Goal: Task Accomplishment & Management: Complete application form

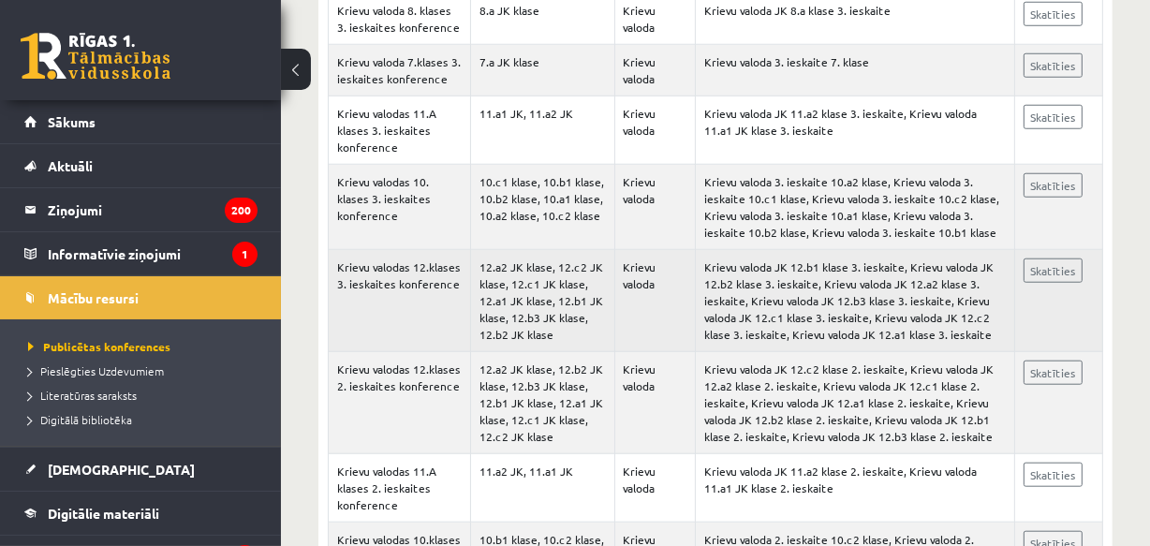
scroll to position [1101, 0]
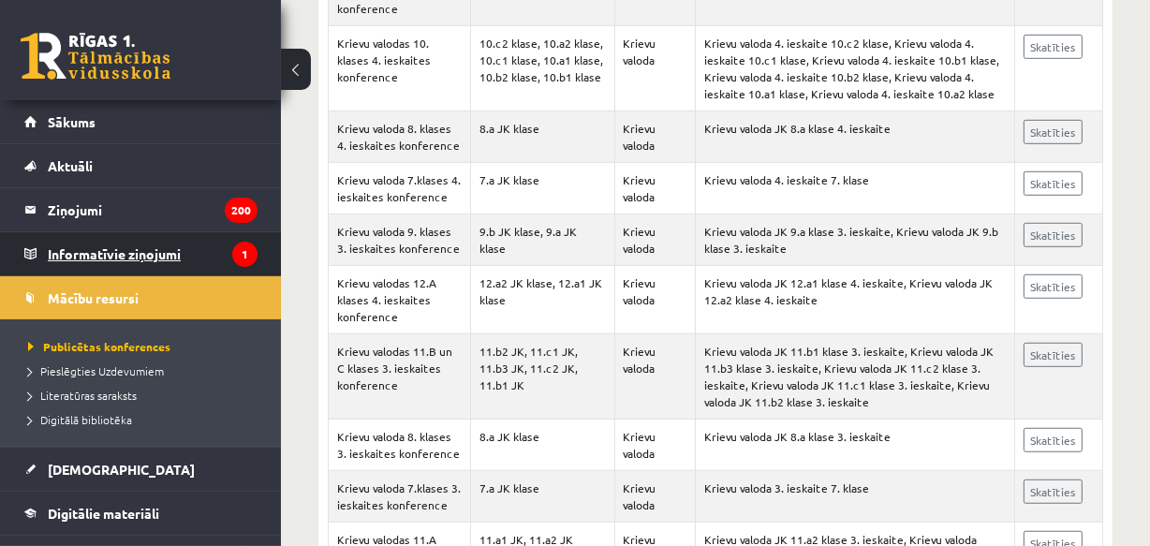
click at [145, 252] on legend "Informatīvie ziņojumi 1" at bounding box center [153, 253] width 210 height 43
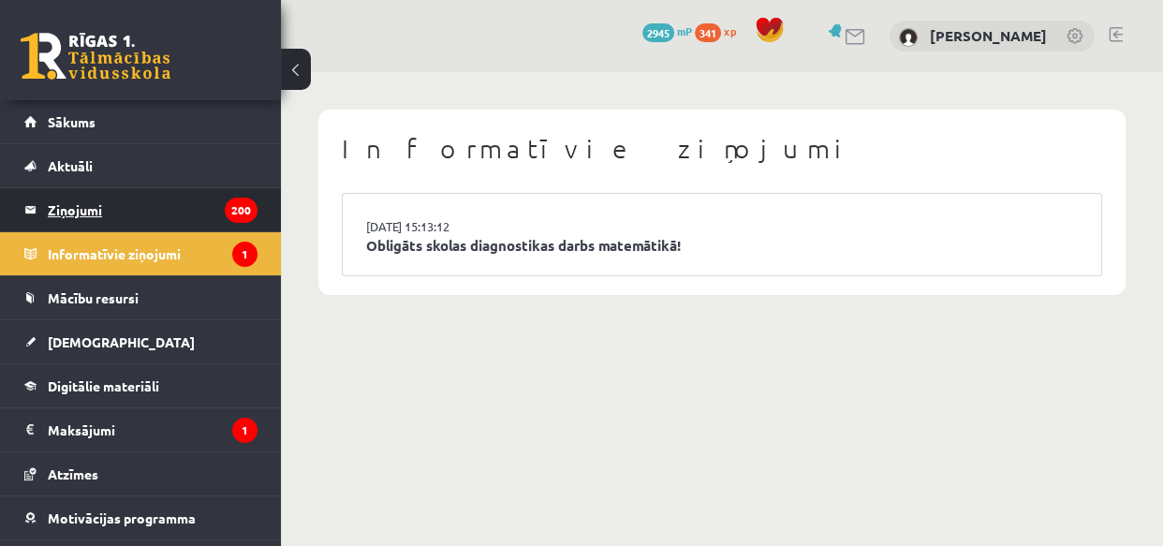
click at [76, 210] on legend "Ziņojumi 200" at bounding box center [153, 209] width 210 height 43
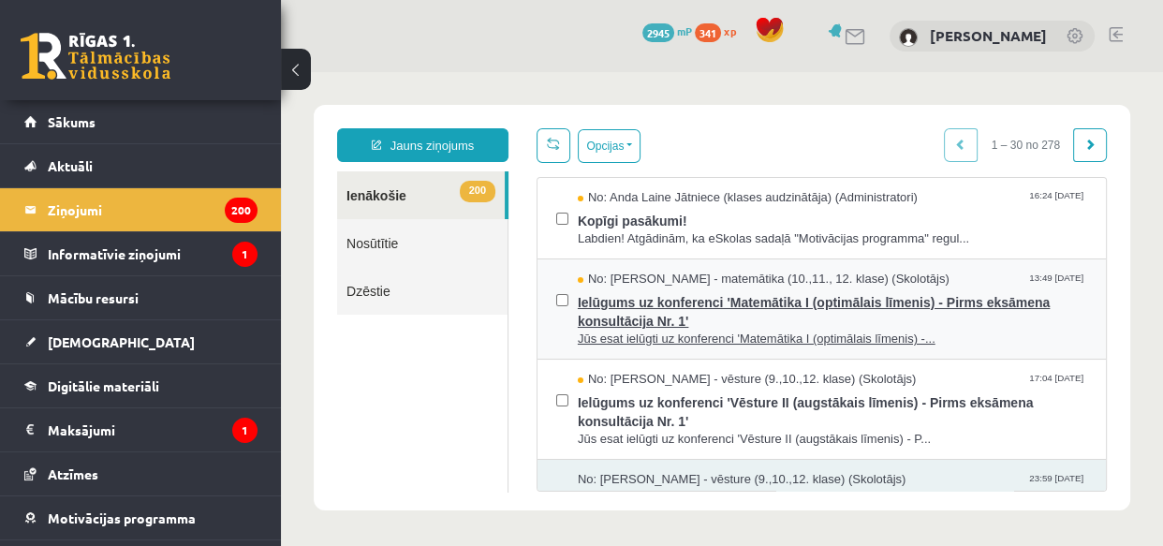
click at [796, 339] on span "Jūs esat ielūgti uz konferenci 'Matemātika I (optimālais līmenis) -..." at bounding box center [833, 340] width 510 height 18
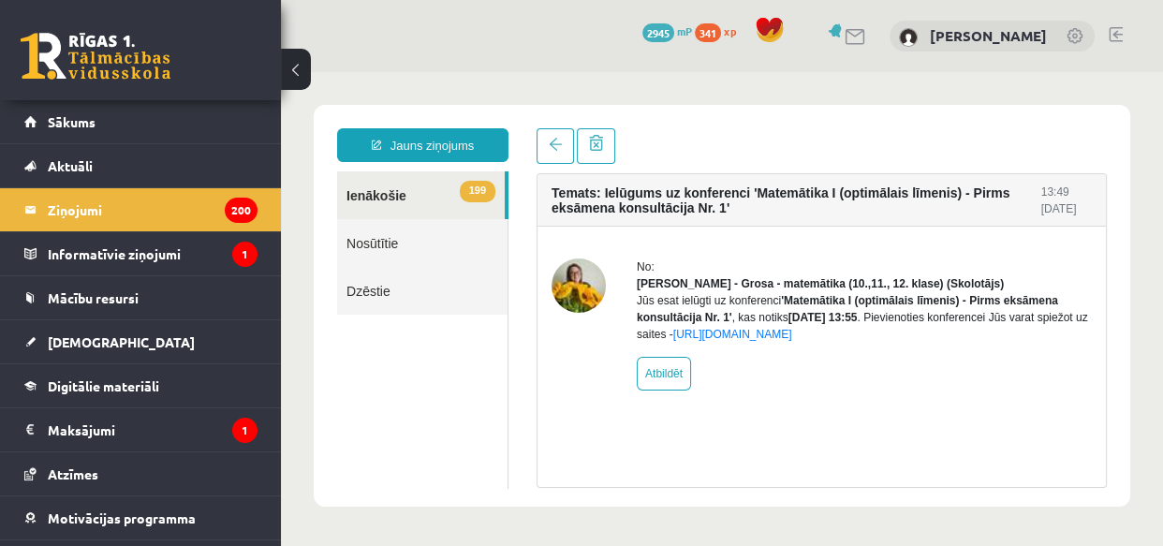
click at [383, 194] on link "199 Ienākošie" at bounding box center [421, 195] width 168 height 48
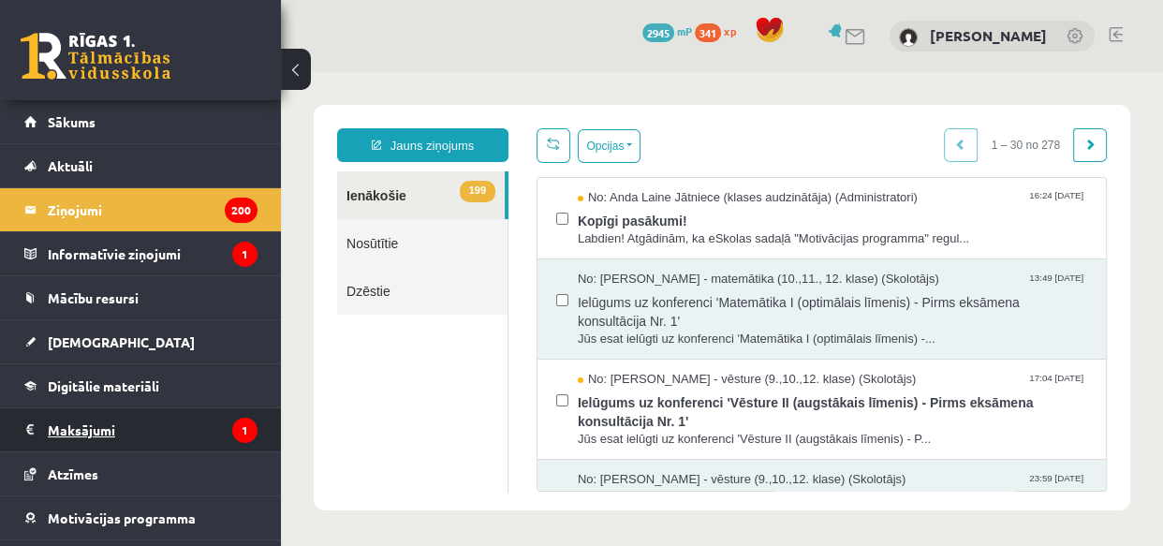
click at [80, 423] on legend "Maksājumi 1" at bounding box center [153, 429] width 210 height 43
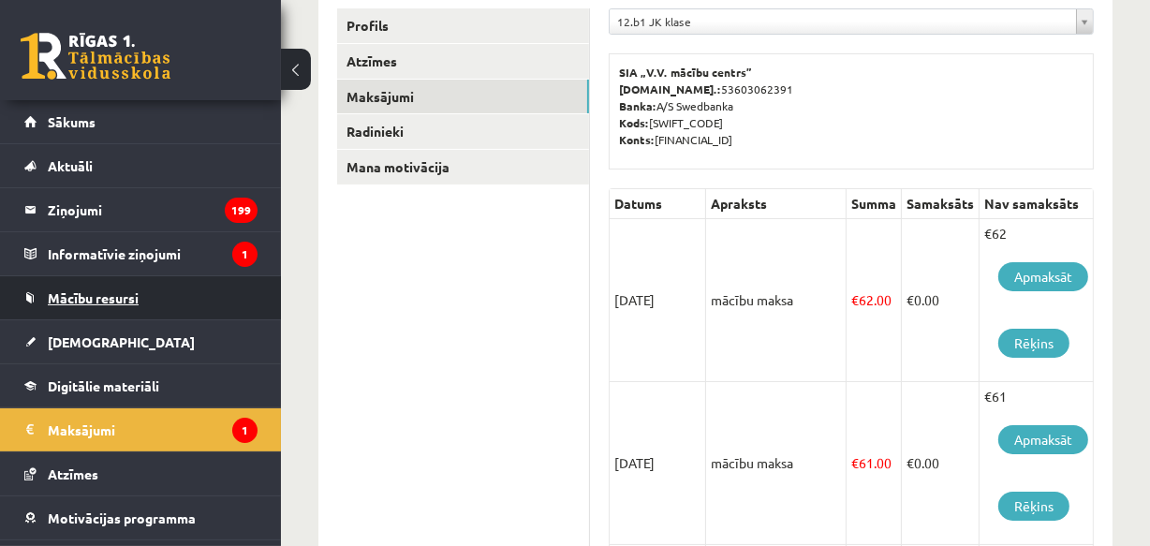
scroll to position [81, 0]
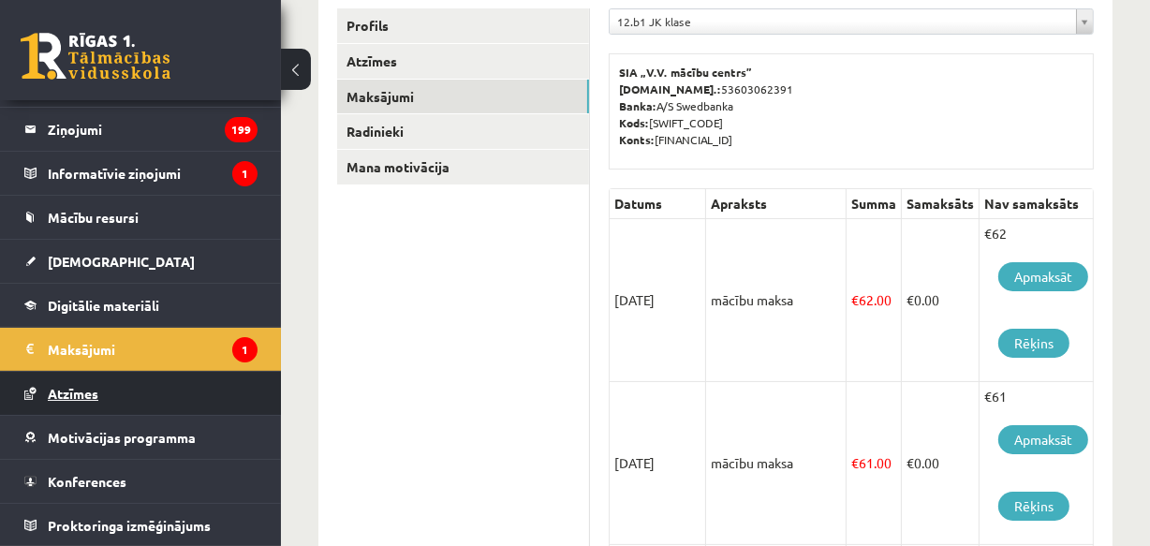
click at [96, 389] on span "Atzīmes" at bounding box center [73, 393] width 51 height 17
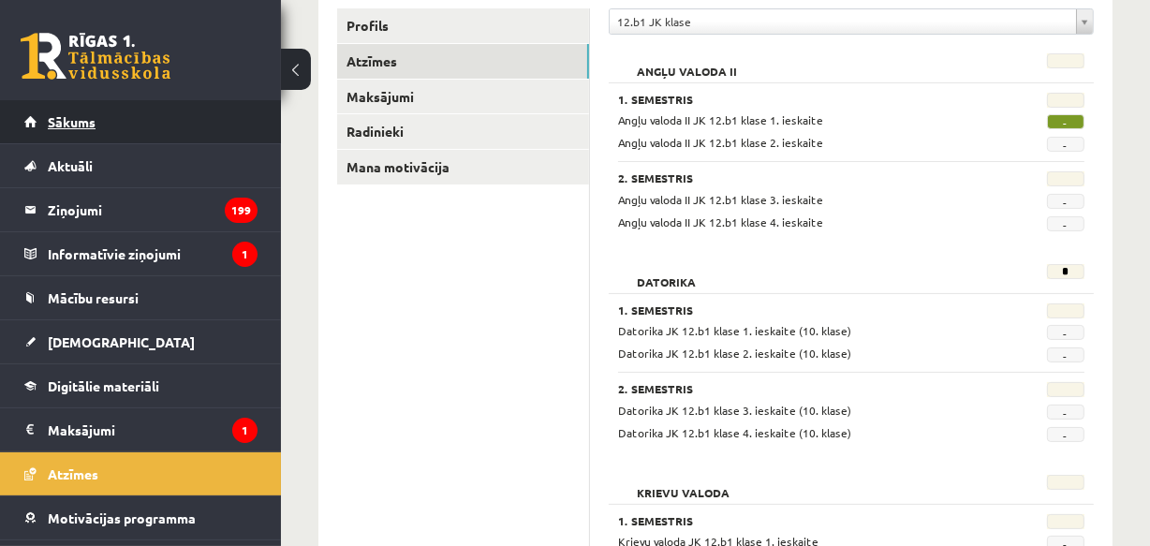
click at [63, 124] on span "Sākums" at bounding box center [72, 121] width 48 height 17
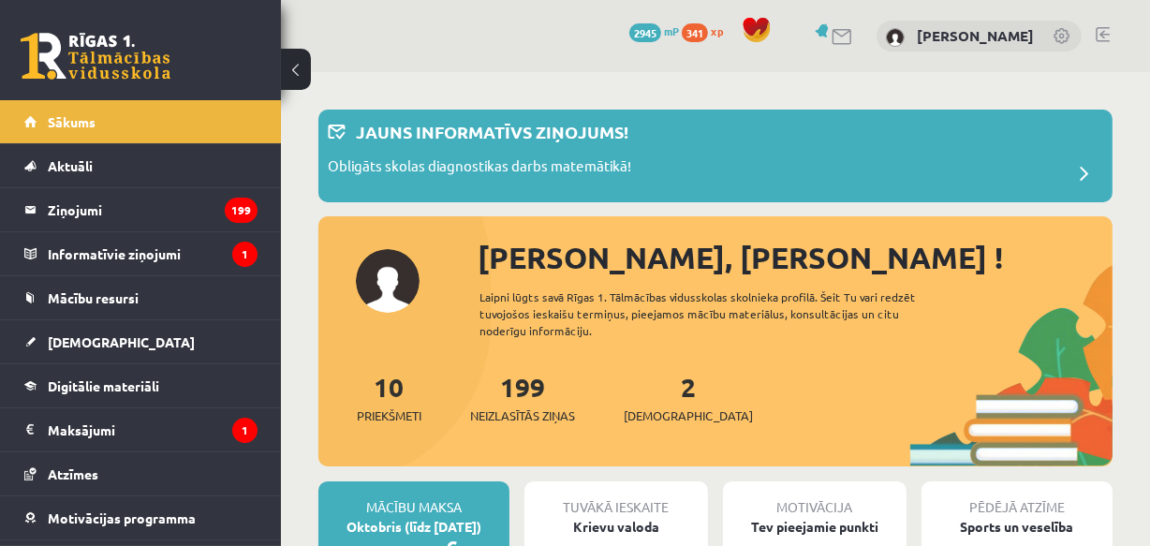
scroll to position [170, 0]
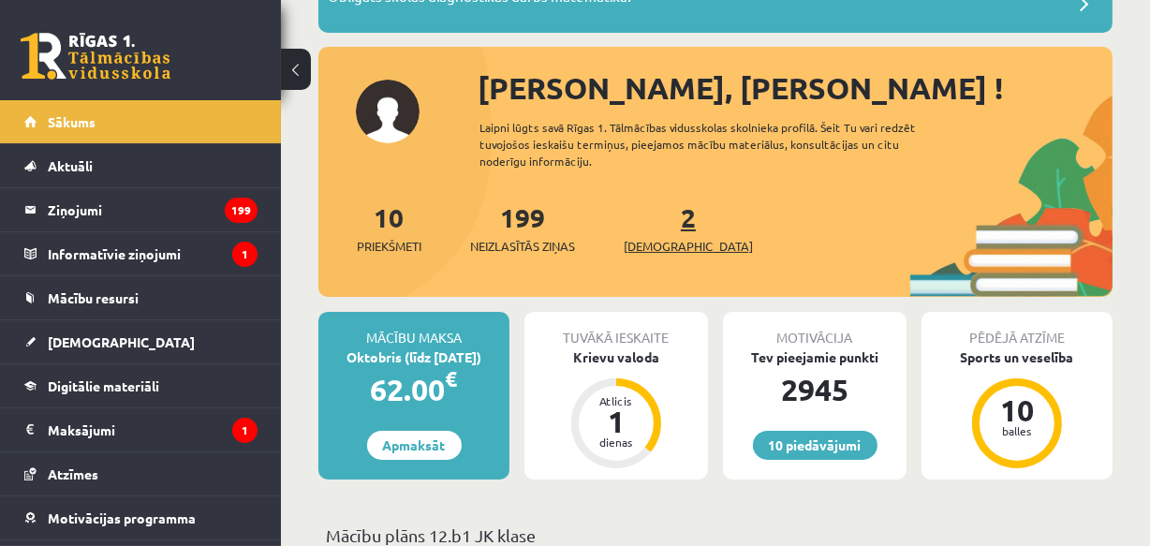
click at [653, 229] on link "2 Ieskaites" at bounding box center [688, 227] width 129 height 55
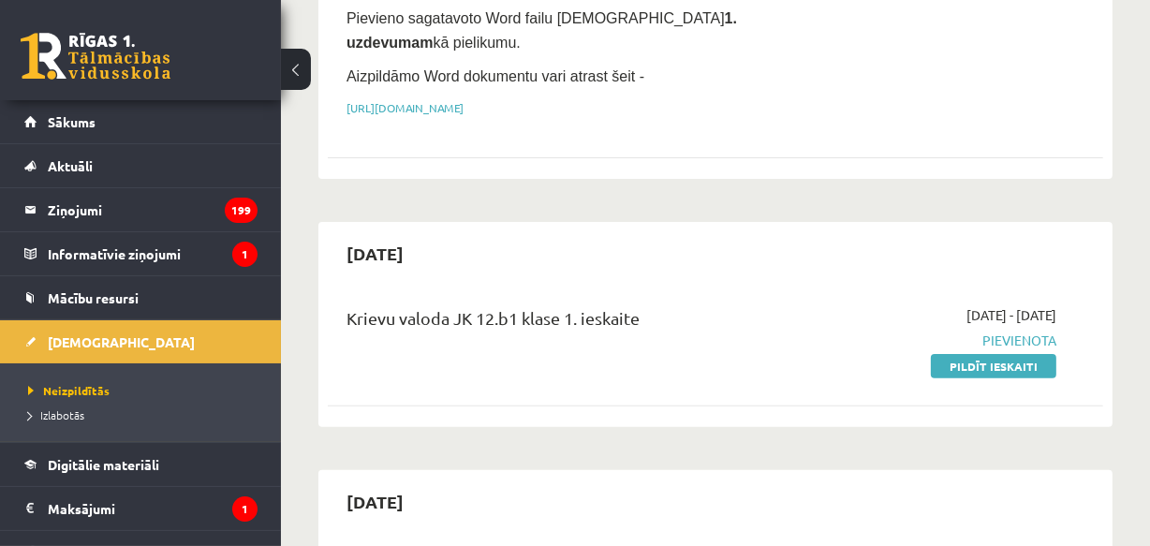
scroll to position [596, 0]
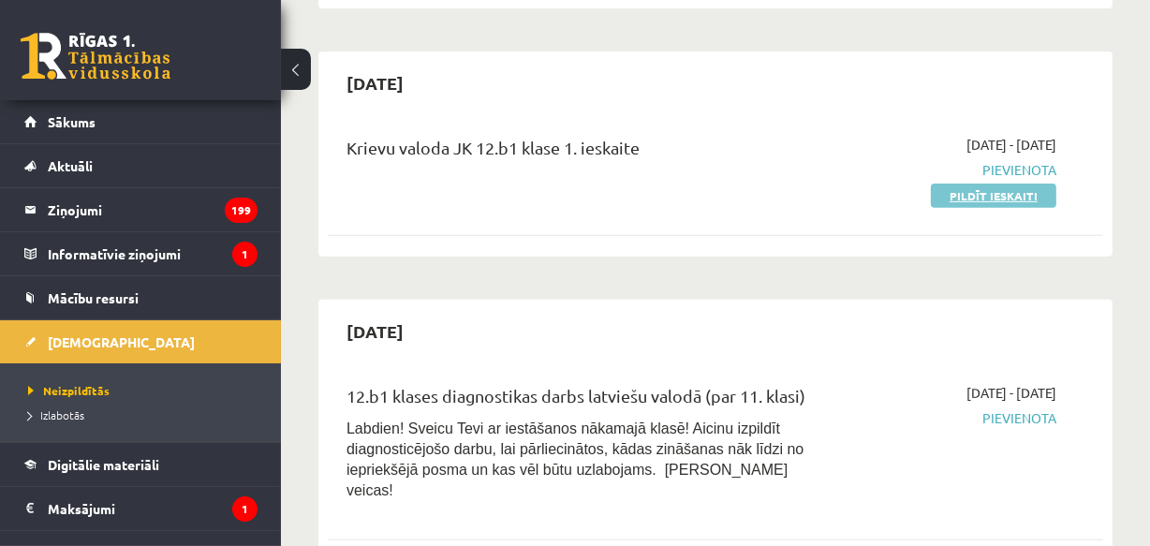
click at [1011, 184] on link "Pildīt ieskaiti" at bounding box center [994, 196] width 126 height 24
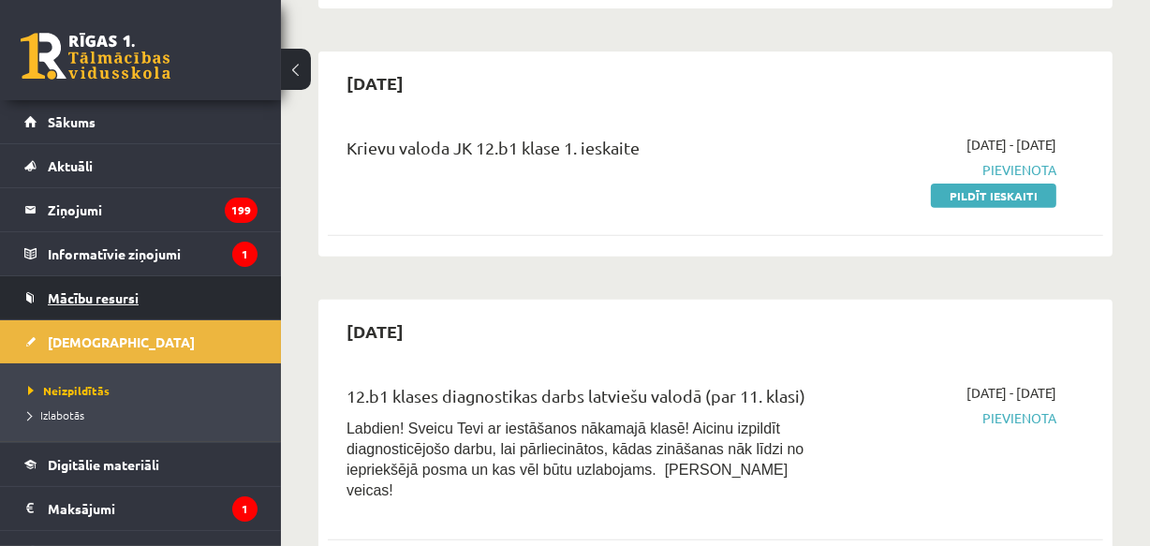
click at [112, 294] on span "Mācību resursi" at bounding box center [93, 297] width 91 height 17
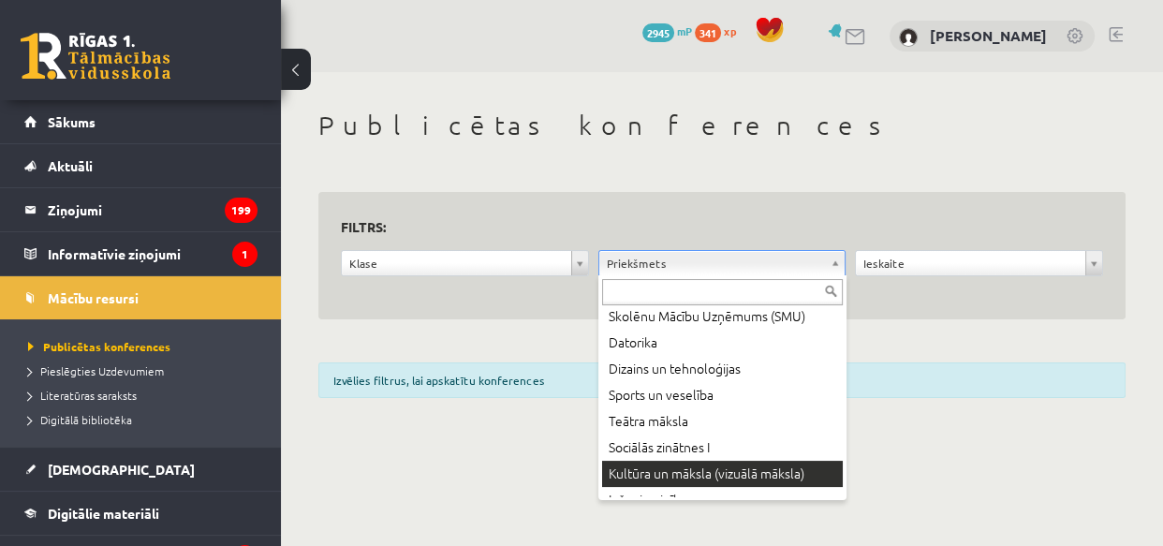
scroll to position [340, 0]
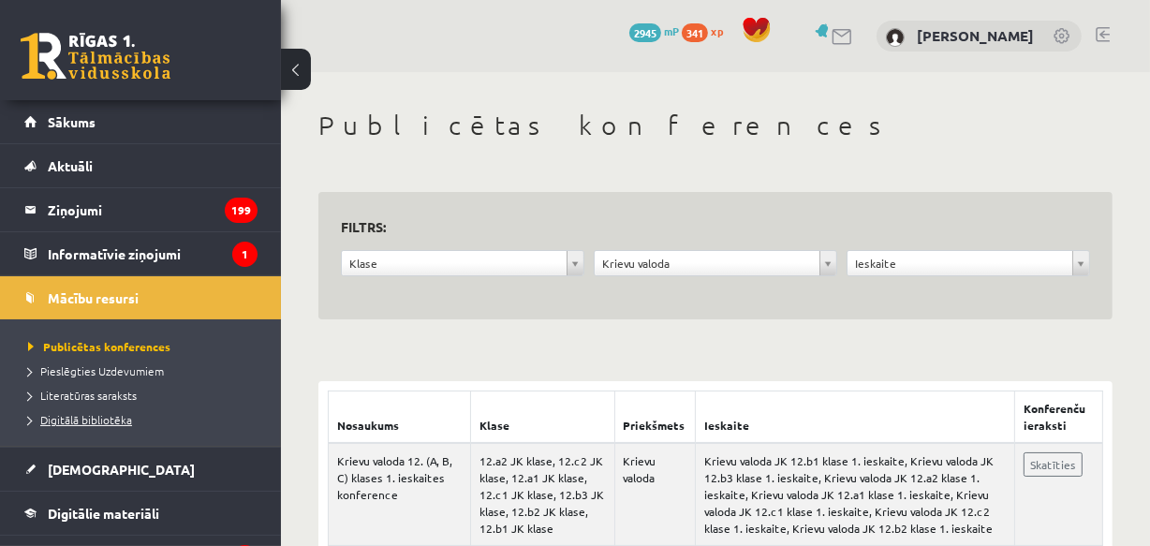
click at [118, 416] on span "Digitālā bibliotēka" at bounding box center [80, 419] width 104 height 15
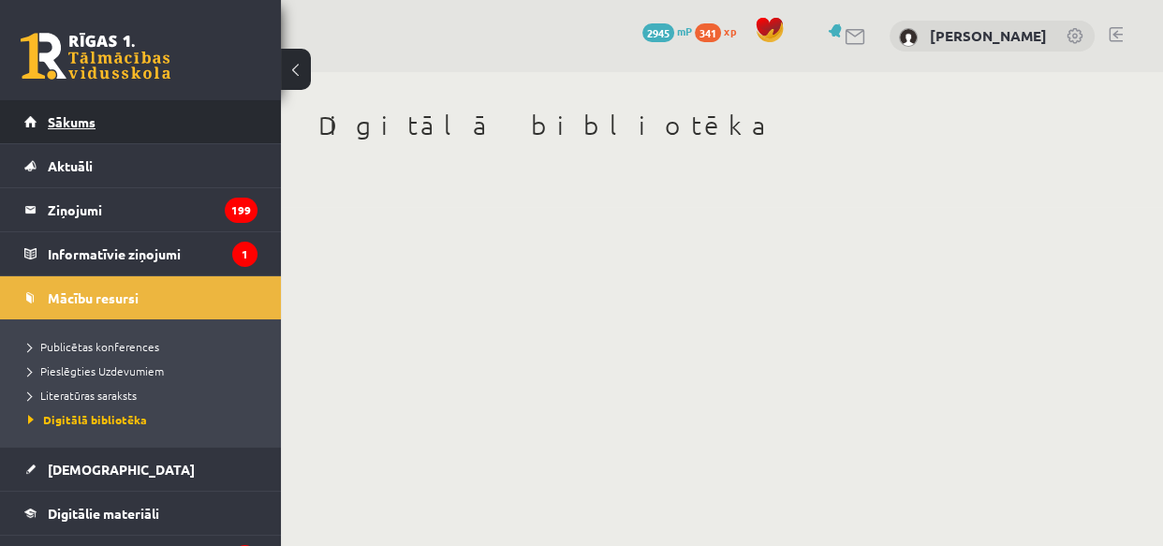
click at [71, 124] on span "Sākums" at bounding box center [72, 121] width 48 height 17
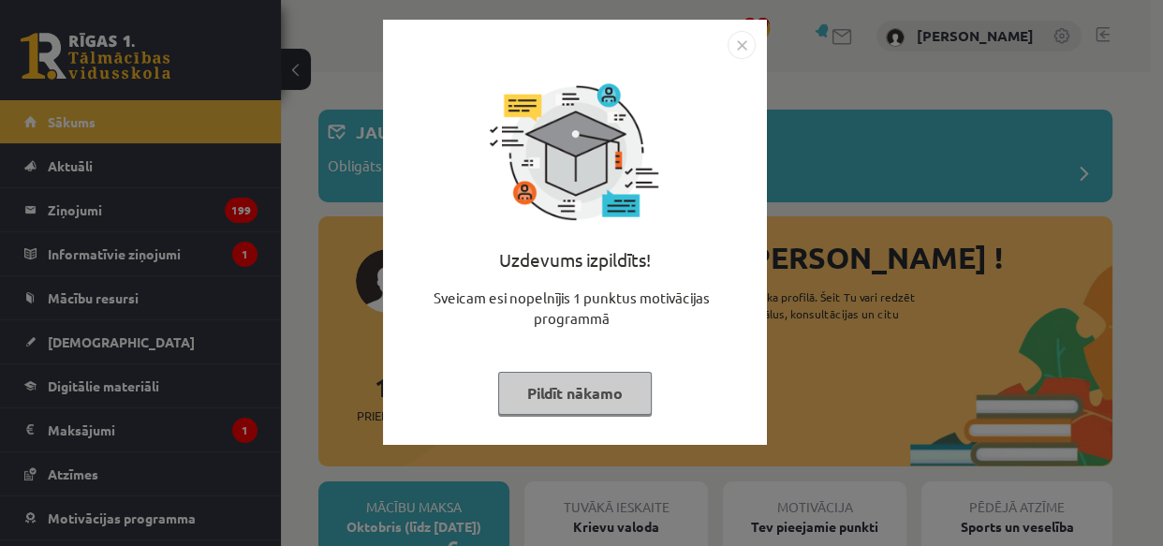
click at [582, 395] on button "Pildīt nākamo" at bounding box center [575, 393] width 154 height 43
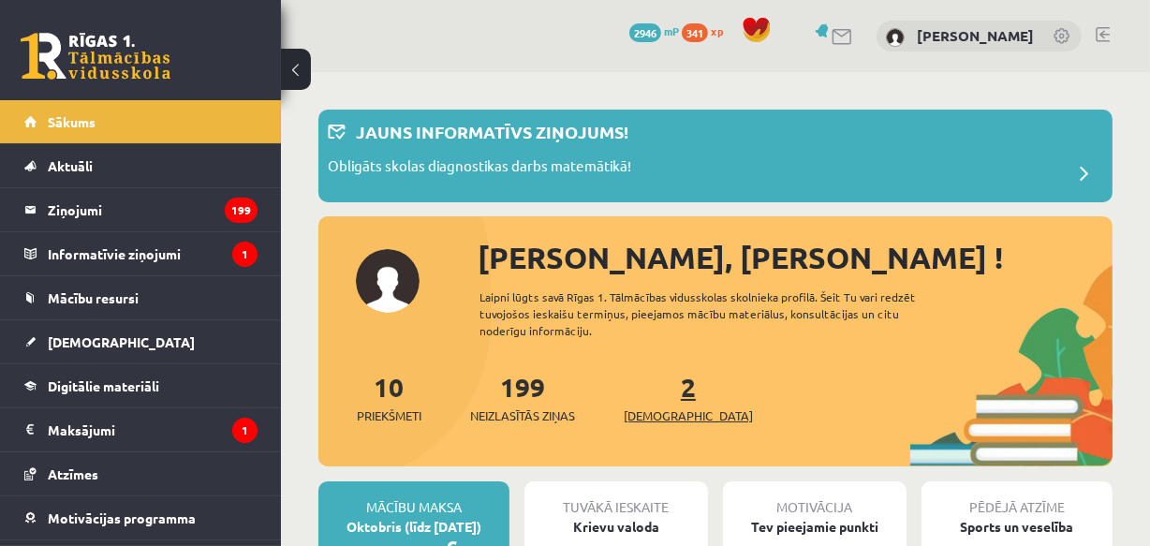
click at [654, 407] on span "[DEMOGRAPHIC_DATA]" at bounding box center [688, 416] width 129 height 19
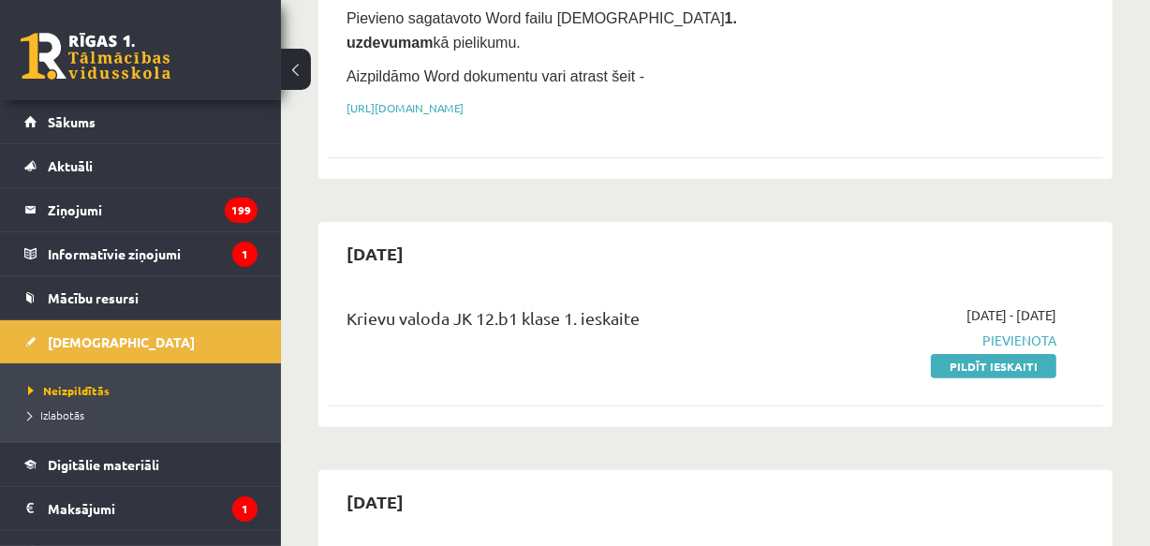
scroll to position [510, 0]
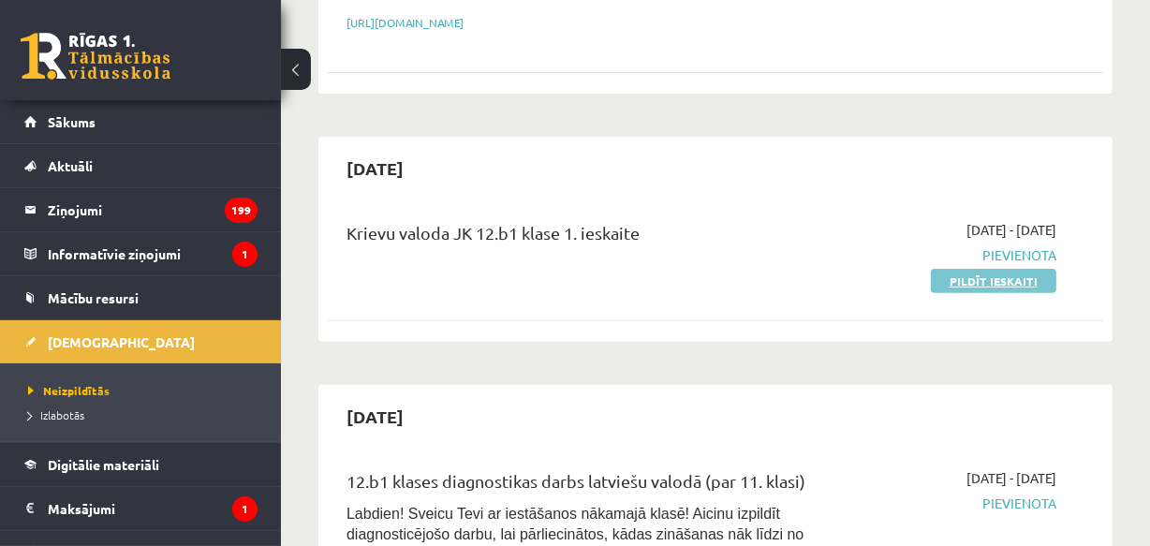
drag, startPoint x: 998, startPoint y: 266, endPoint x: 666, endPoint y: 89, distance: 375.9
click at [998, 269] on link "Pildīt ieskaiti" at bounding box center [994, 281] width 126 height 24
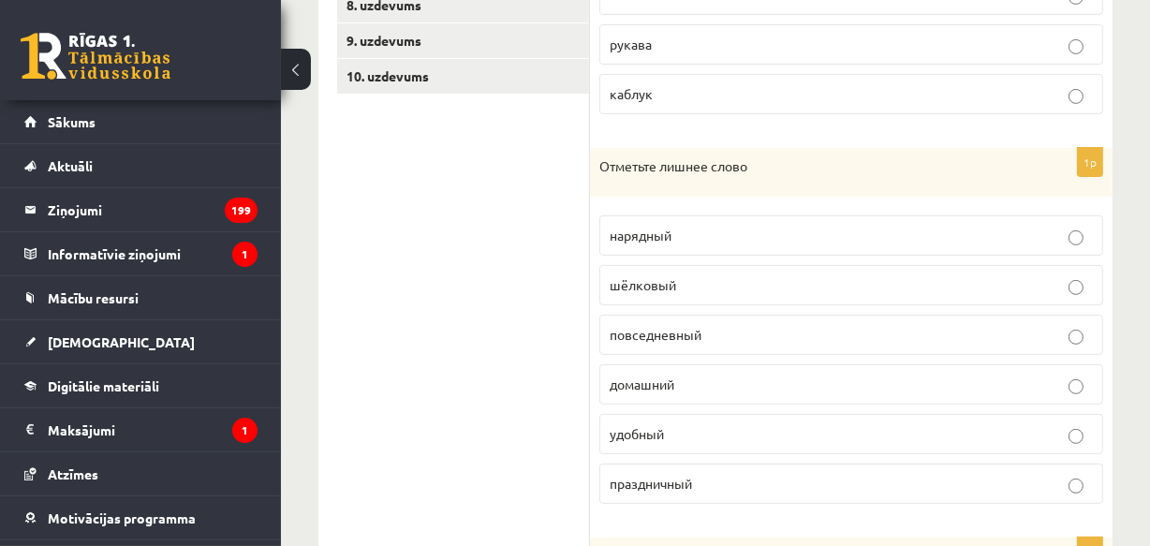
scroll to position [681, 0]
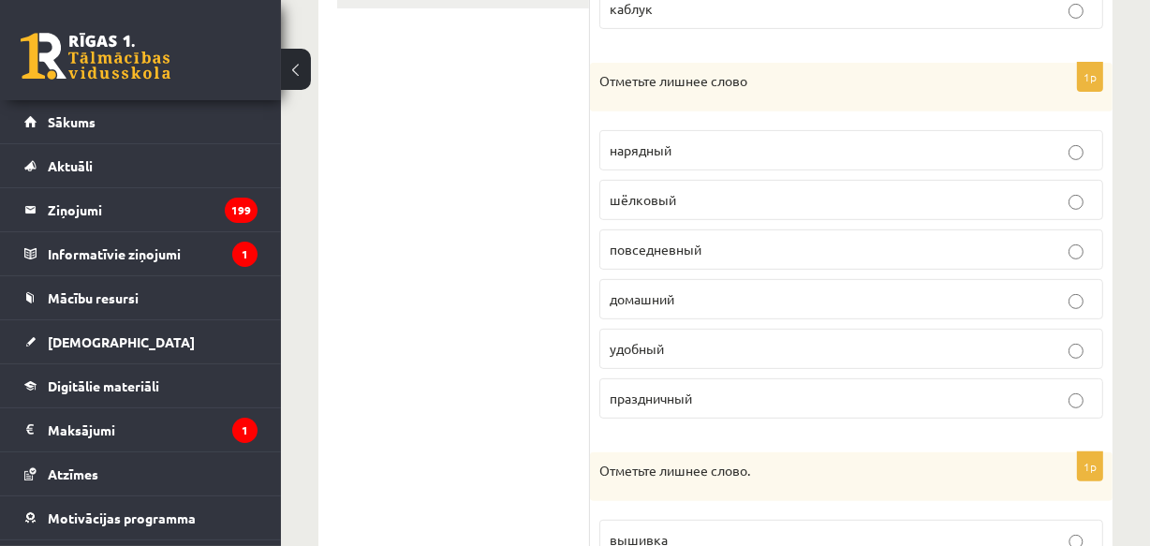
click at [660, 196] on span "шёлковый" at bounding box center [643, 199] width 67 height 17
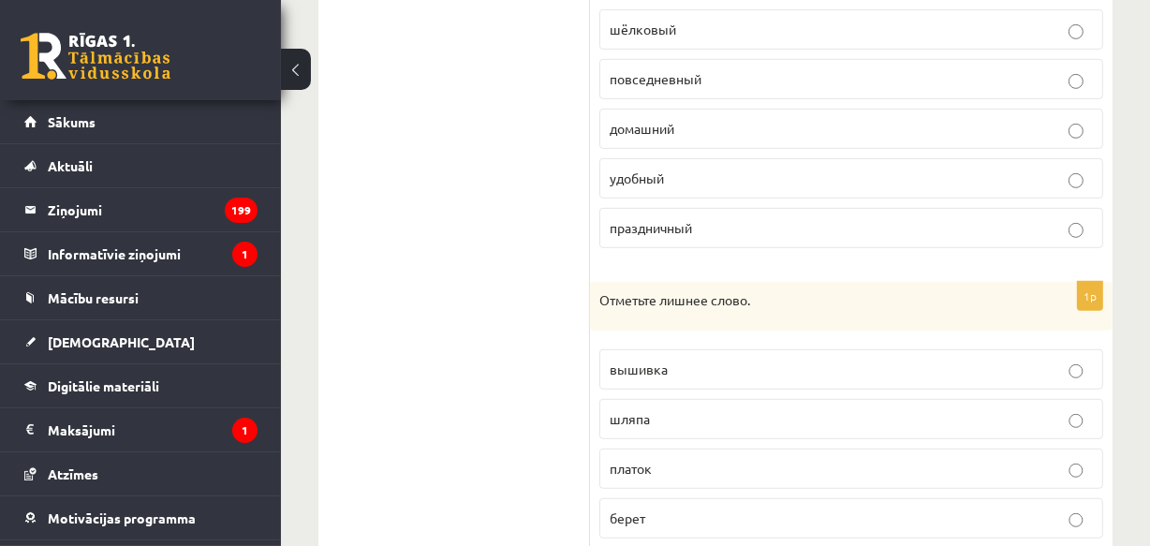
scroll to position [1011, 0]
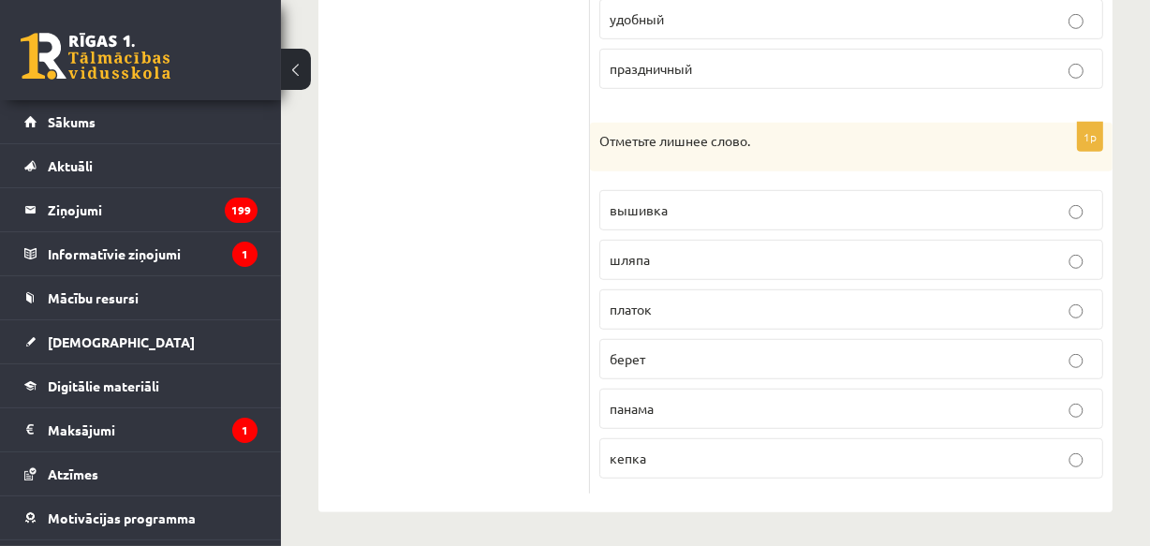
click at [639, 203] on span "вышивка" at bounding box center [639, 209] width 58 height 17
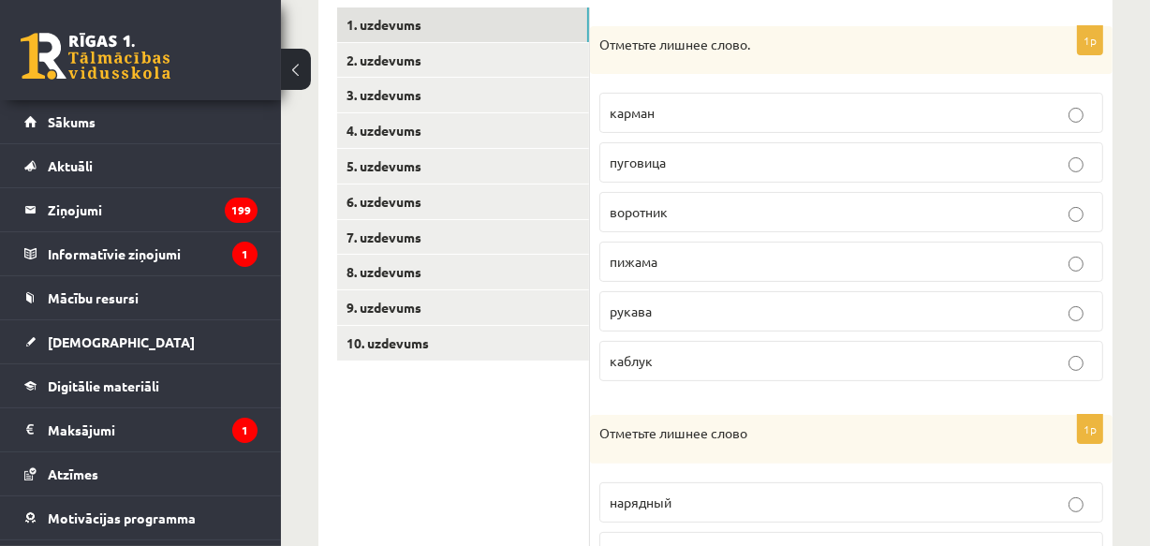
scroll to position [159, 0]
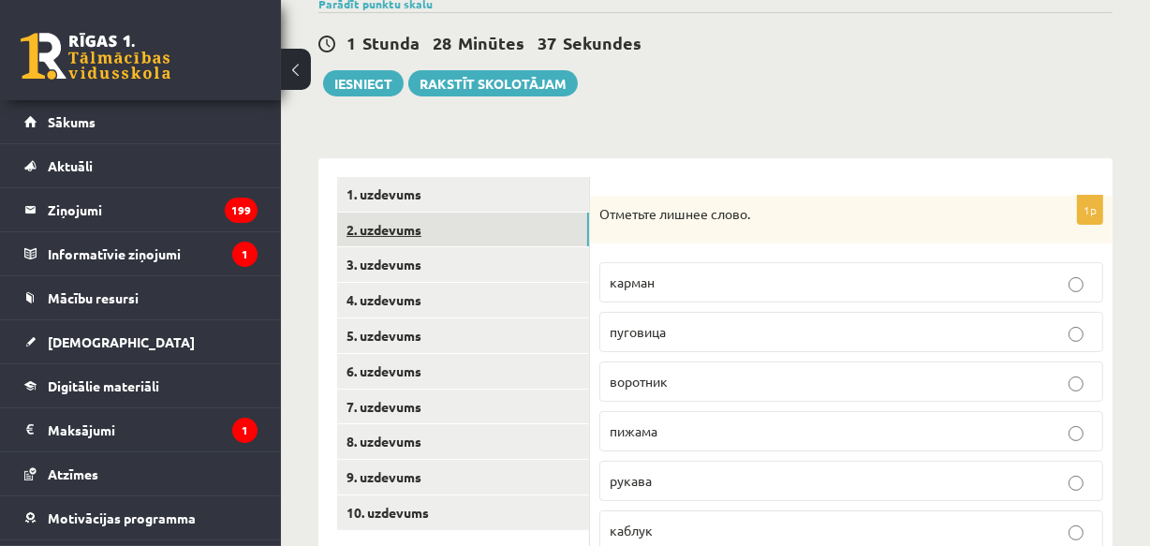
click at [392, 226] on link "2. uzdevums" at bounding box center [463, 230] width 252 height 35
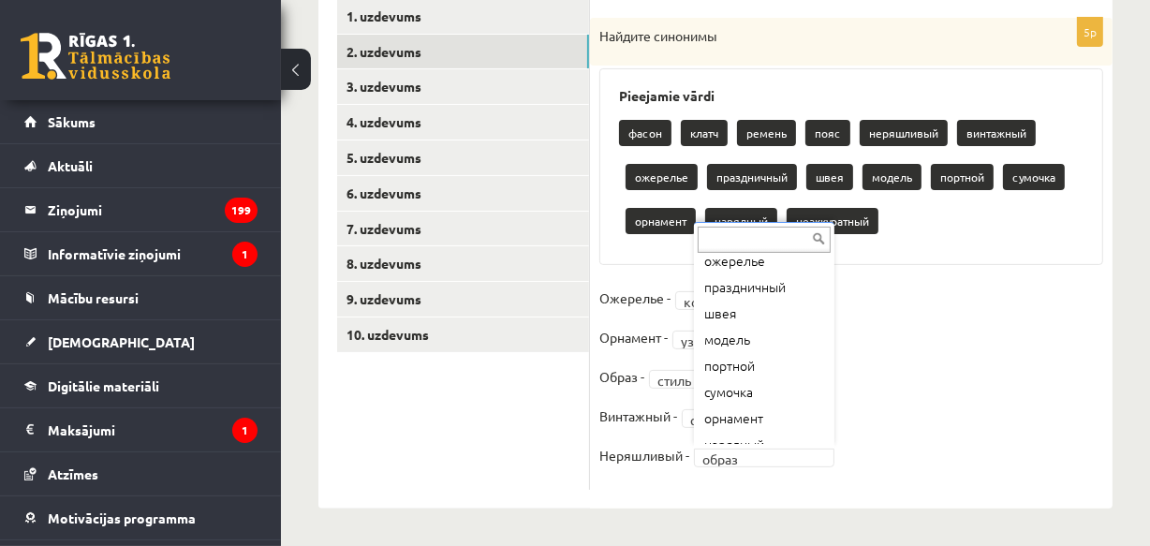
scroll to position [232, 0]
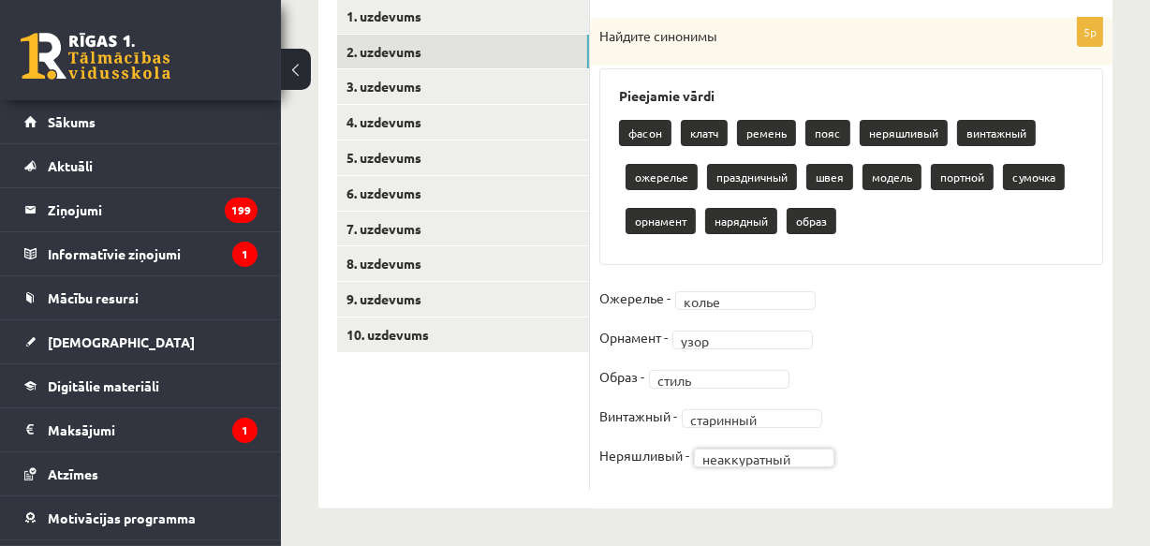
click at [861, 437] on fieldset "**********" at bounding box center [851, 382] width 504 height 197
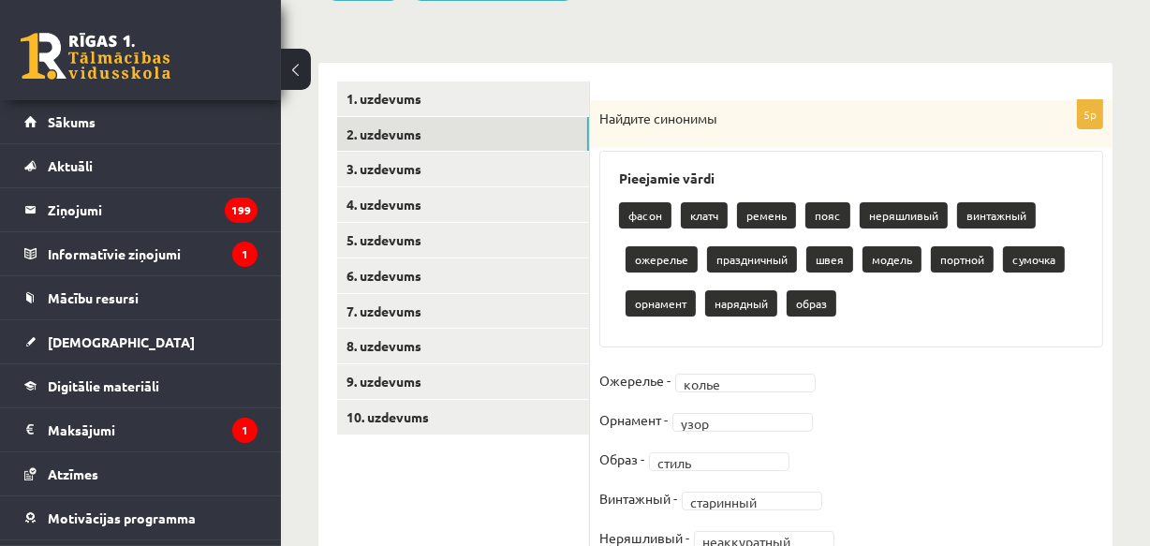
scroll to position [337, 0]
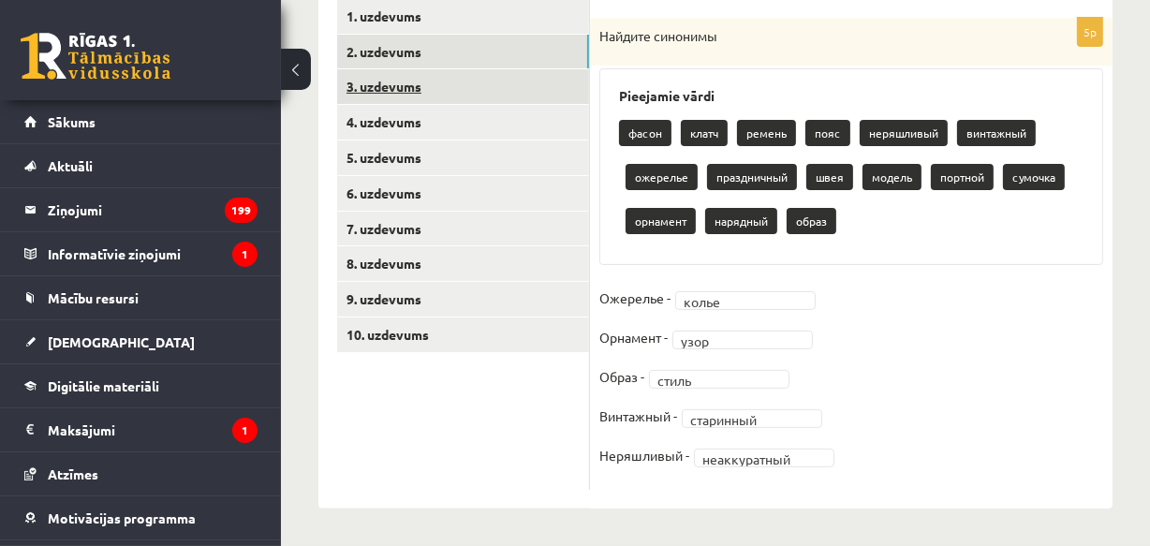
click at [406, 85] on link "3. uzdevums" at bounding box center [463, 86] width 252 height 35
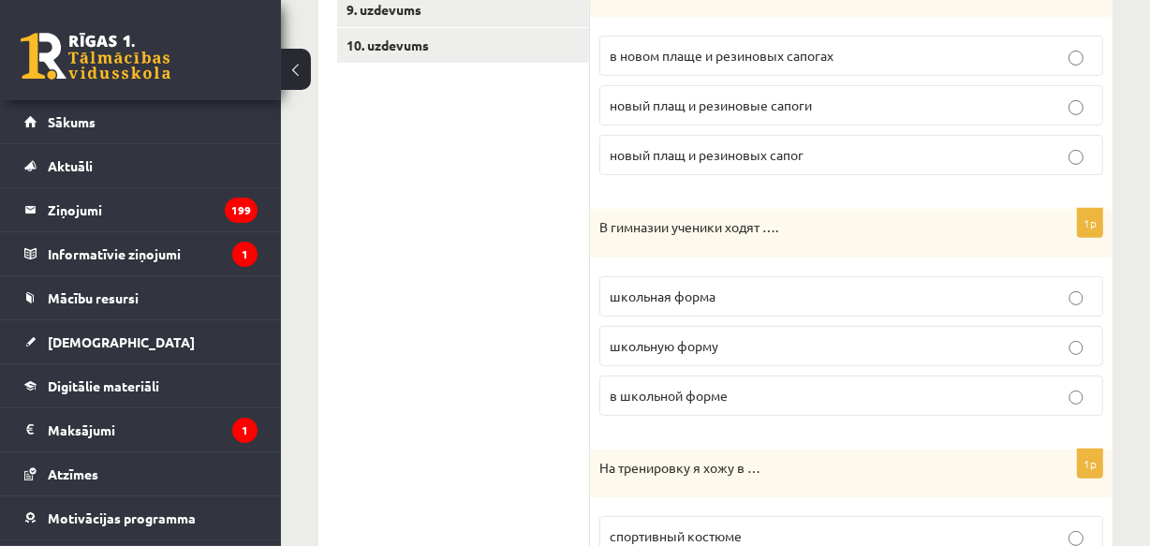
scroll to position [286, 0]
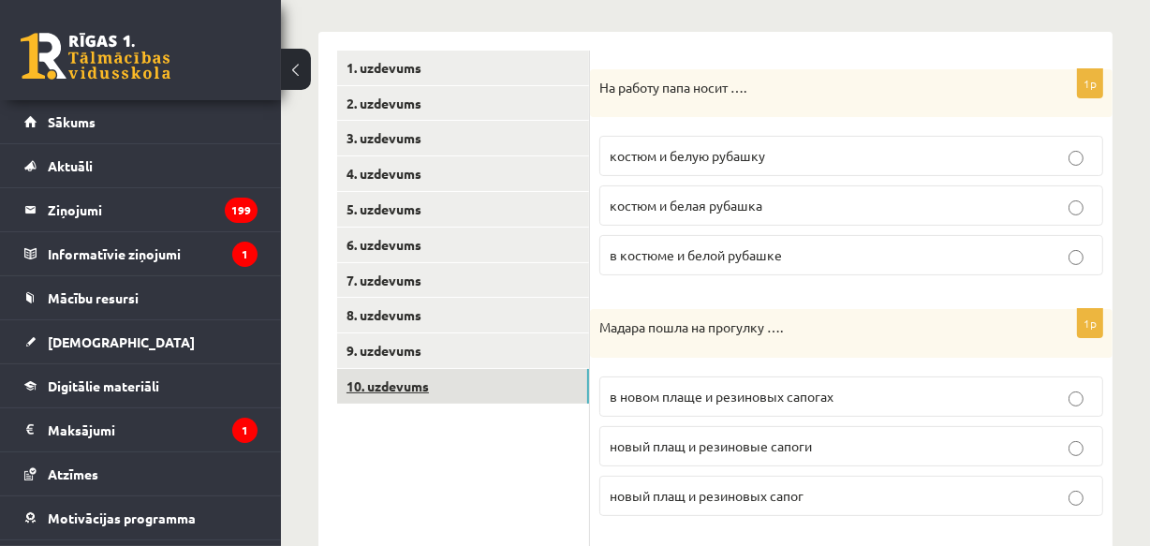
click at [394, 385] on link "10. uzdevums" at bounding box center [463, 386] width 252 height 35
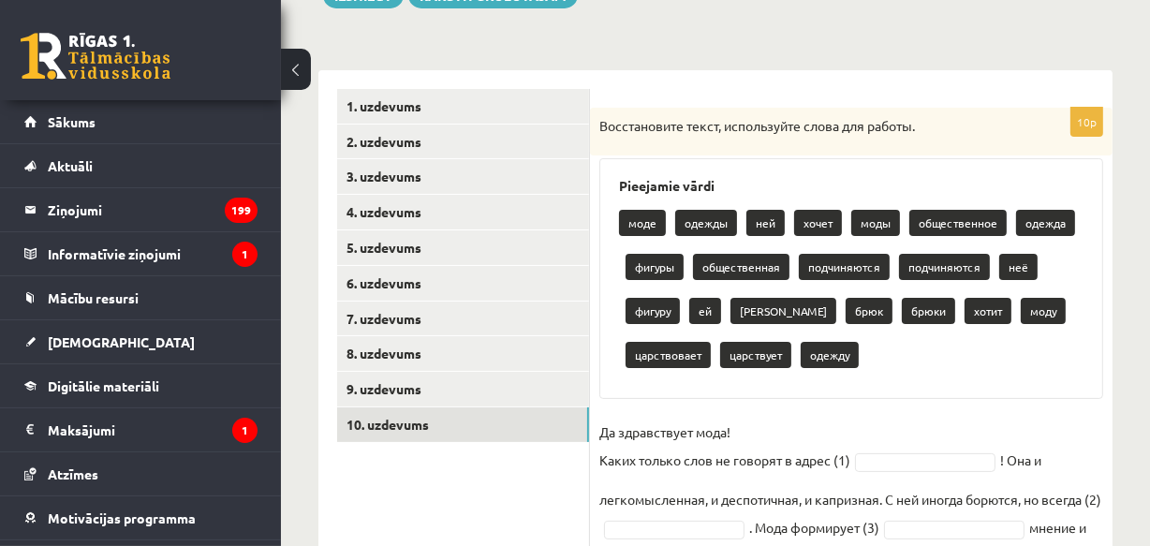
scroll to position [333, 0]
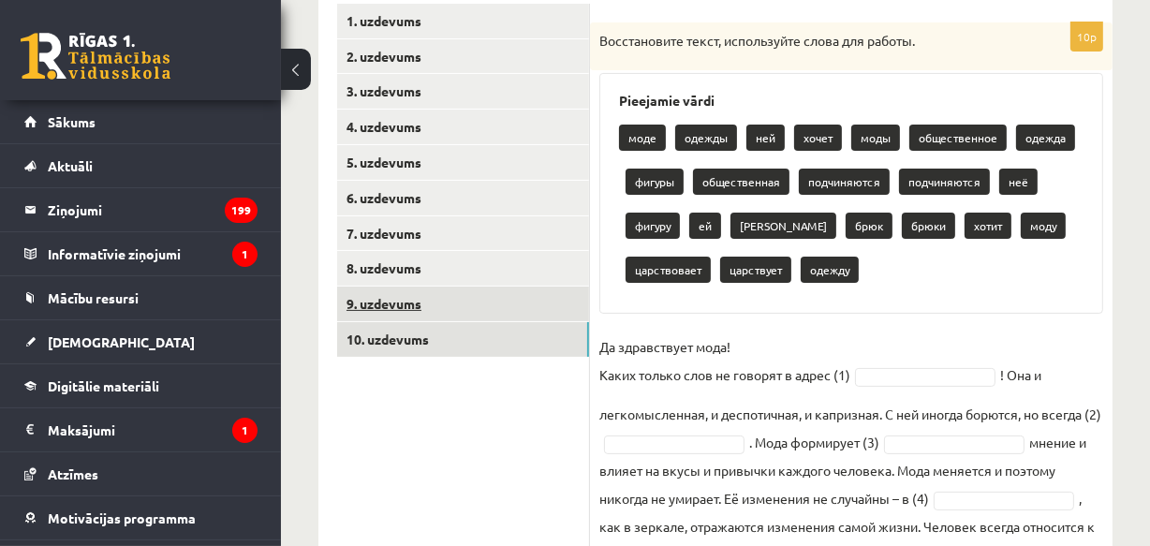
click at [375, 300] on link "9. uzdevums" at bounding box center [463, 304] width 252 height 35
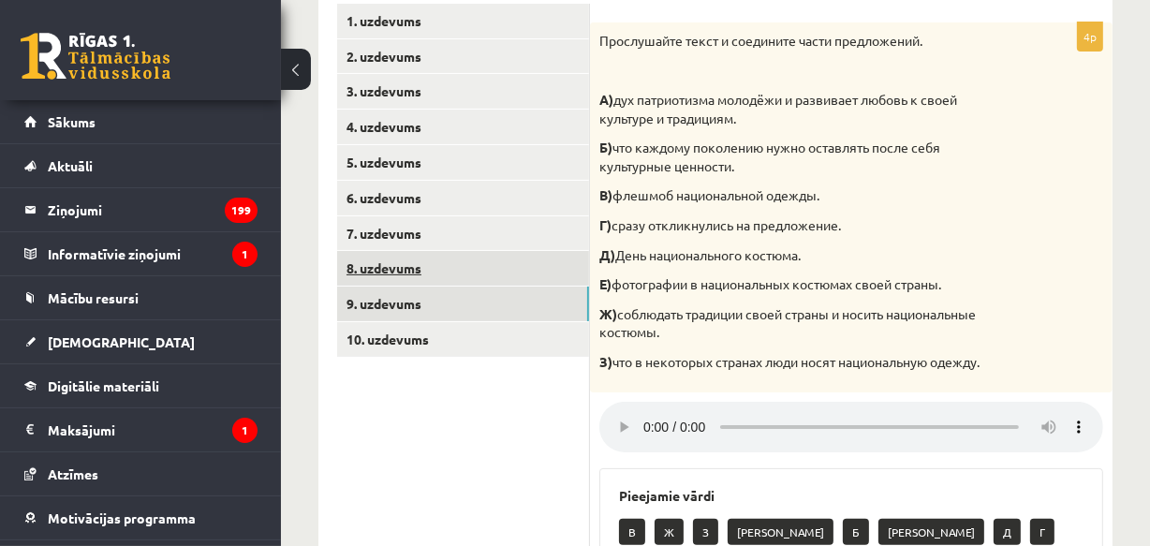
click at [402, 263] on link "8. uzdevums" at bounding box center [463, 268] width 252 height 35
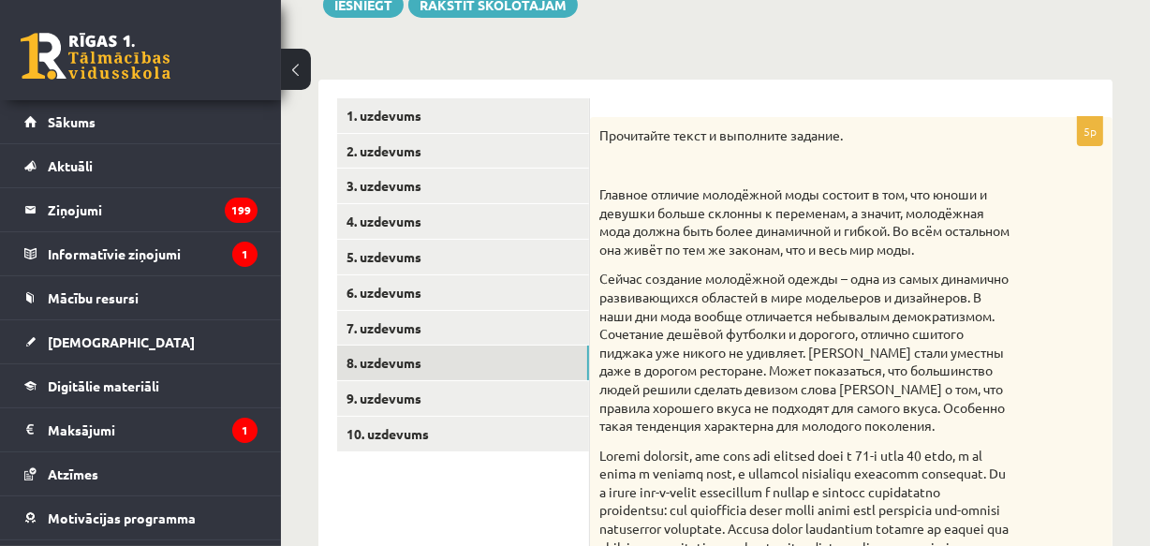
scroll to position [153, 0]
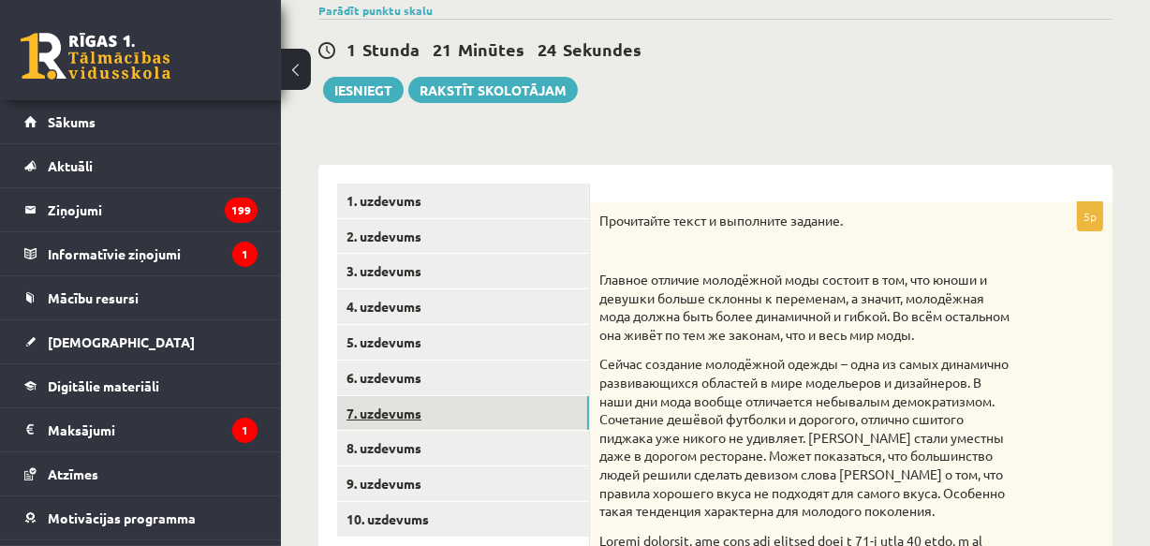
click at [402, 406] on link "7. uzdevums" at bounding box center [463, 413] width 252 height 35
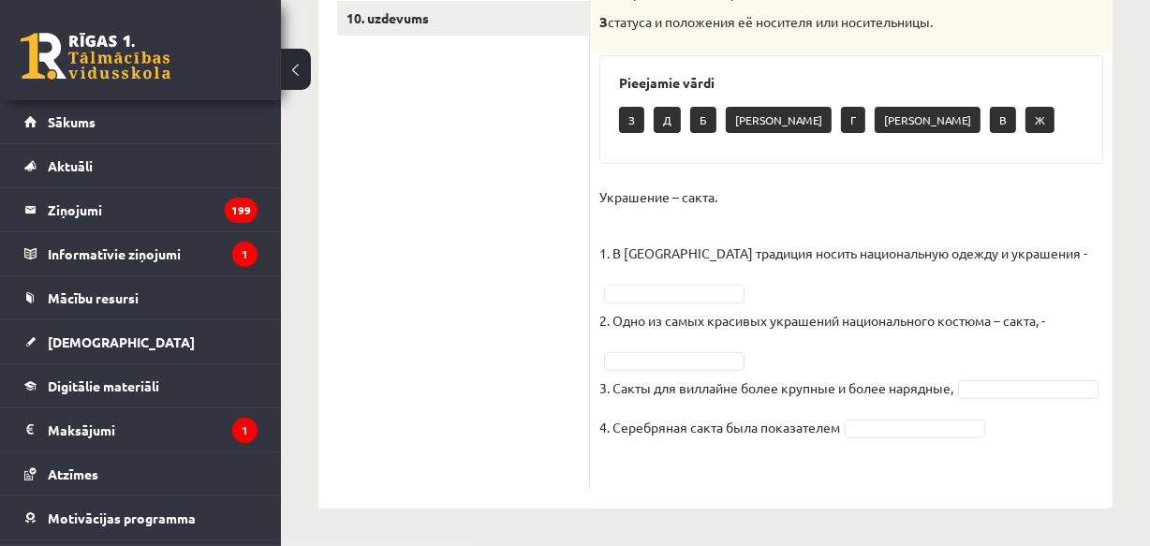
scroll to position [323, 0]
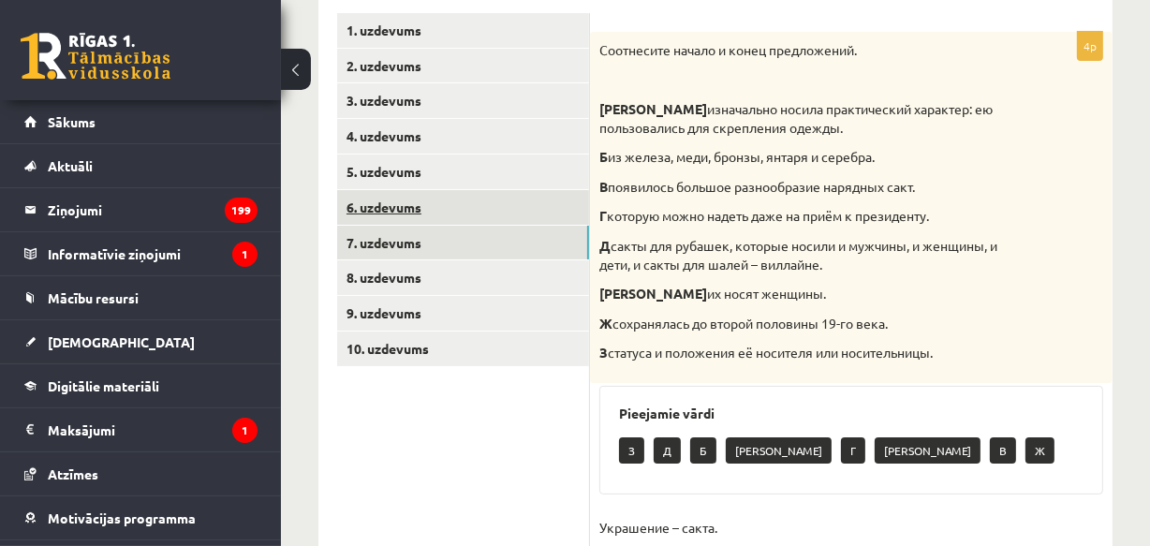
click at [391, 205] on link "6. uzdevums" at bounding box center [463, 207] width 252 height 35
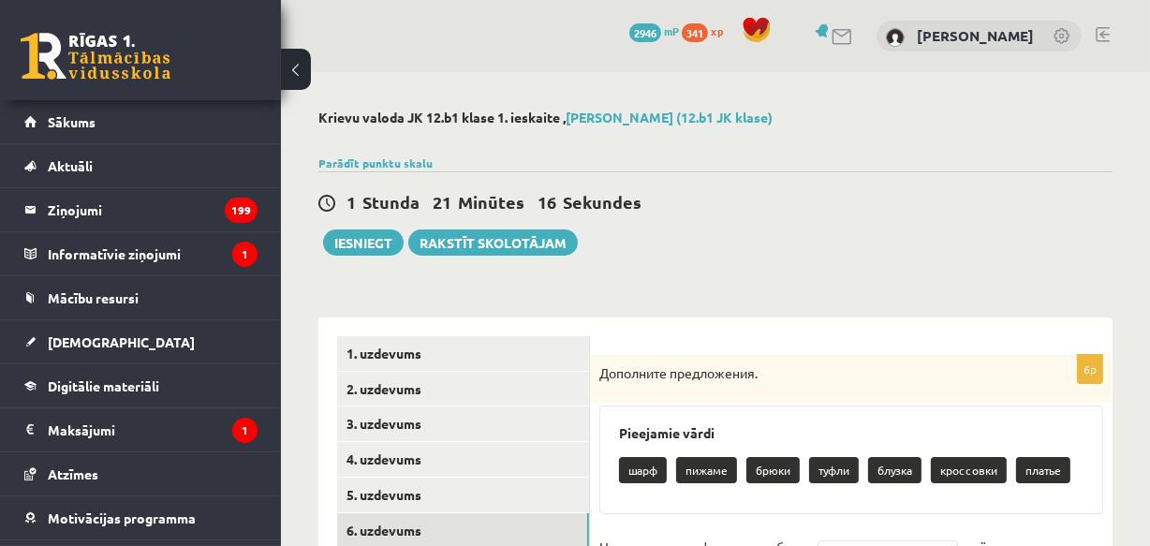
scroll to position [255, 0]
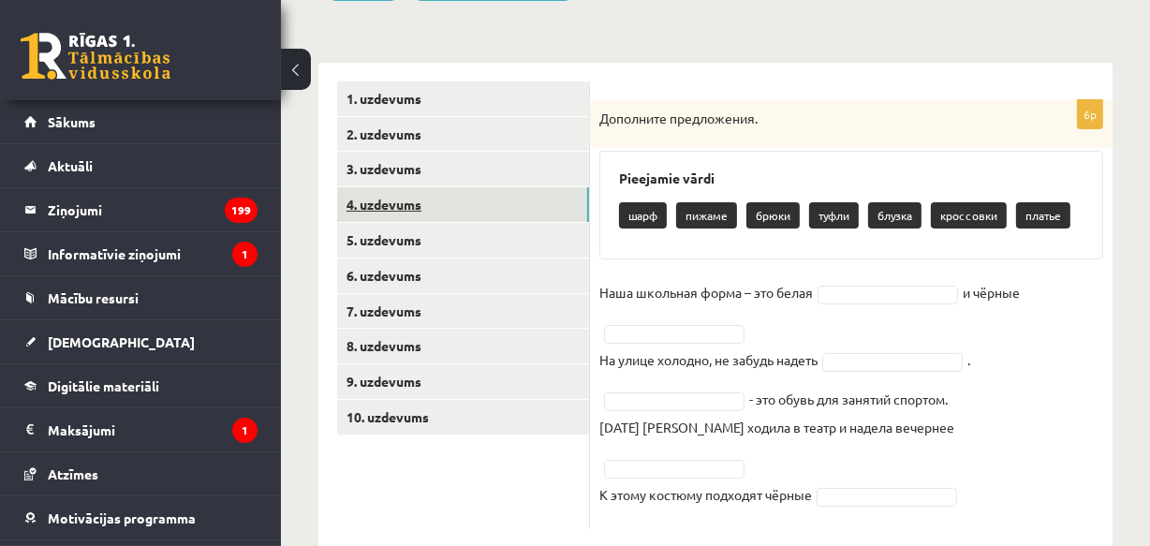
click at [377, 199] on link "4. uzdevums" at bounding box center [463, 204] width 252 height 35
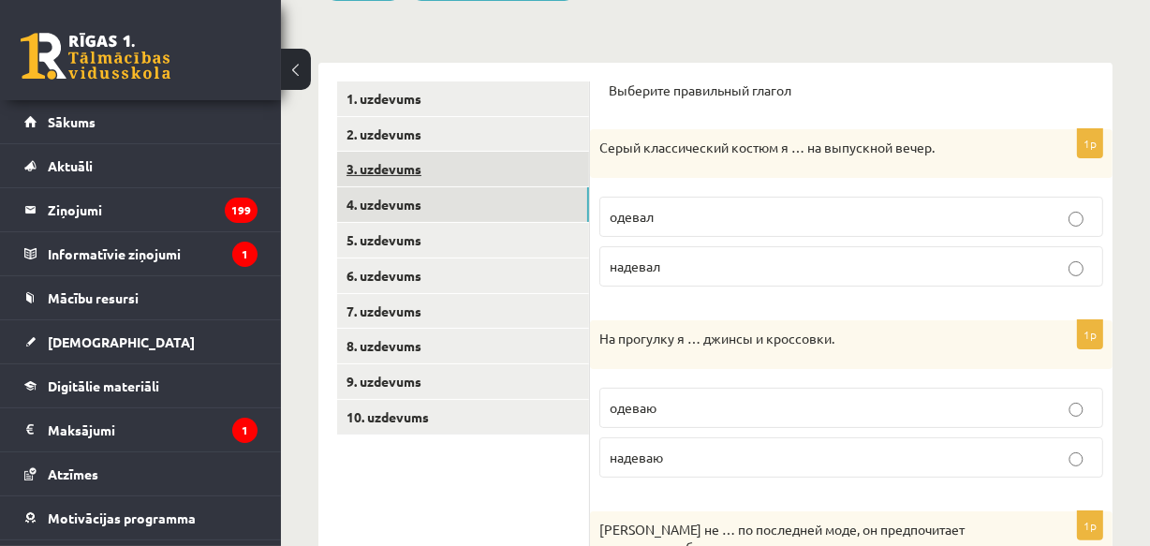
click at [386, 168] on link "3. uzdevums" at bounding box center [463, 169] width 252 height 35
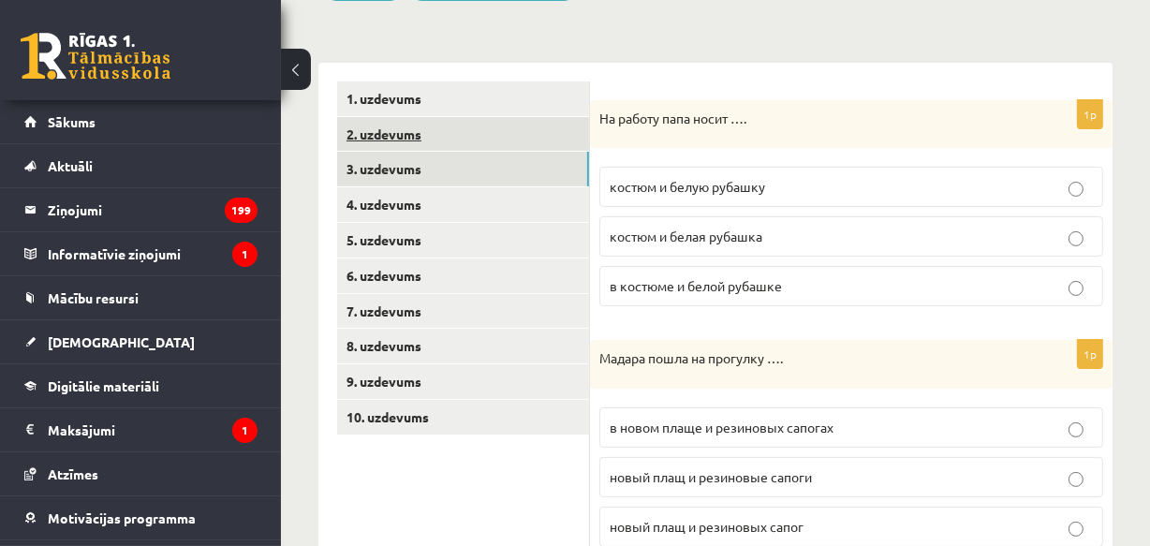
click at [399, 135] on link "2. uzdevums" at bounding box center [463, 134] width 252 height 35
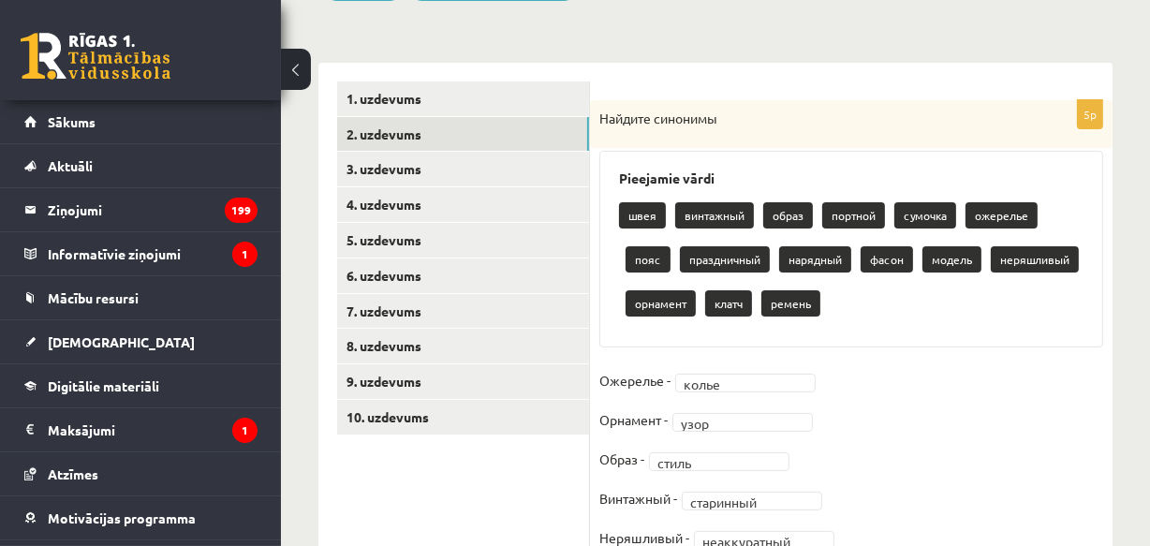
scroll to position [337, 0]
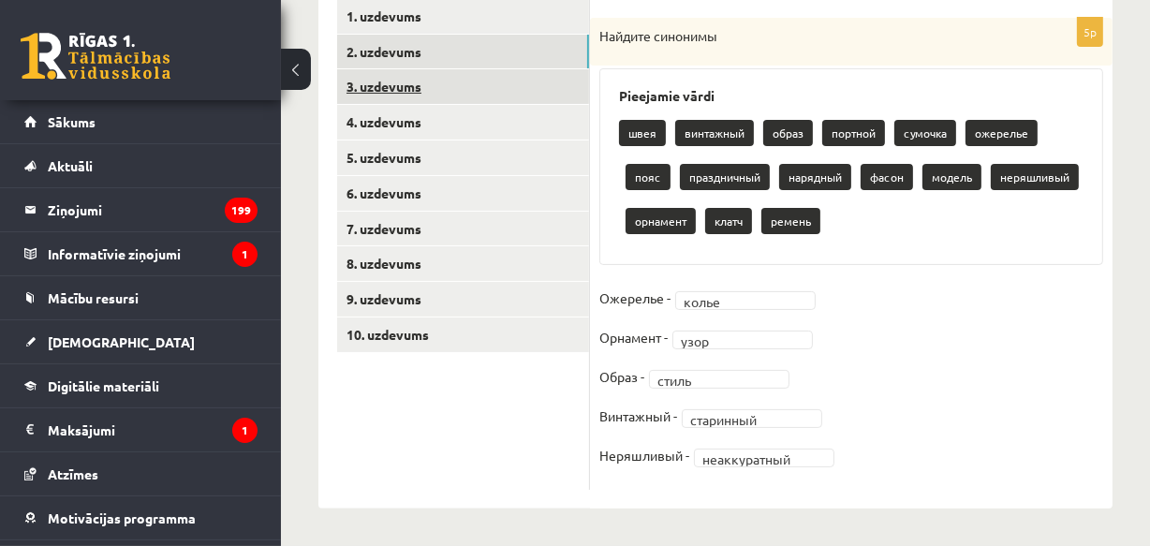
click at [401, 88] on link "3. uzdevums" at bounding box center [463, 86] width 252 height 35
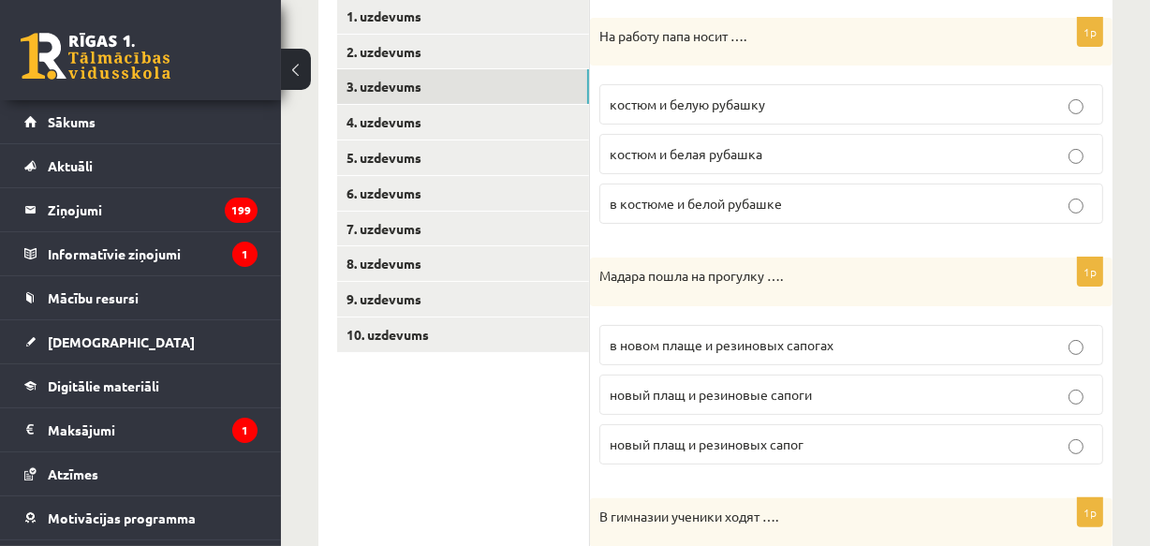
scroll to position [252, 0]
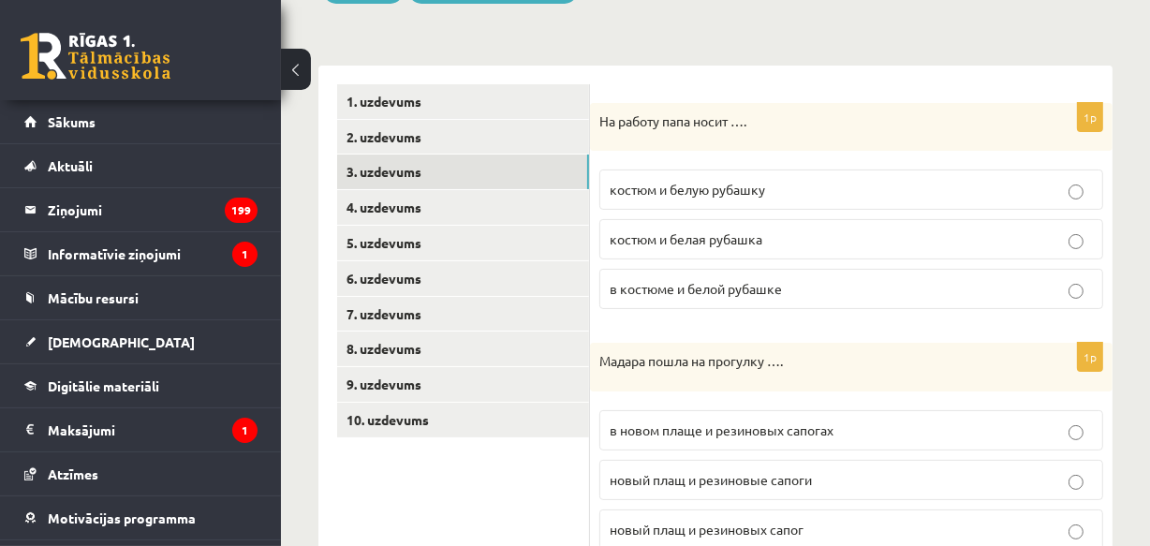
click at [643, 190] on span "костюм и белую рубашку" at bounding box center [687, 189] width 155 height 17
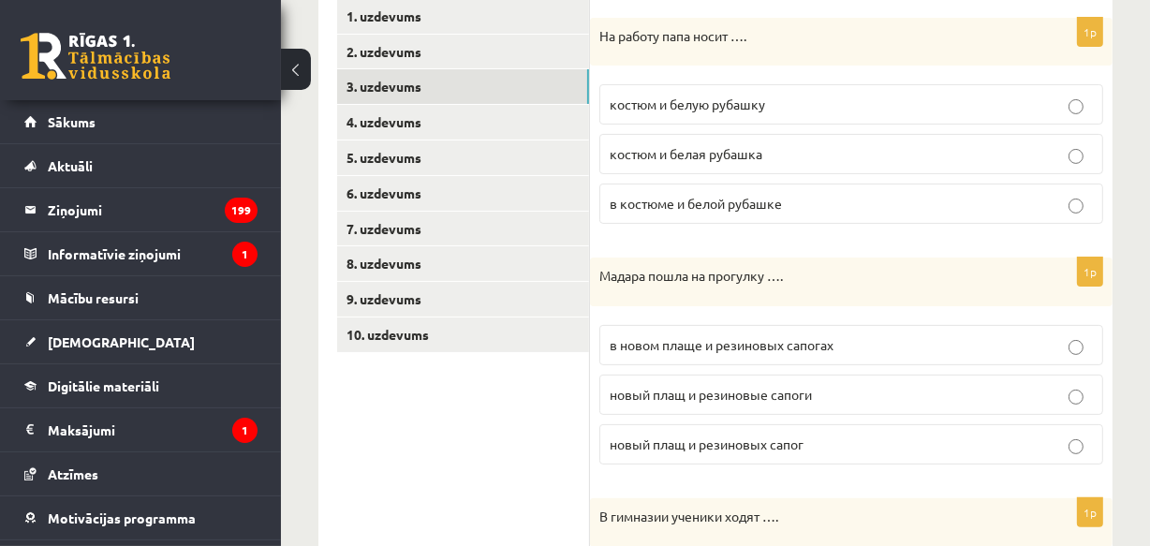
scroll to position [421, 0]
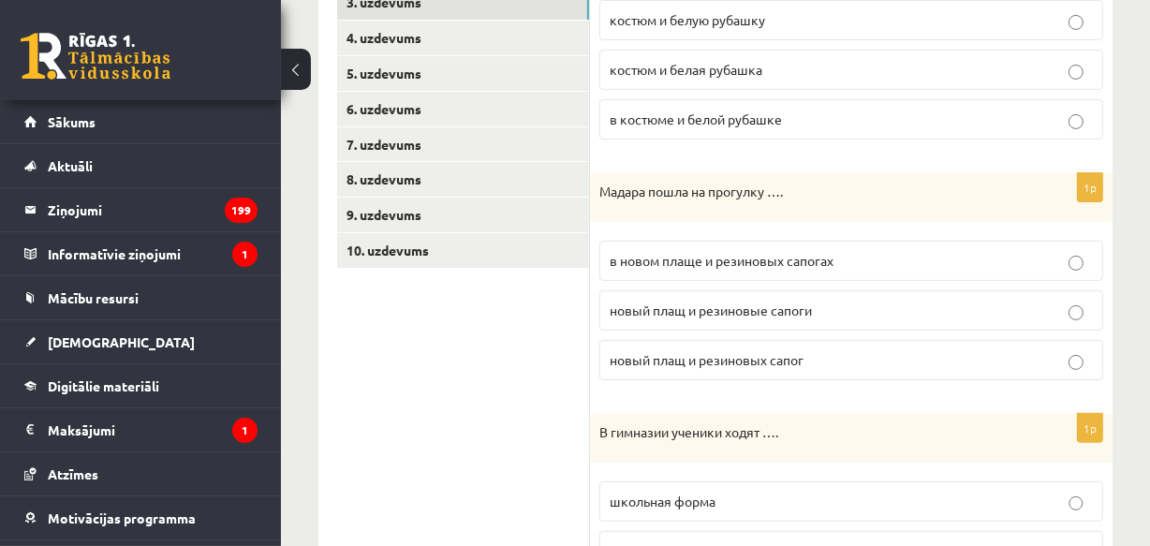
click at [728, 259] on span "в новом плаще и резиновых сапогах" at bounding box center [722, 260] width 224 height 17
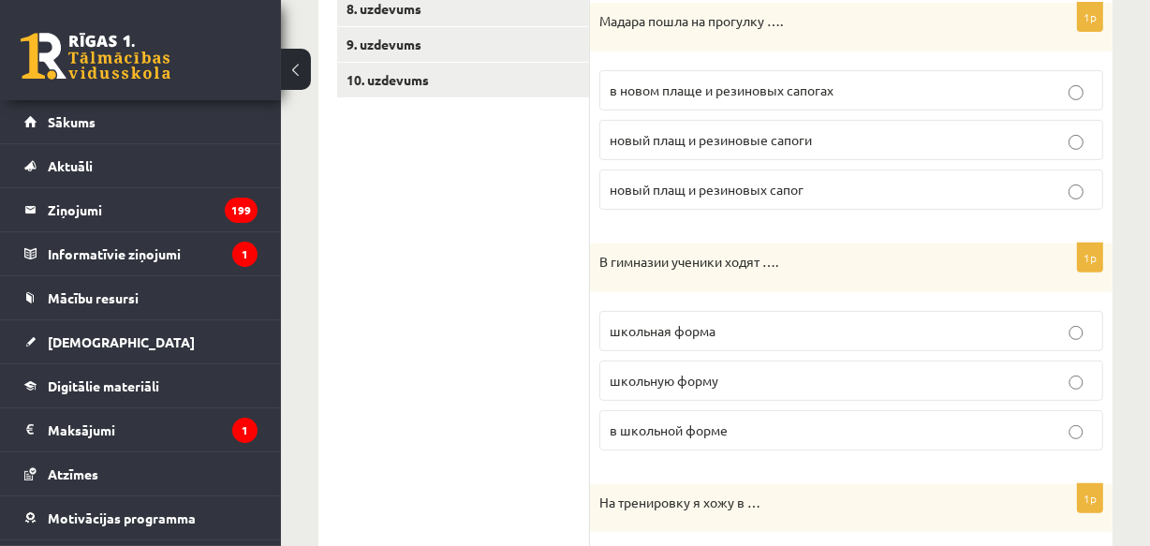
scroll to position [677, 0]
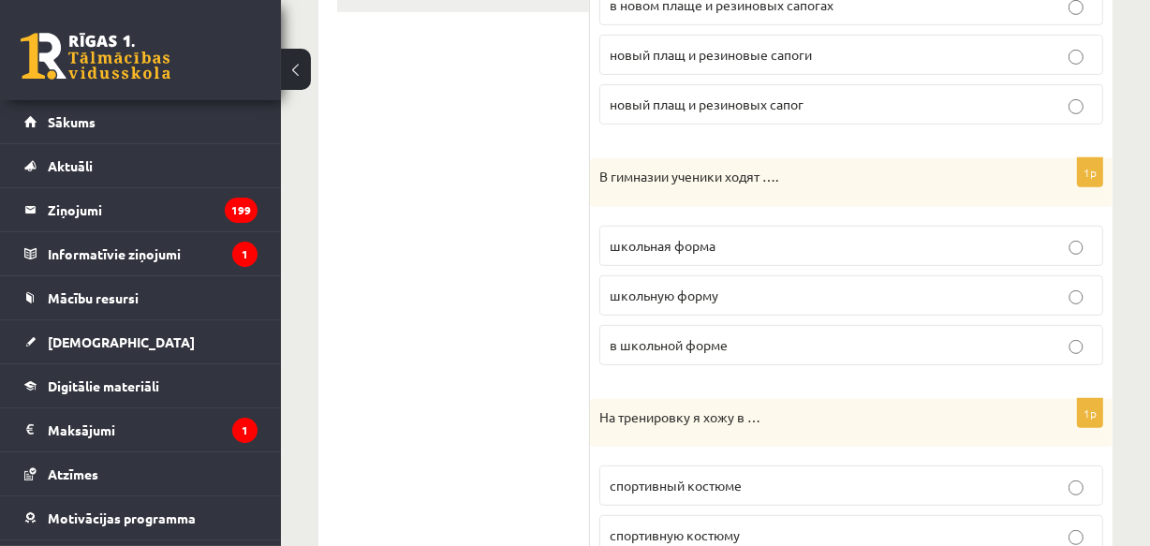
click at [699, 337] on span "в школьной форме" at bounding box center [669, 344] width 118 height 17
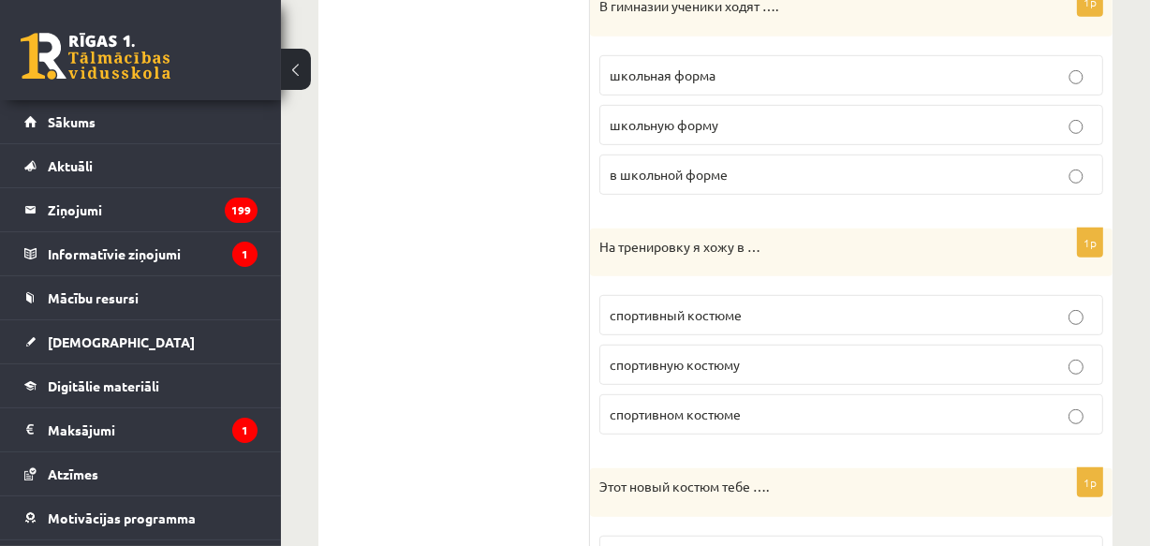
scroll to position [933, 0]
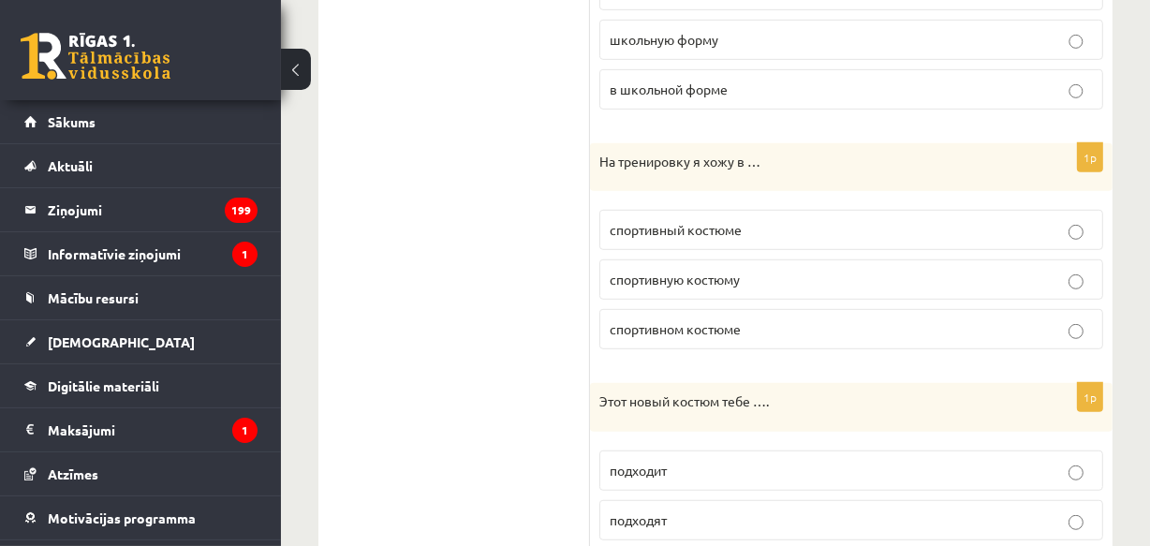
click at [662, 325] on span "спортивном костюме" at bounding box center [675, 328] width 131 height 17
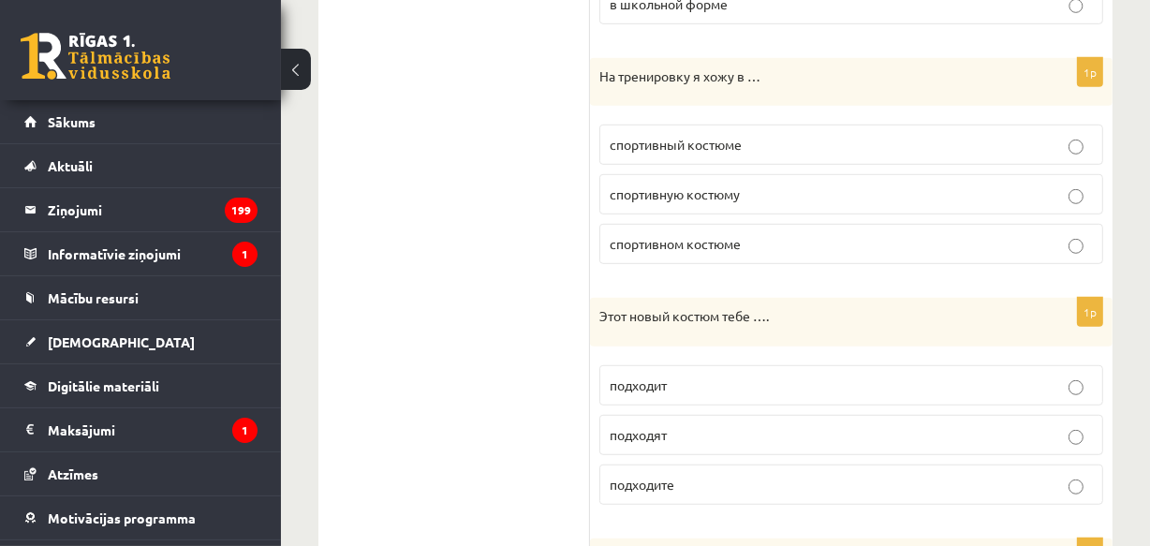
scroll to position [1189, 0]
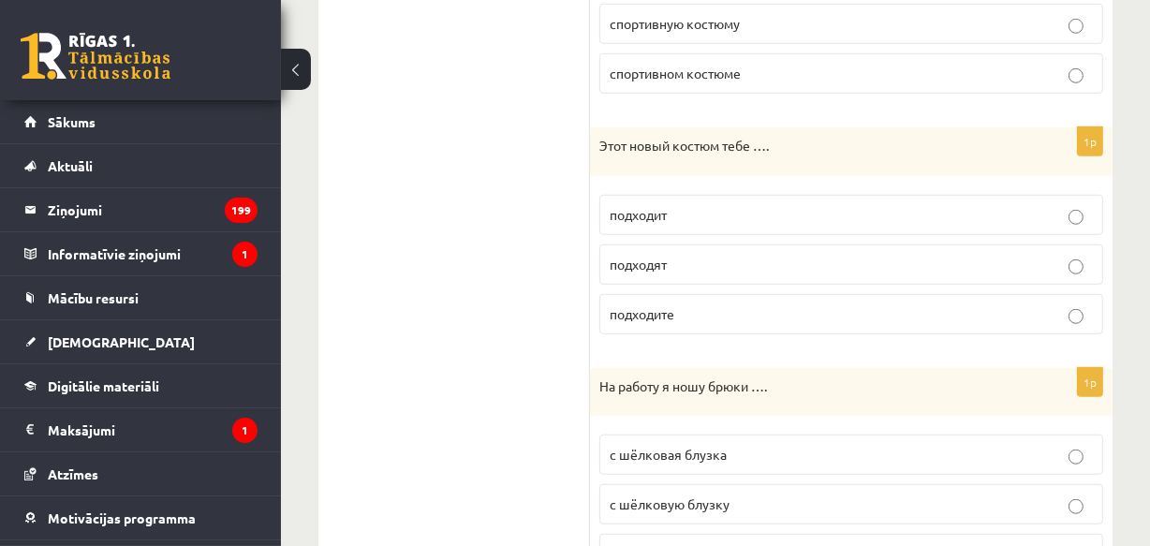
click at [646, 210] on span "подходит" at bounding box center [638, 214] width 57 height 17
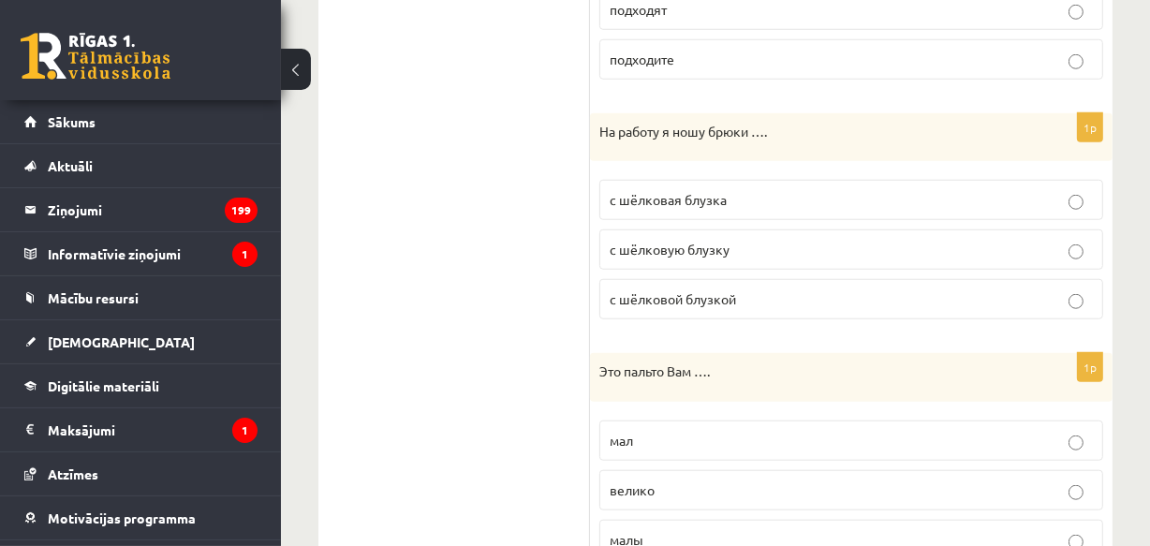
scroll to position [1529, 0]
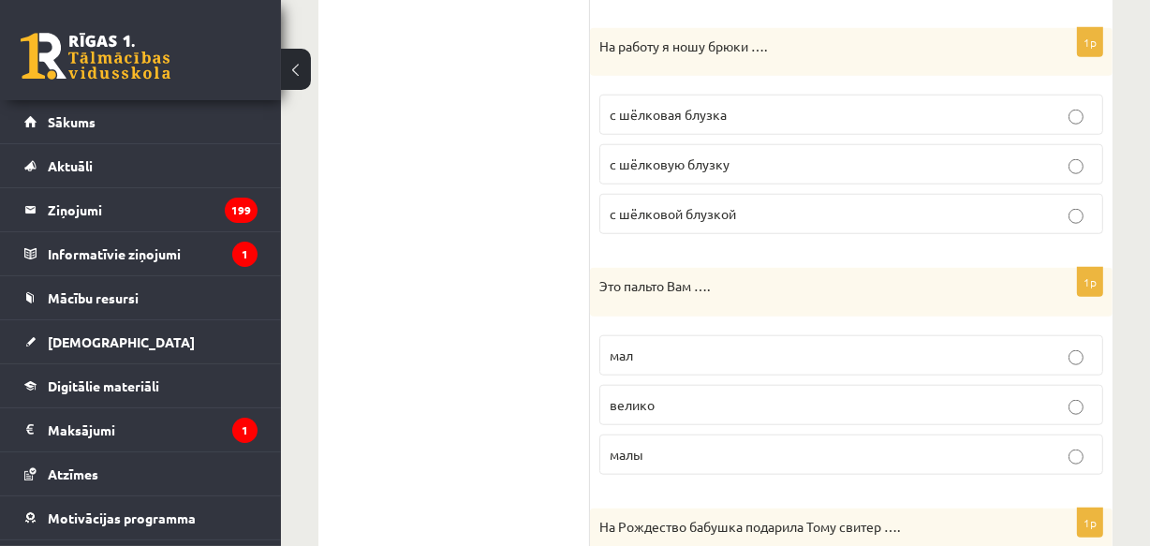
click at [693, 205] on span "с шёлковой блузкой" at bounding box center [673, 213] width 126 height 17
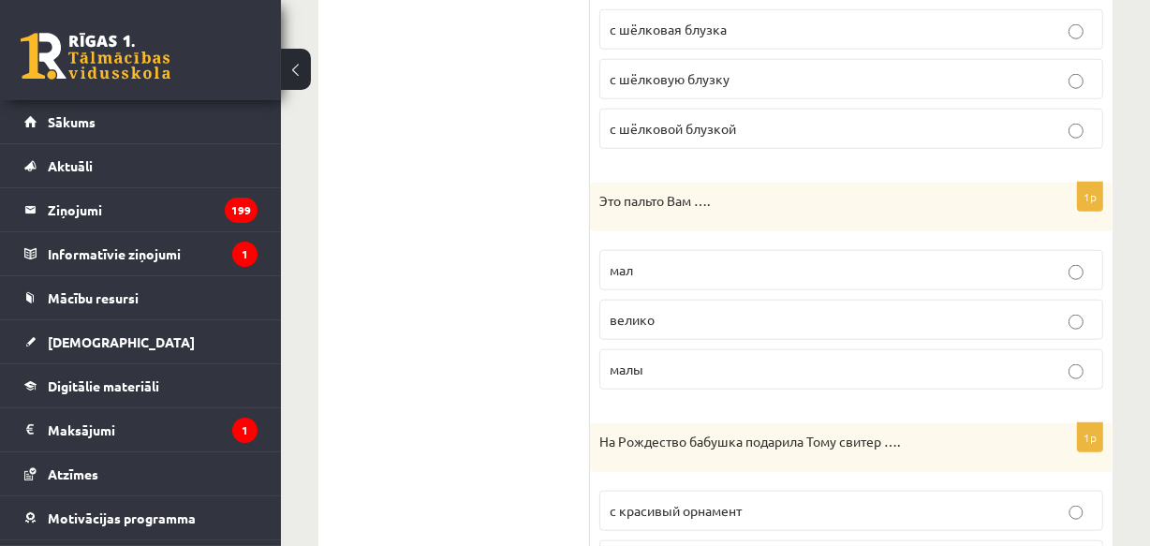
scroll to position [1699, 0]
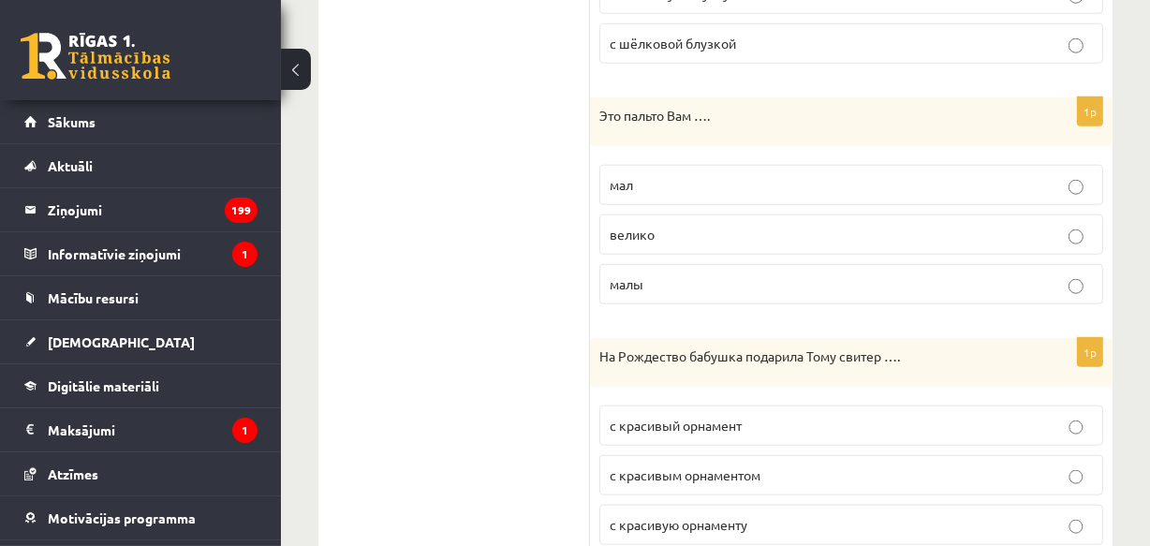
click at [657, 232] on p "велико" at bounding box center [851, 235] width 483 height 20
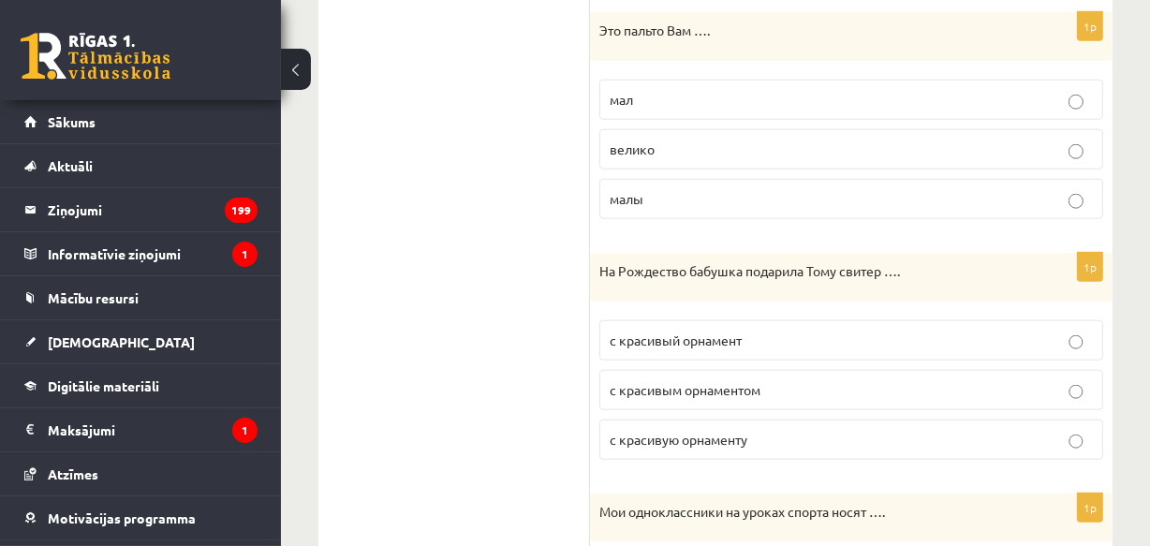
scroll to position [1870, 0]
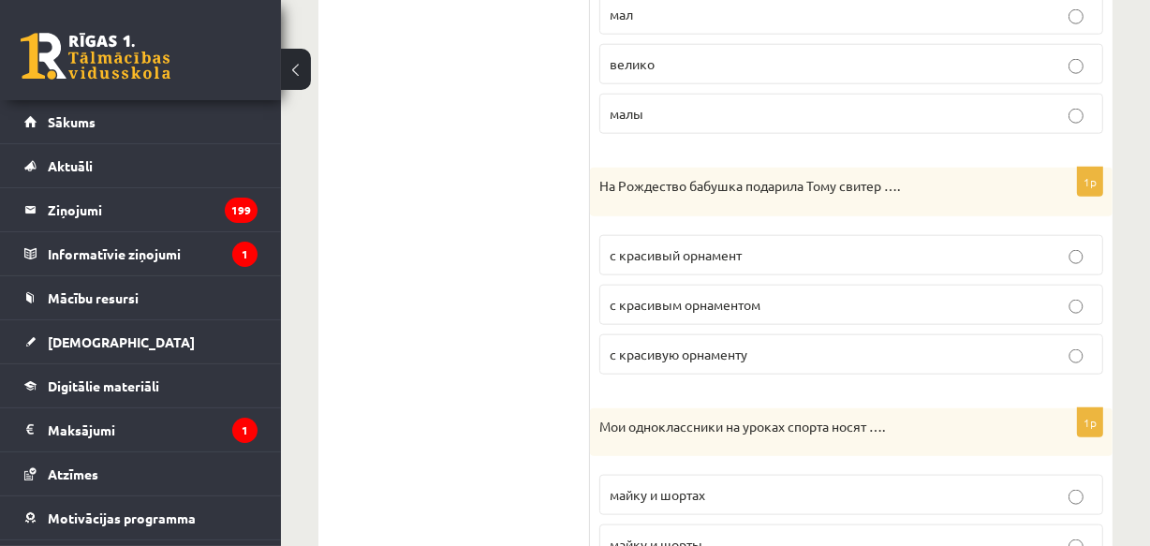
click at [720, 296] on span "с красивым орнаментом" at bounding box center [685, 304] width 151 height 17
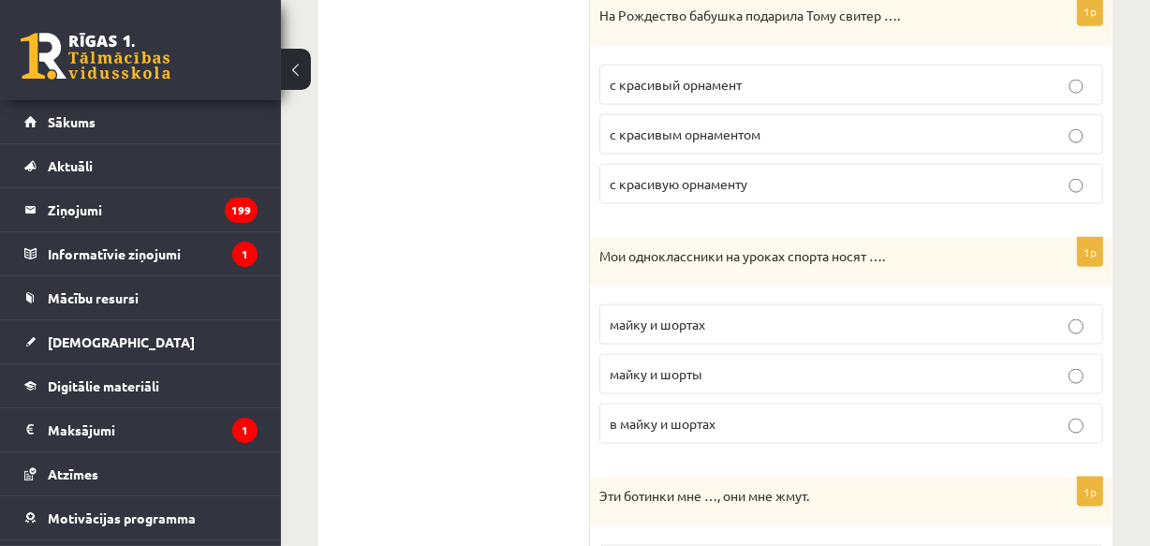
scroll to position [2125, 0]
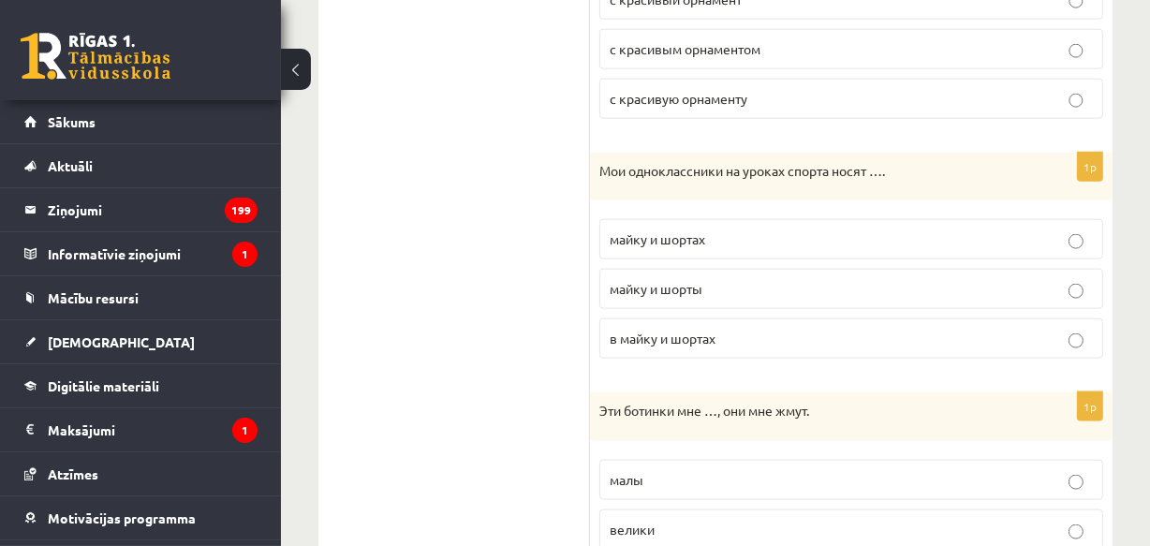
click at [703, 279] on p "майку и шорты" at bounding box center [851, 289] width 483 height 20
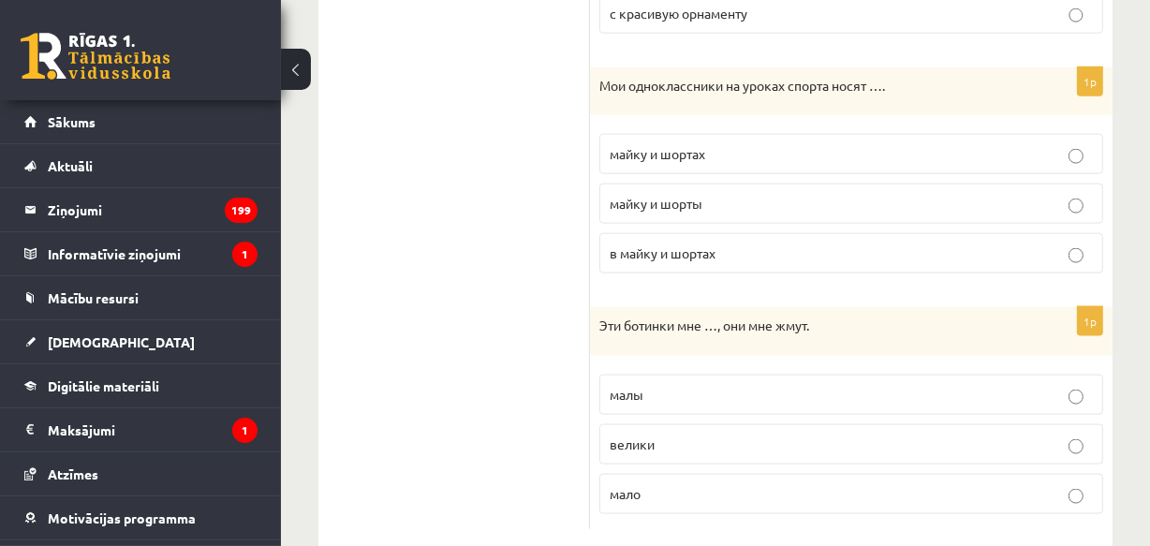
scroll to position [2244, 0]
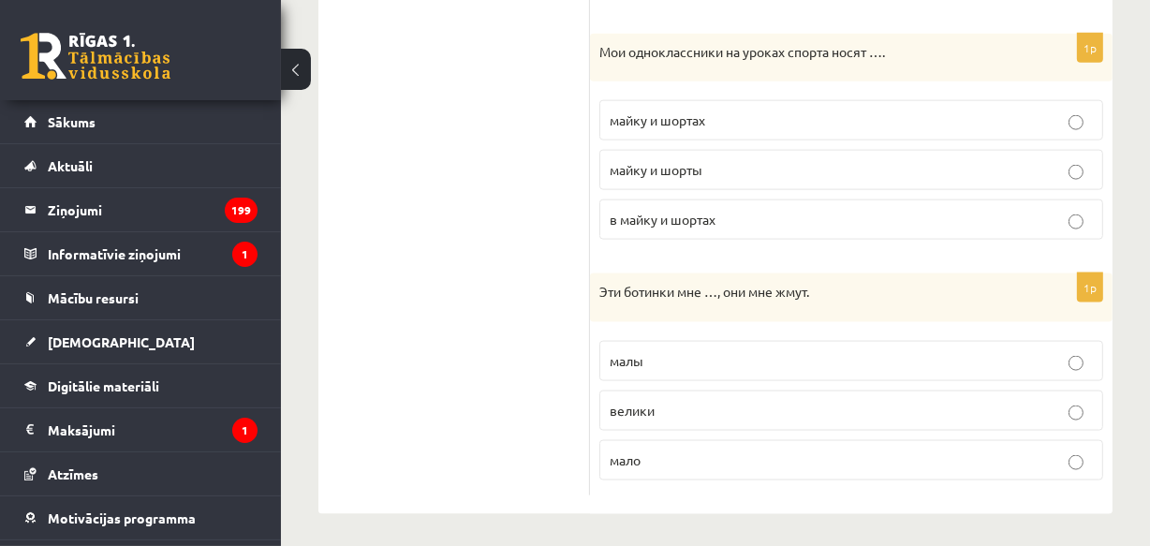
click at [628, 352] on span "малы" at bounding box center [627, 360] width 34 height 17
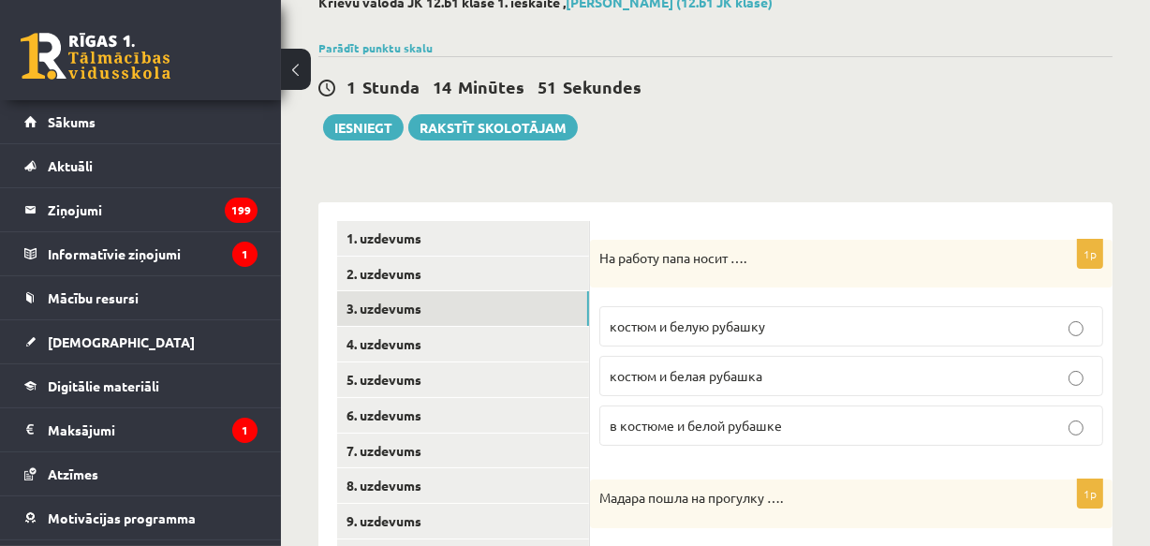
scroll to position [200, 0]
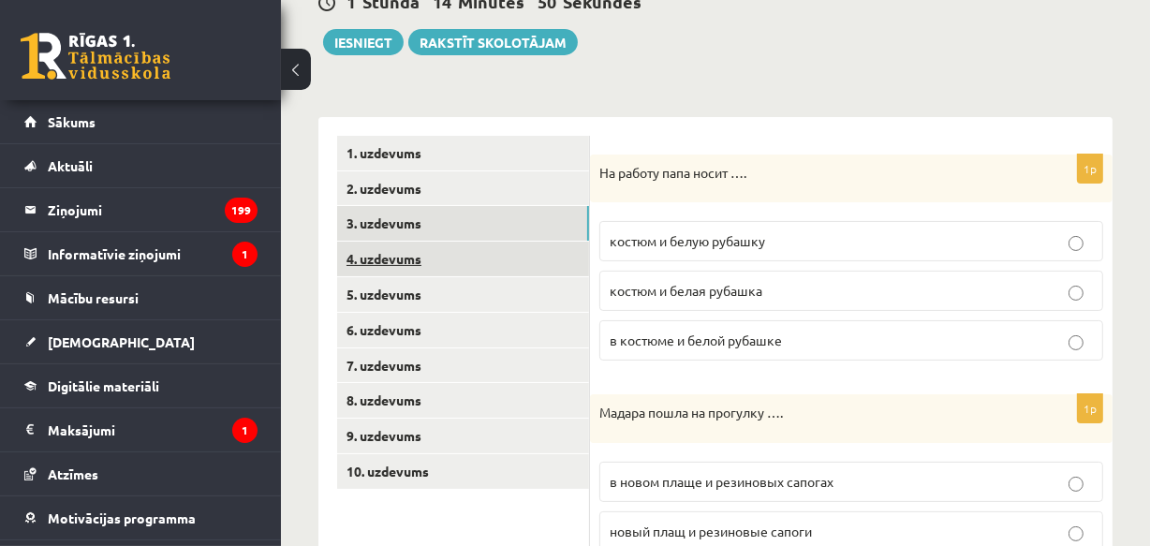
click at [388, 255] on link "4. uzdevums" at bounding box center [463, 259] width 252 height 35
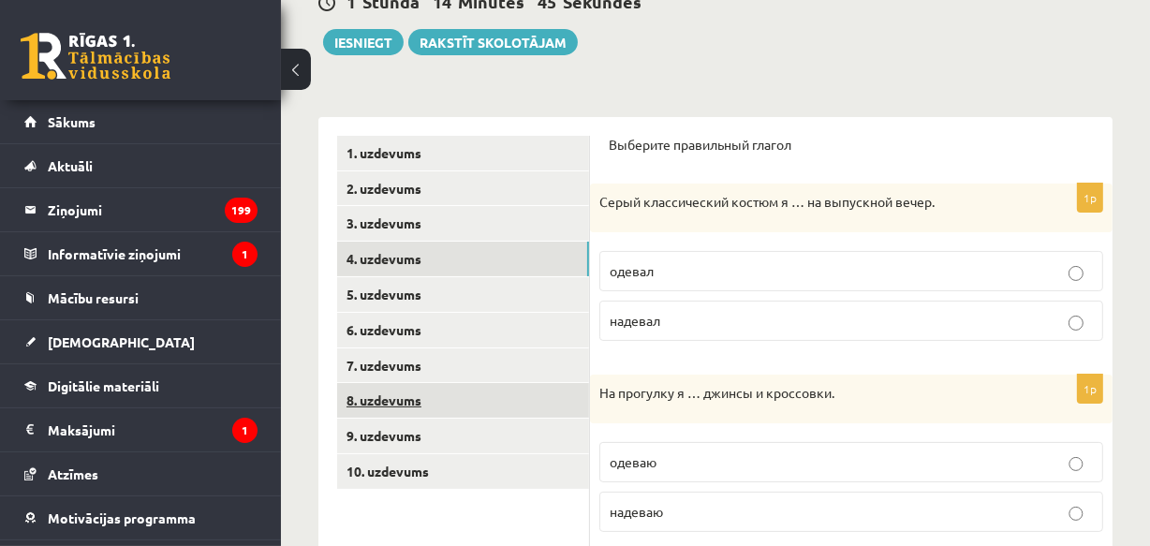
scroll to position [286, 0]
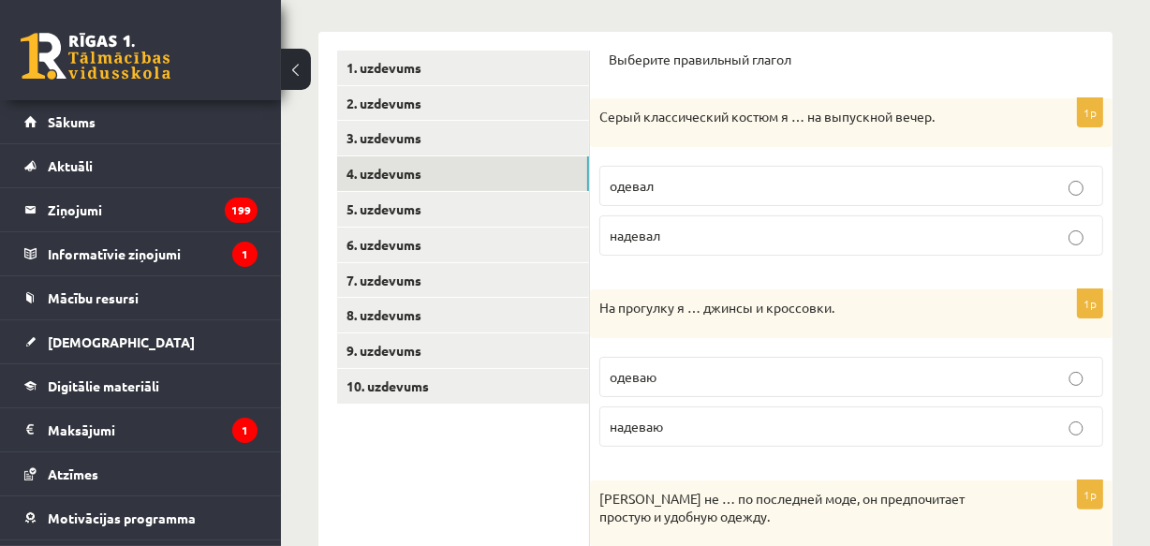
click at [709, 235] on p "надевал" at bounding box center [851, 236] width 483 height 20
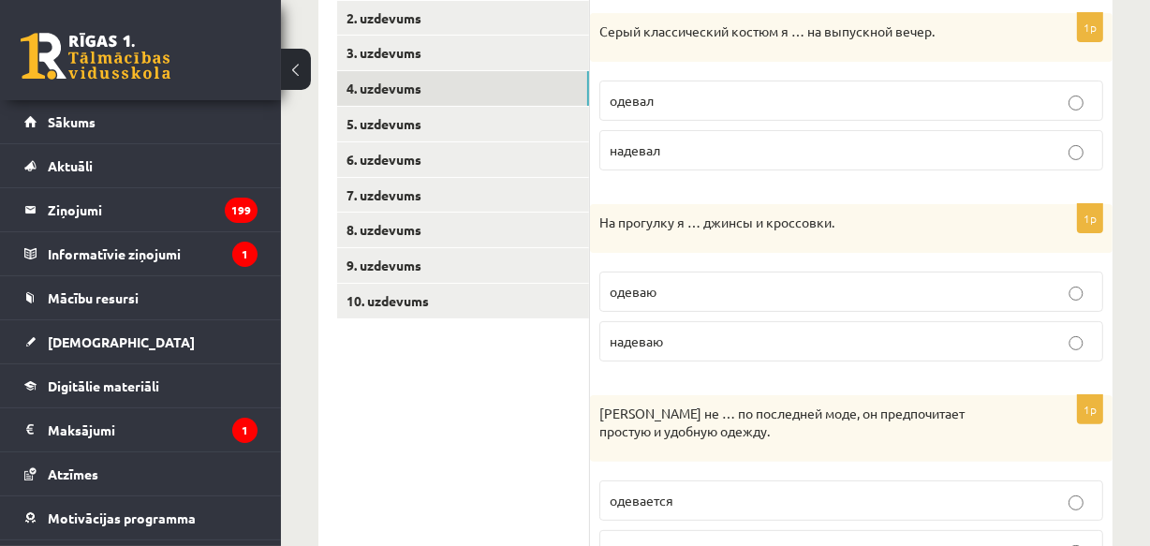
scroll to position [456, 0]
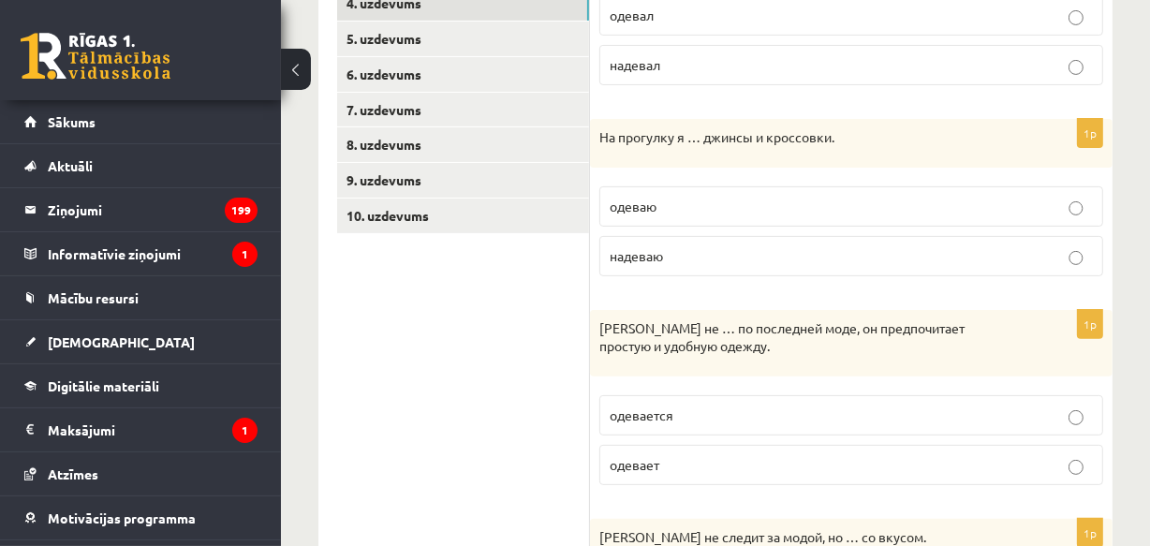
click at [653, 254] on span "надеваю" at bounding box center [636, 255] width 53 height 17
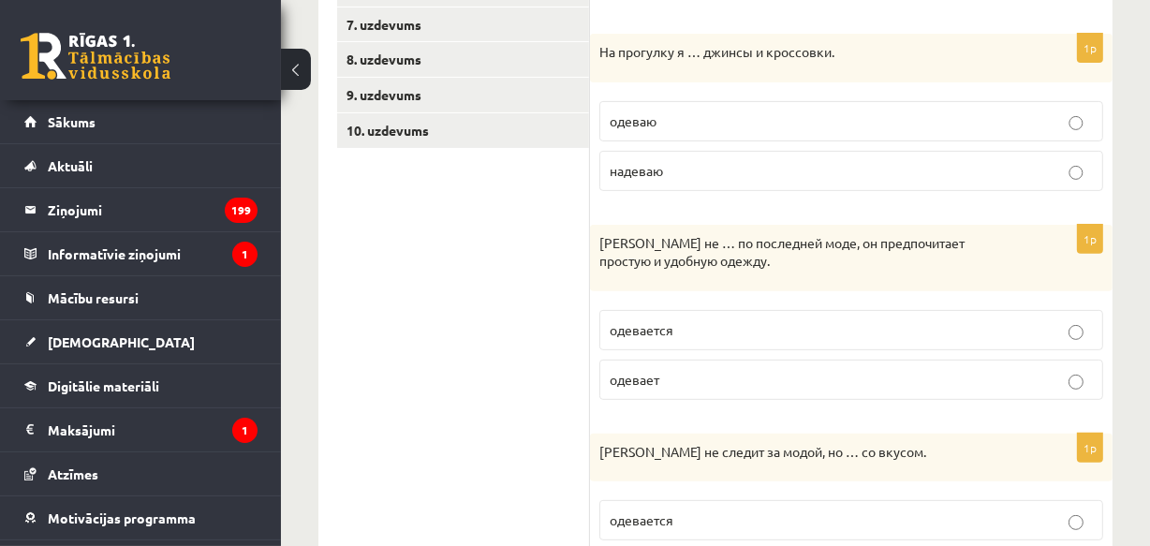
click at [654, 331] on span "одевается" at bounding box center [642, 329] width 64 height 17
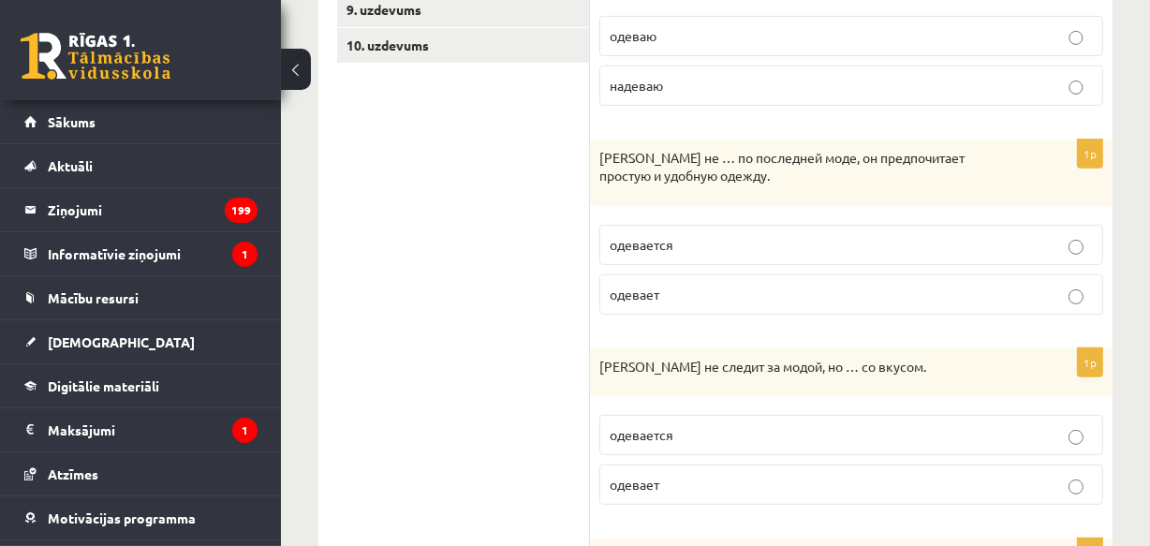
scroll to position [712, 0]
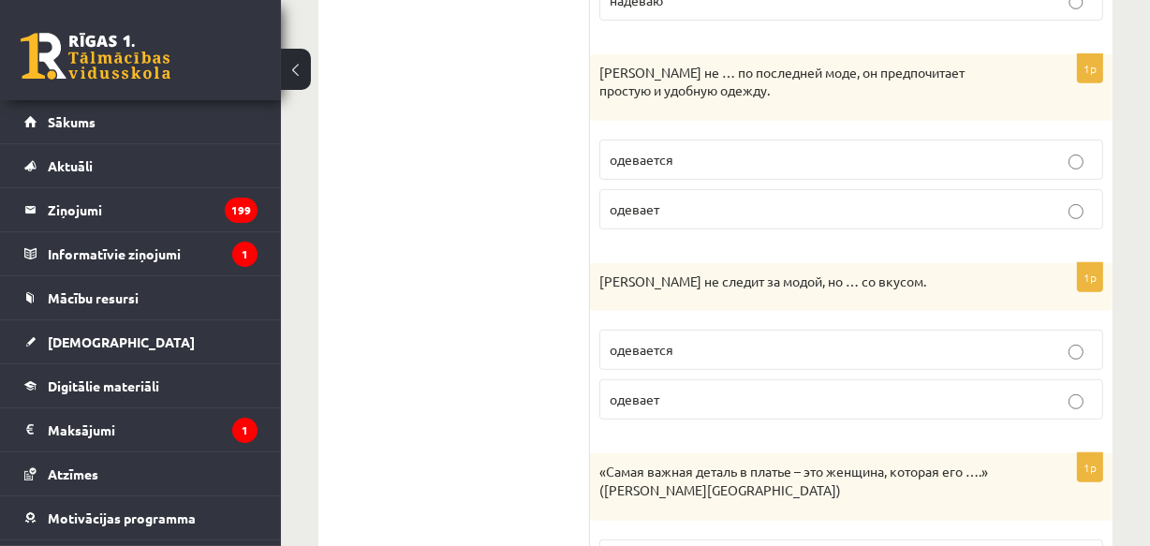
click at [642, 348] on span "одевается" at bounding box center [642, 349] width 64 height 17
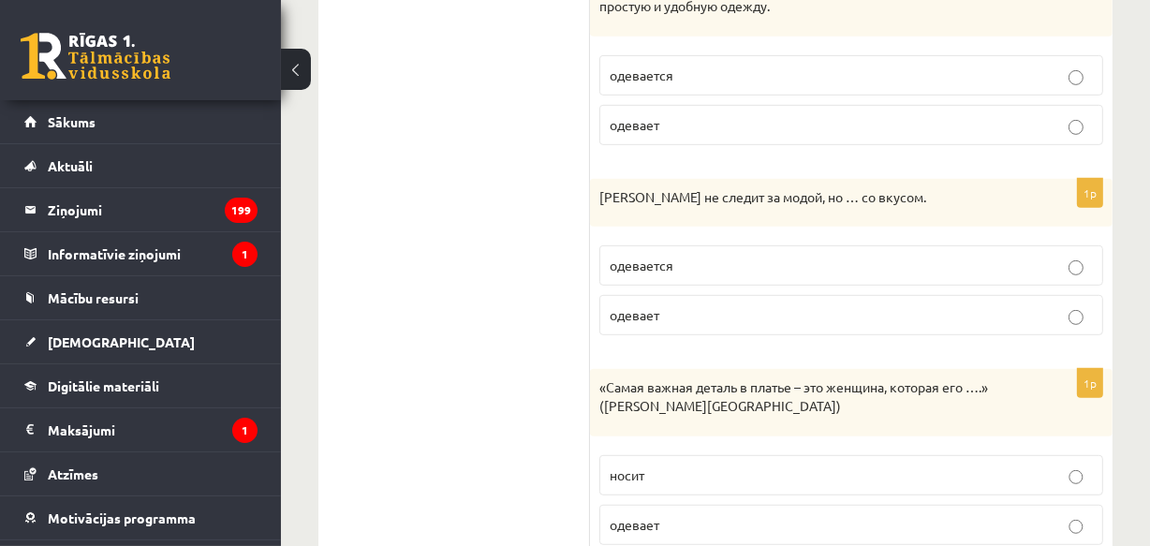
scroll to position [864, 0]
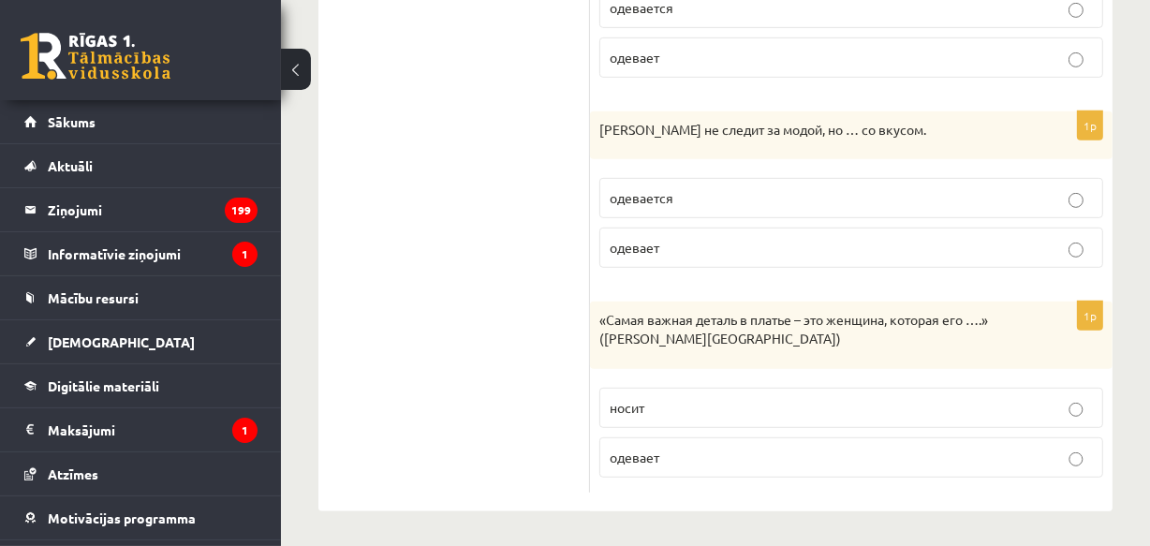
click at [621, 404] on span "носит" at bounding box center [627, 407] width 35 height 17
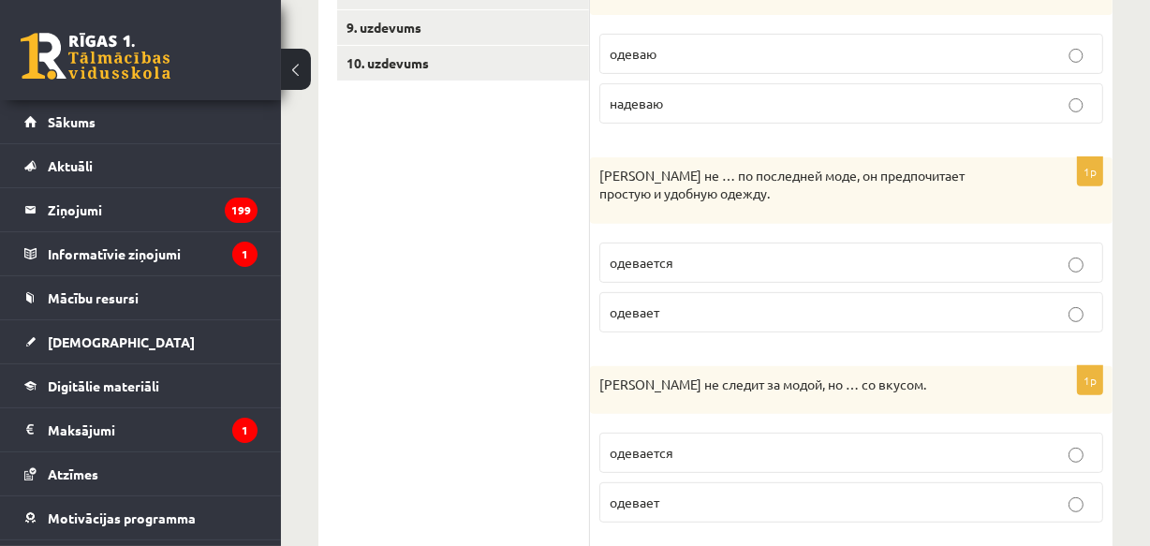
scroll to position [268, 0]
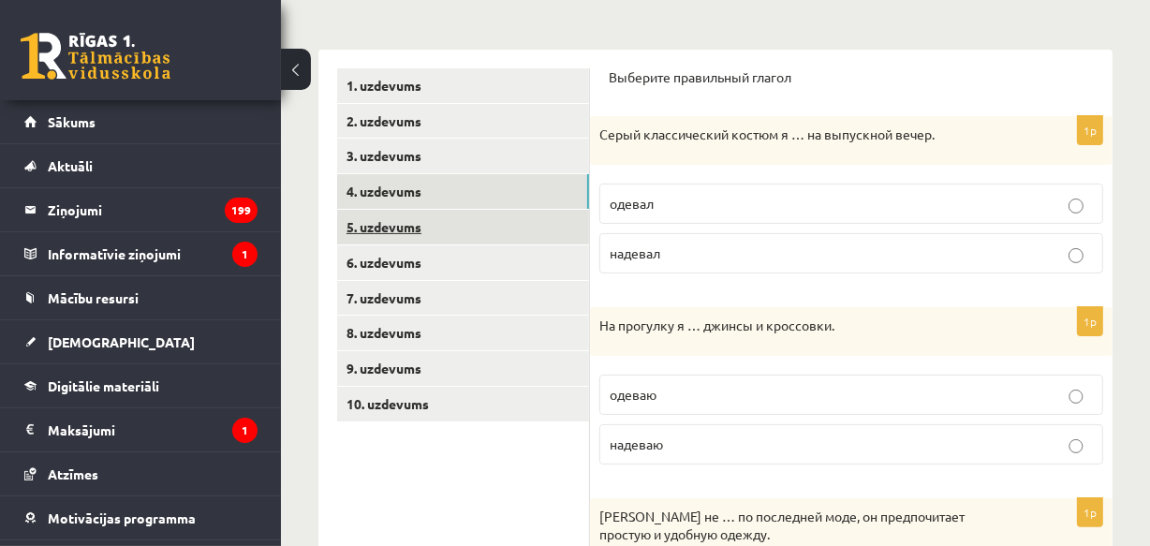
click at [414, 224] on link "5. uzdevums" at bounding box center [463, 227] width 252 height 35
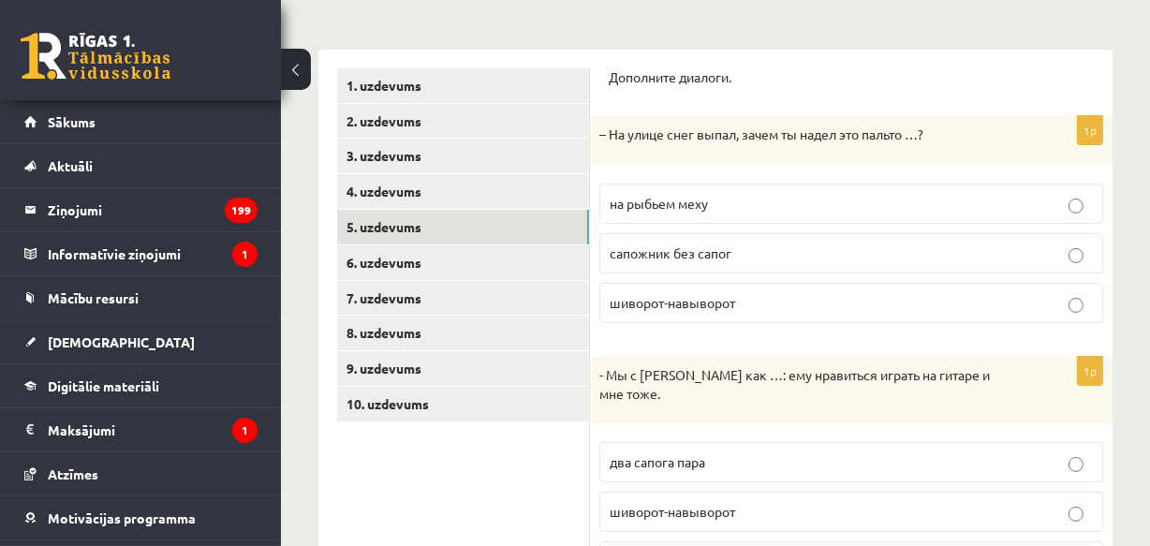
click at [640, 199] on span "на рыбьем меху" at bounding box center [659, 203] width 98 height 17
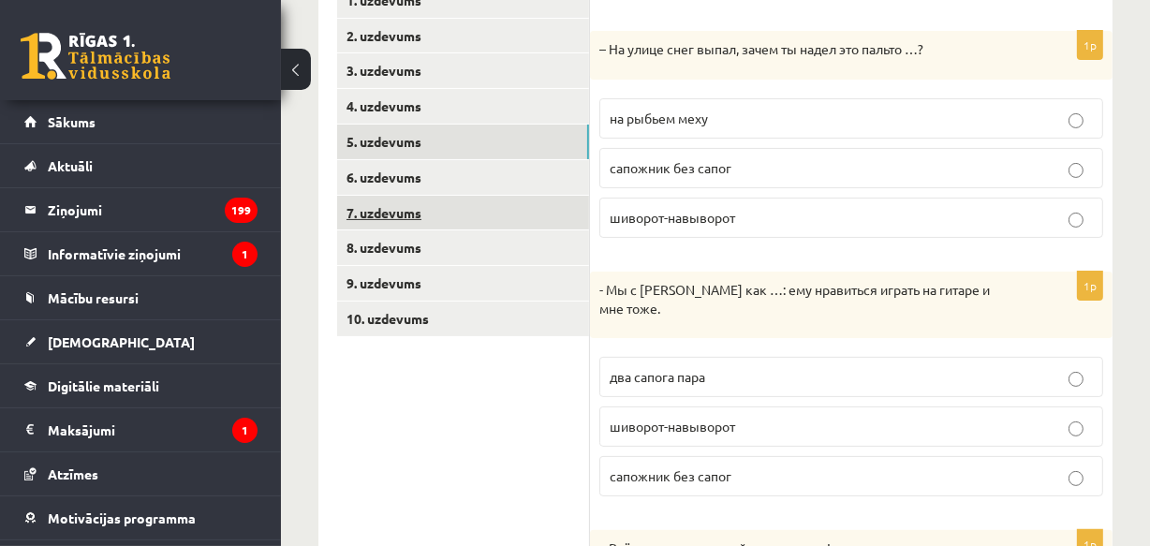
scroll to position [438, 0]
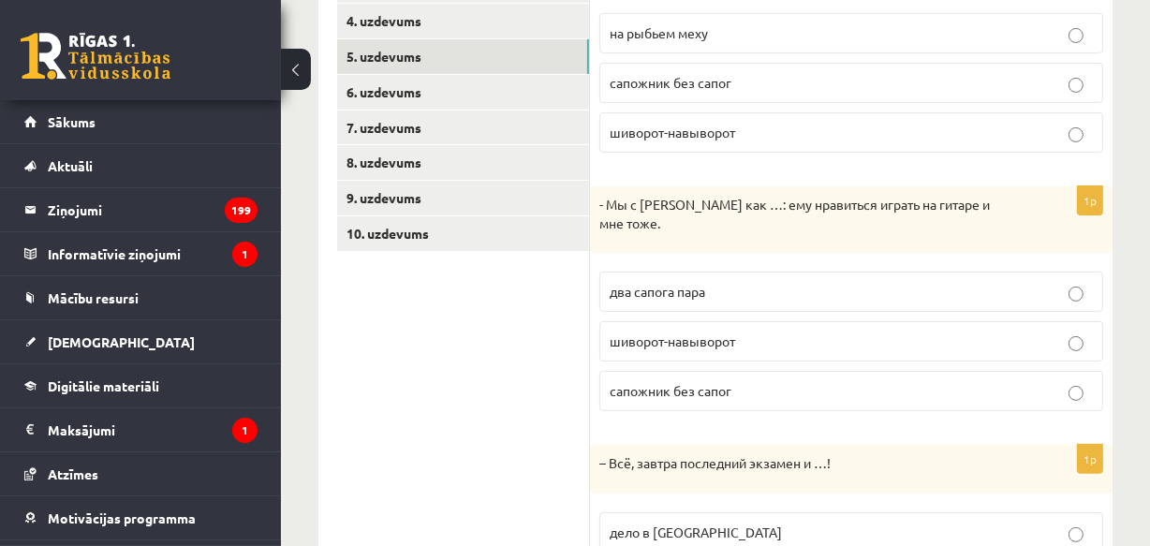
click at [624, 292] on span "два сапога пара" at bounding box center [658, 291] width 96 height 17
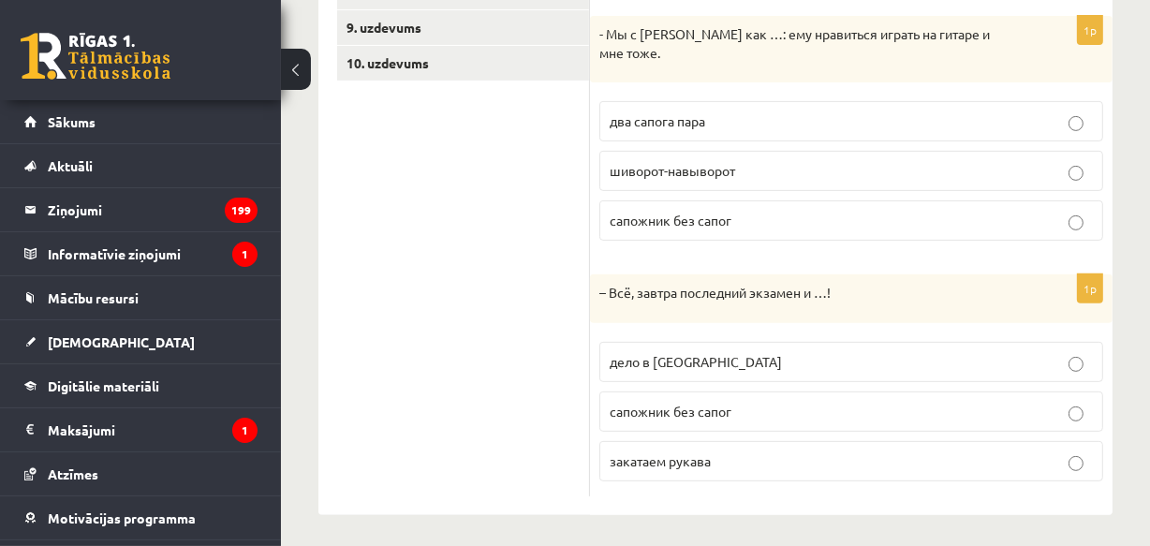
scroll to position [613, 0]
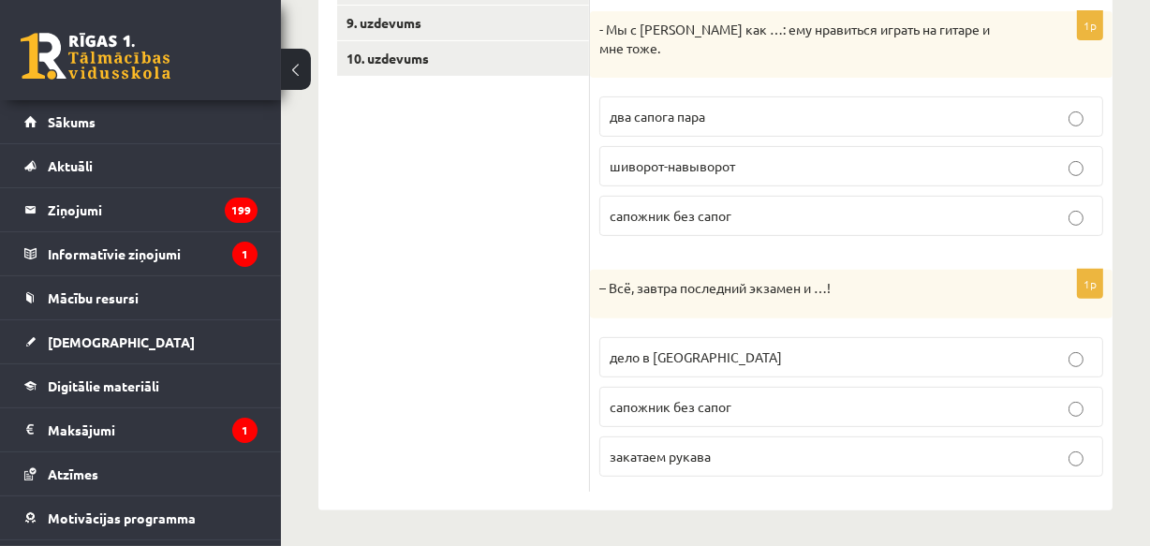
click at [626, 352] on span "дело в шляпе" at bounding box center [696, 356] width 172 height 17
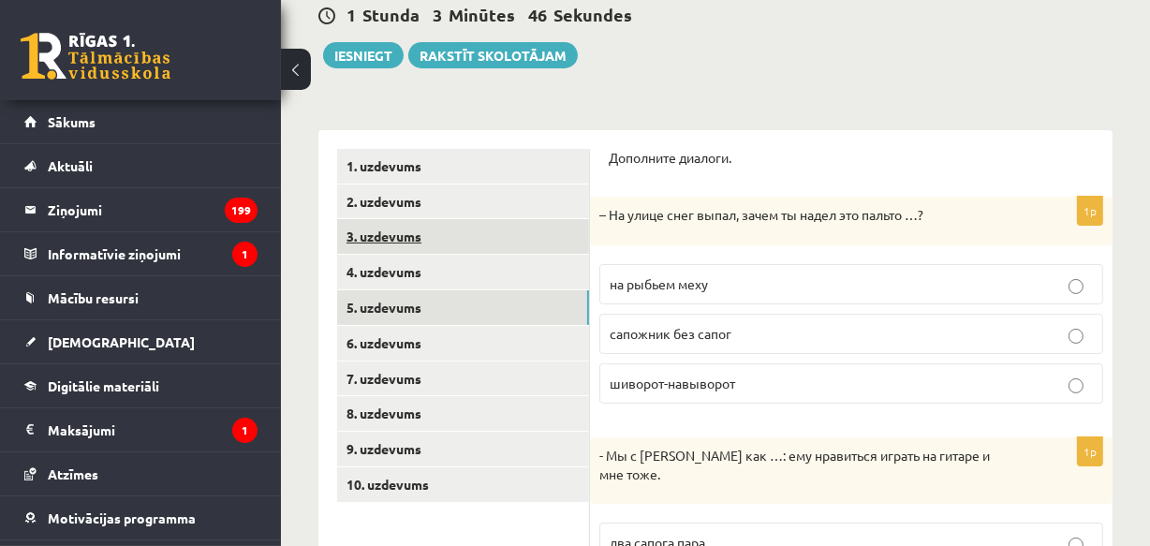
scroll to position [358, 0]
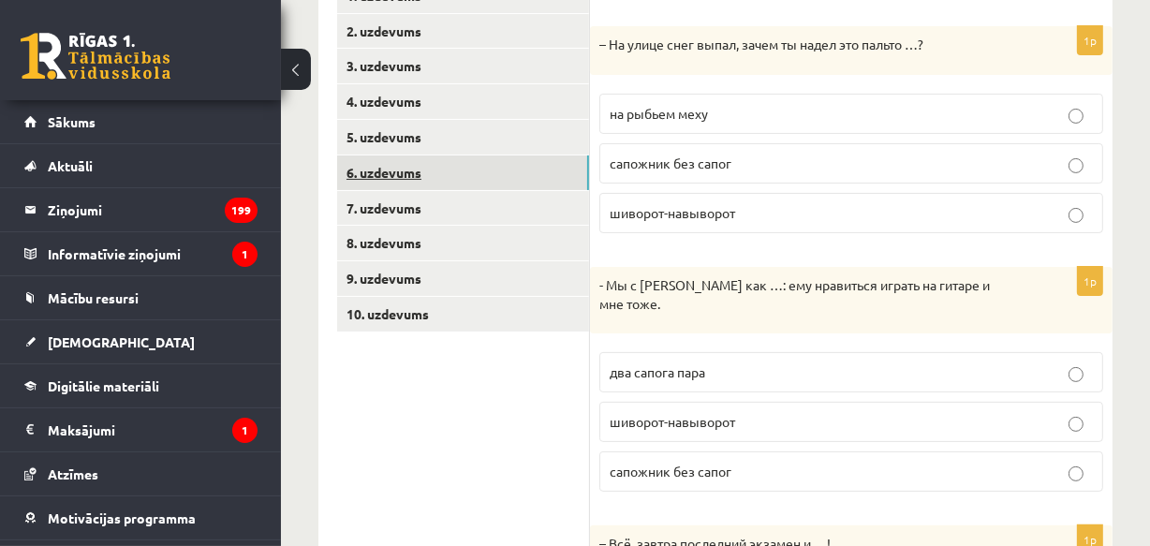
click at [415, 166] on link "6. uzdevums" at bounding box center [463, 172] width 252 height 35
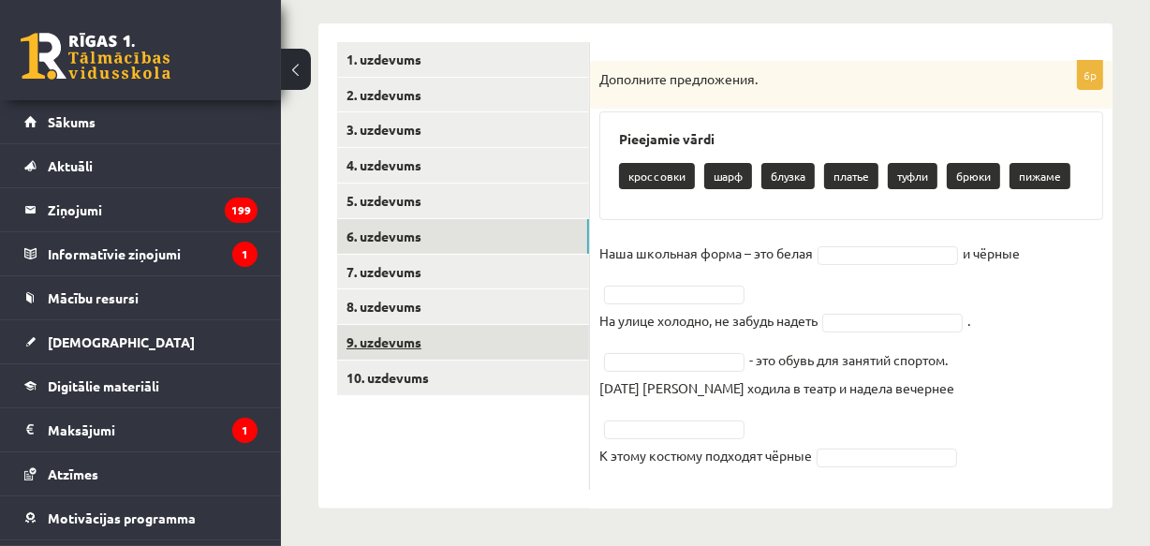
scroll to position [265, 0]
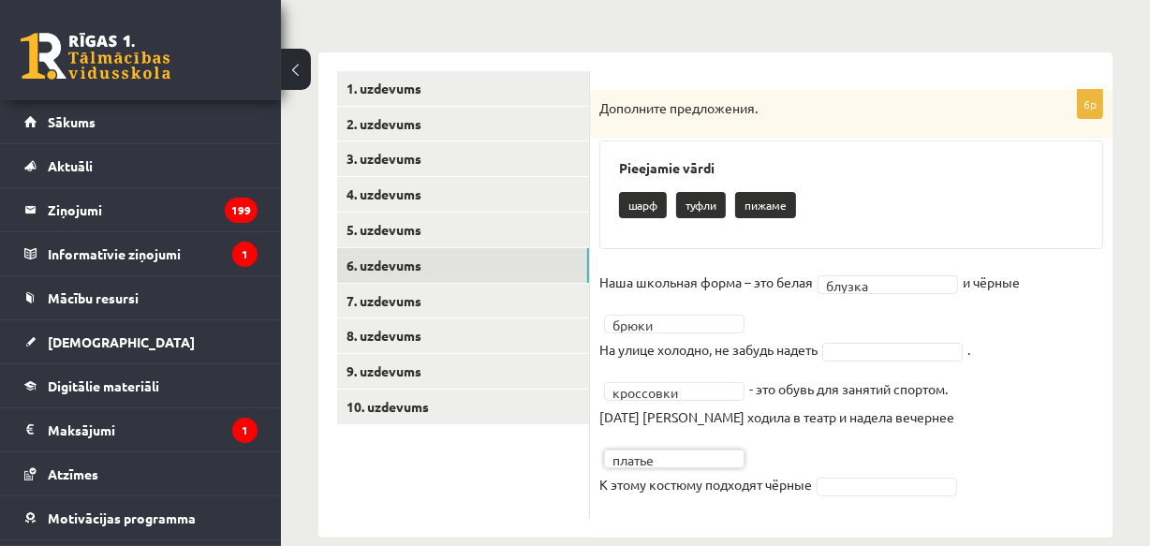
click at [699, 201] on p "туфли" at bounding box center [701, 205] width 50 height 26
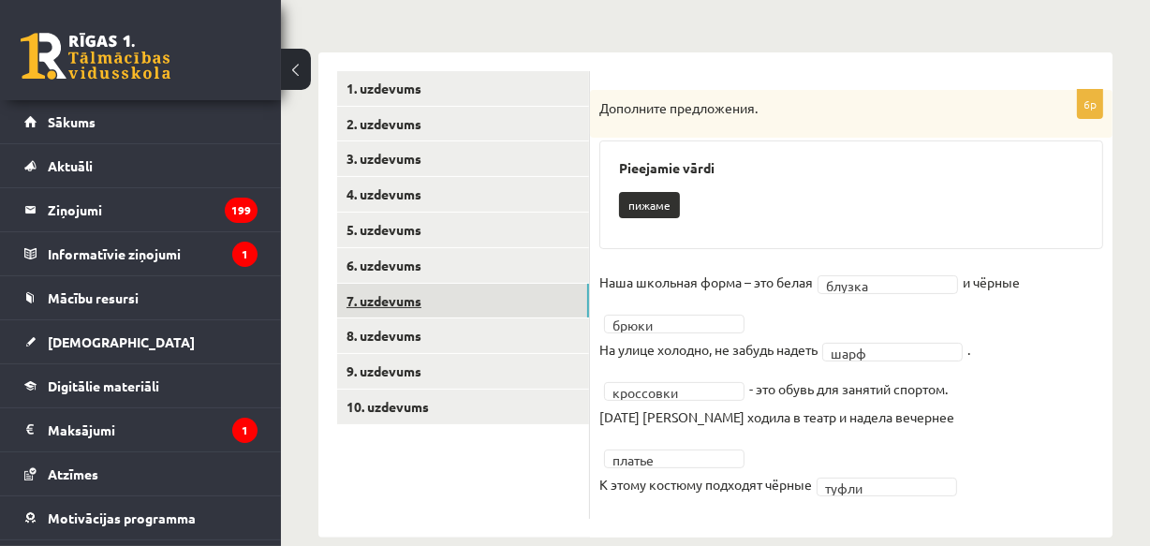
click at [410, 292] on link "7. uzdevums" at bounding box center [463, 301] width 252 height 35
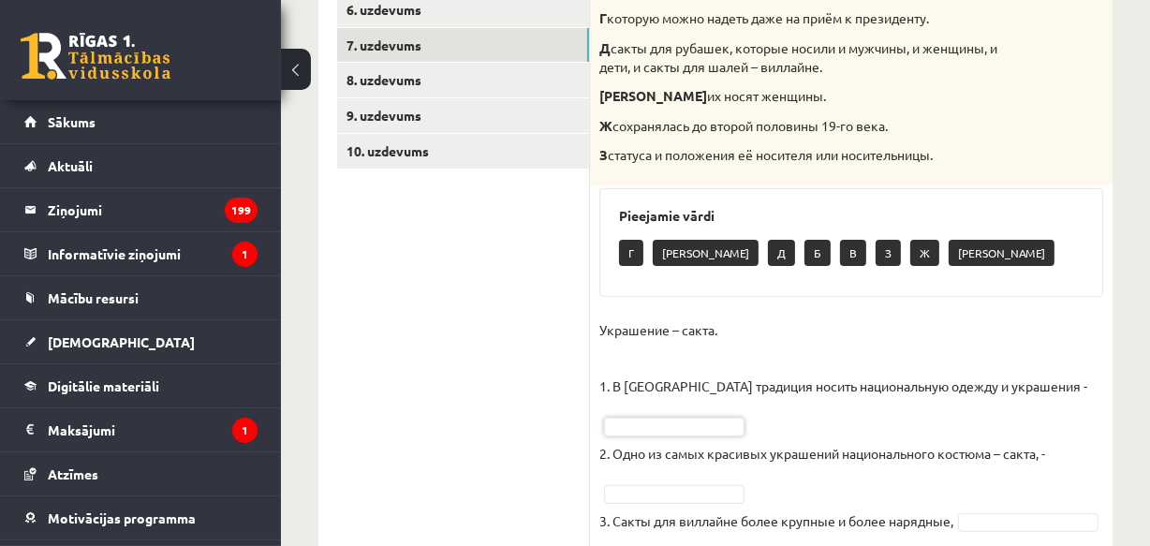
scroll to position [350, 0]
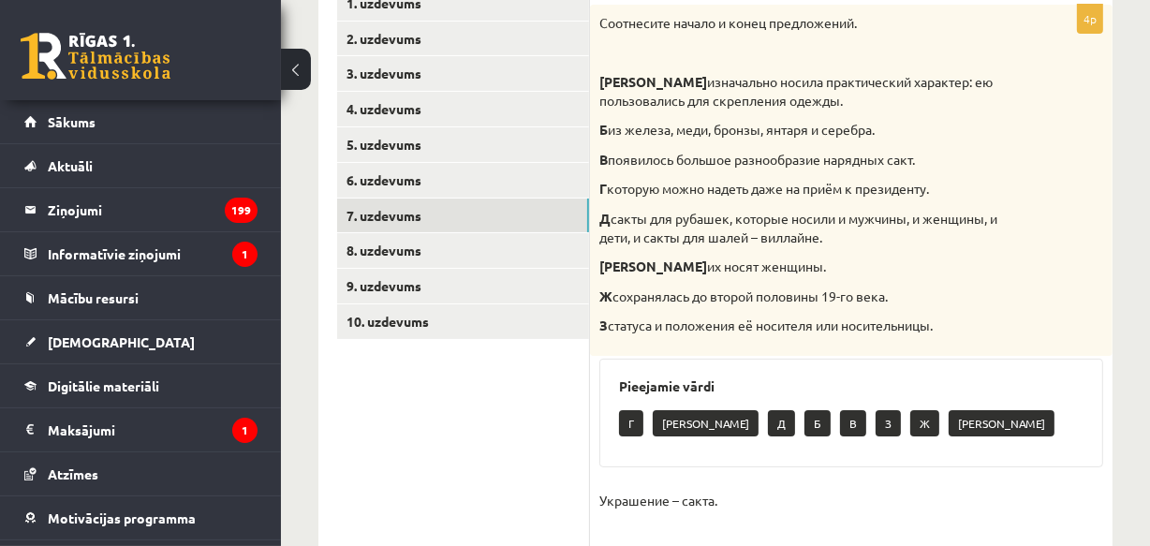
click at [631, 132] on p "Б из железа, меди, бронзы, янтаря и серебра." at bounding box center [804, 130] width 410 height 19
click at [805, 424] on p "Б" at bounding box center [818, 423] width 26 height 26
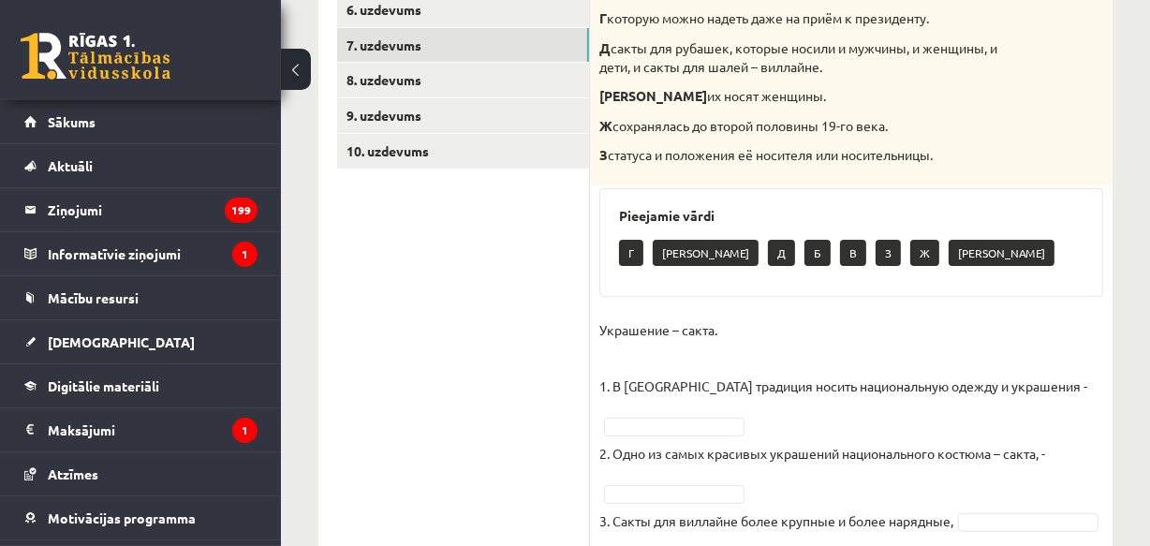
click at [684, 436] on fieldset "Украшение – сакта. 1. В Латвии традиция носить национальную одежду и украшения …" at bounding box center [851, 465] width 504 height 298
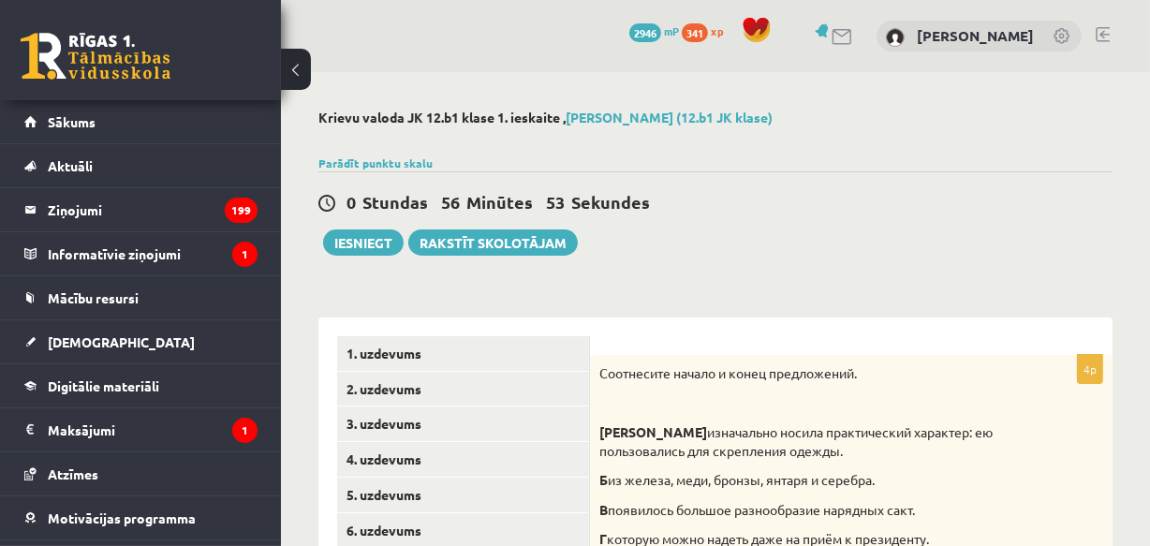
scroll to position [340, 0]
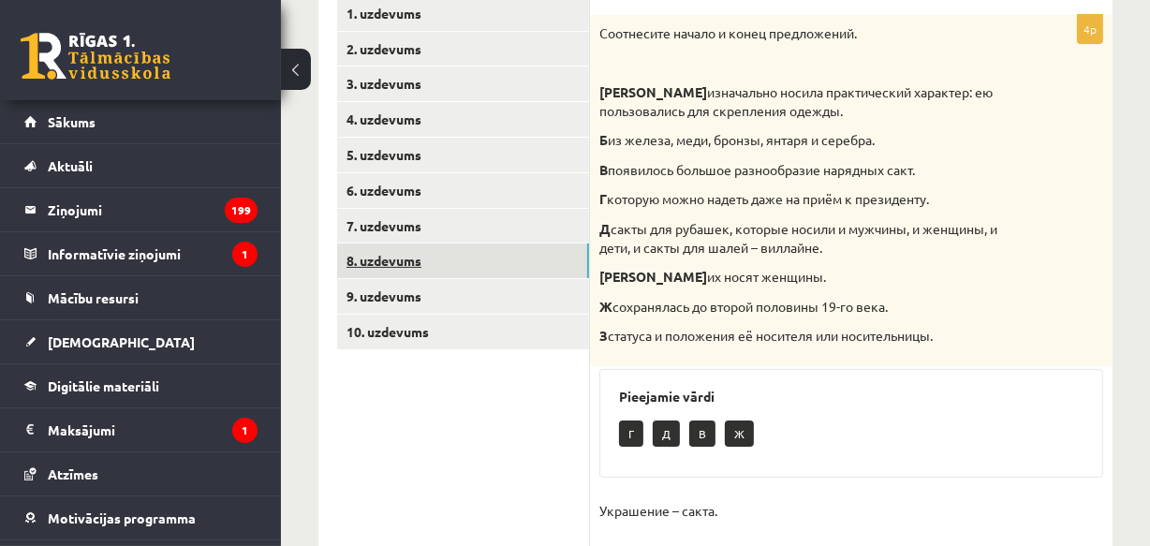
click at [402, 248] on link "8. uzdevums" at bounding box center [463, 261] width 252 height 35
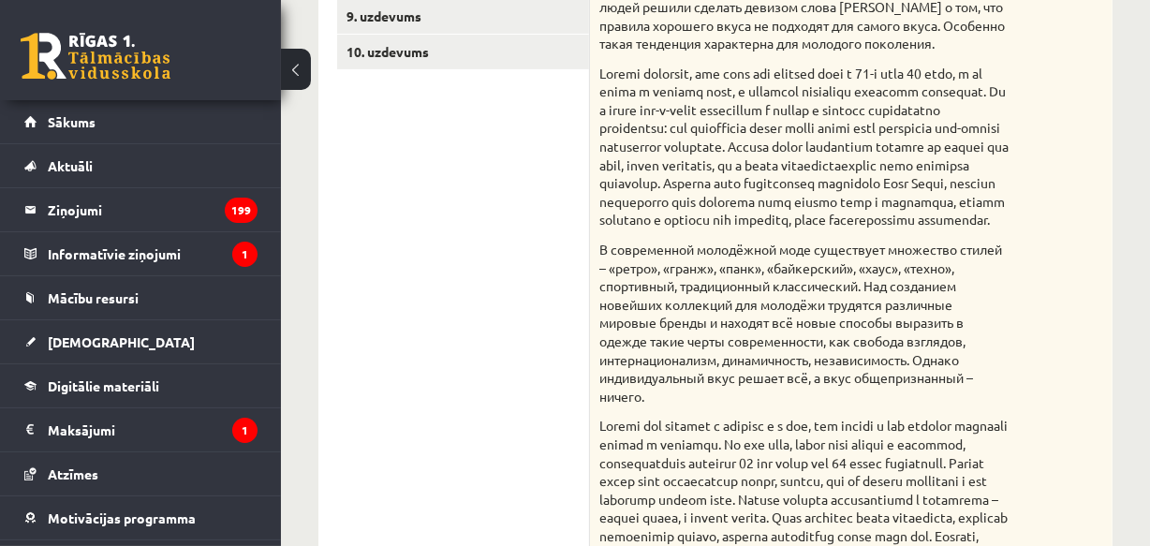
scroll to position [280, 0]
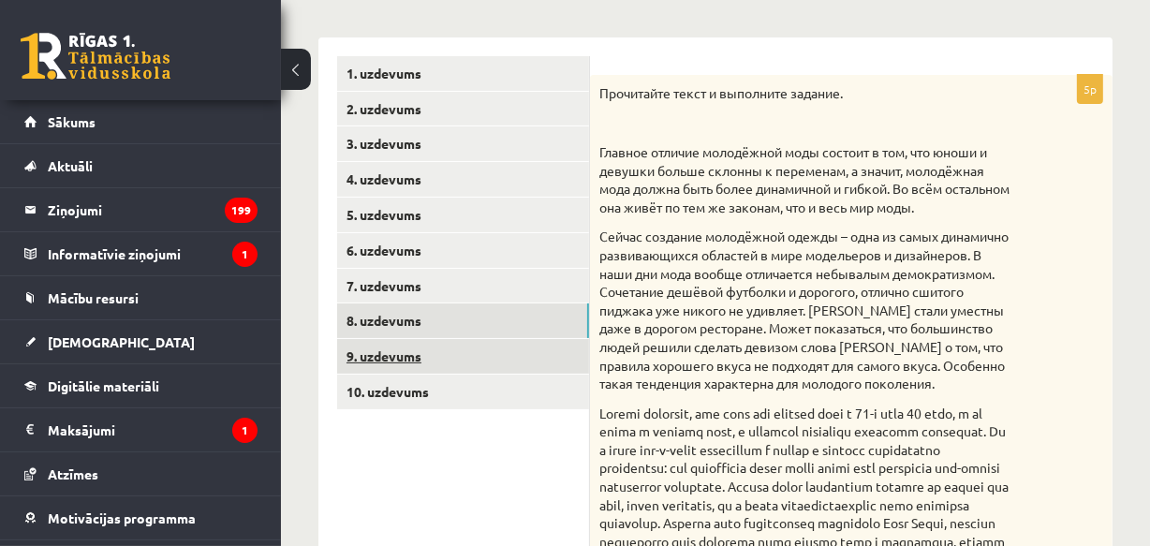
click at [396, 352] on link "9. uzdevums" at bounding box center [463, 356] width 252 height 35
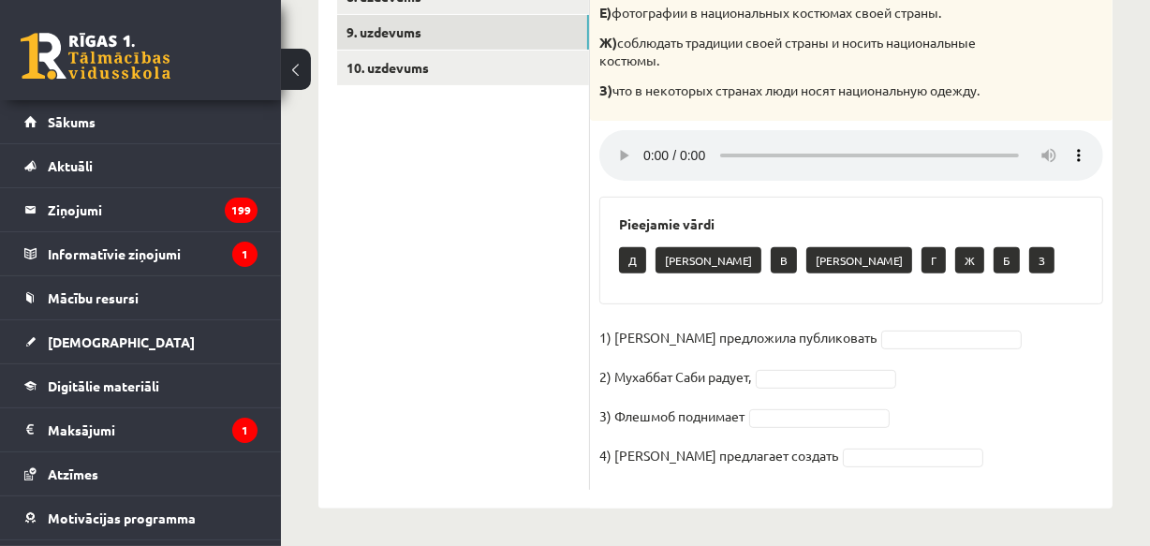
scroll to position [349, 0]
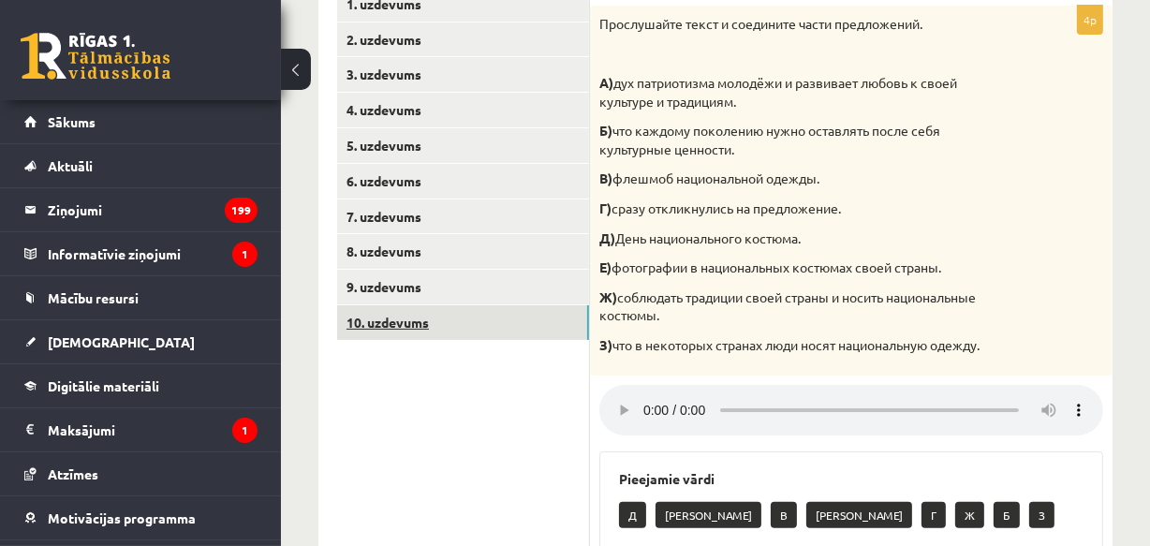
click at [420, 323] on link "10. uzdevums" at bounding box center [463, 322] width 252 height 35
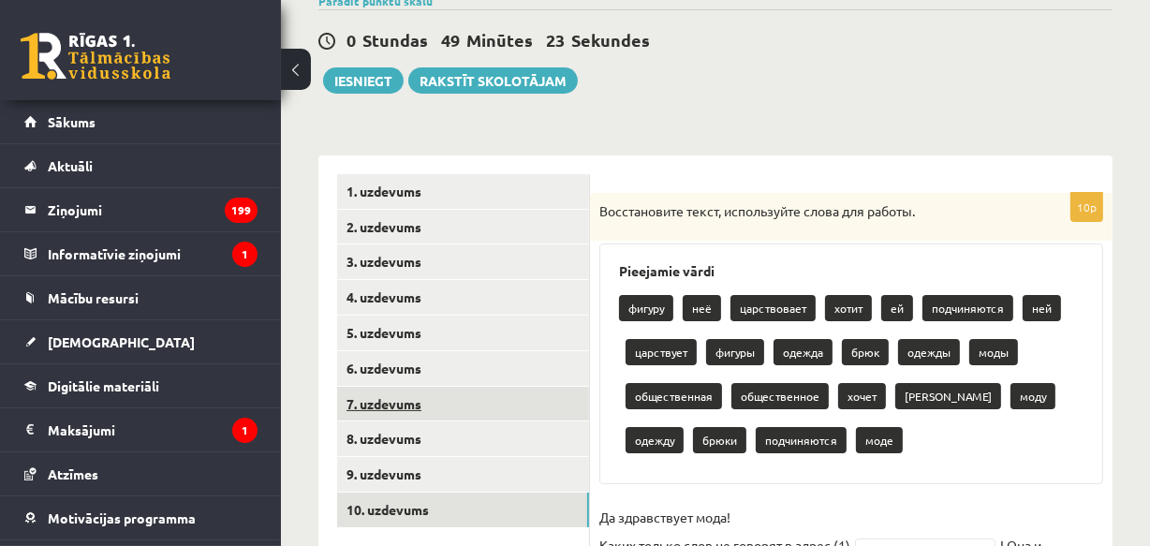
scroll to position [333, 0]
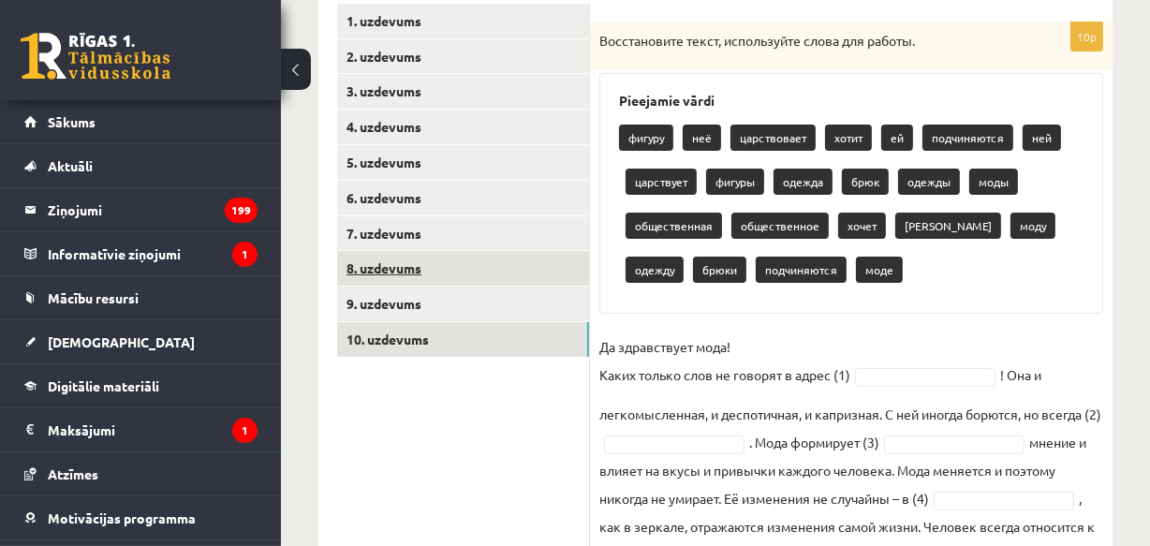
click at [399, 262] on link "8. uzdevums" at bounding box center [463, 268] width 252 height 35
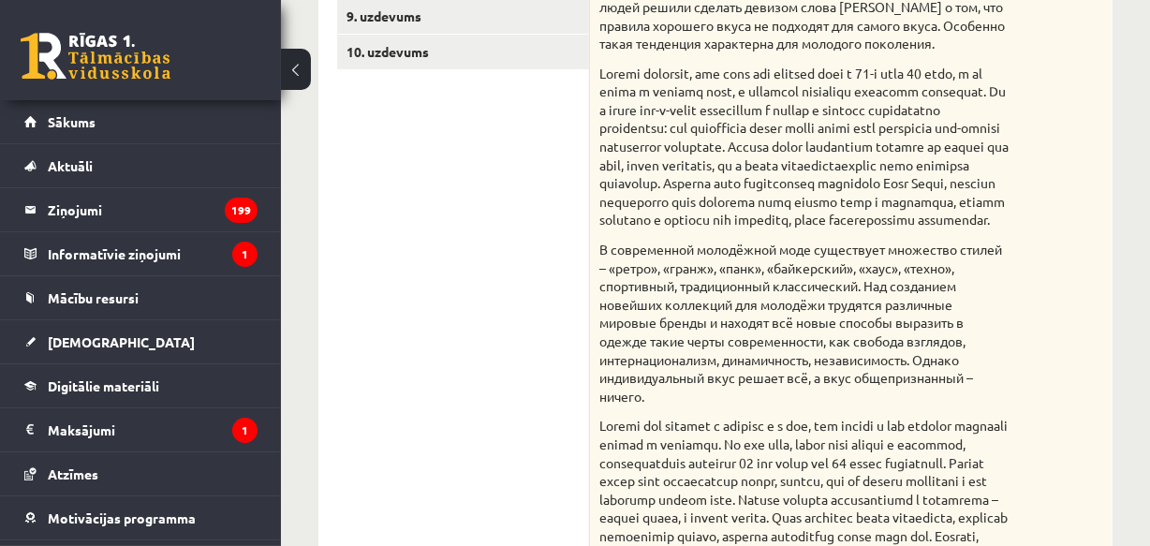
scroll to position [450, 0]
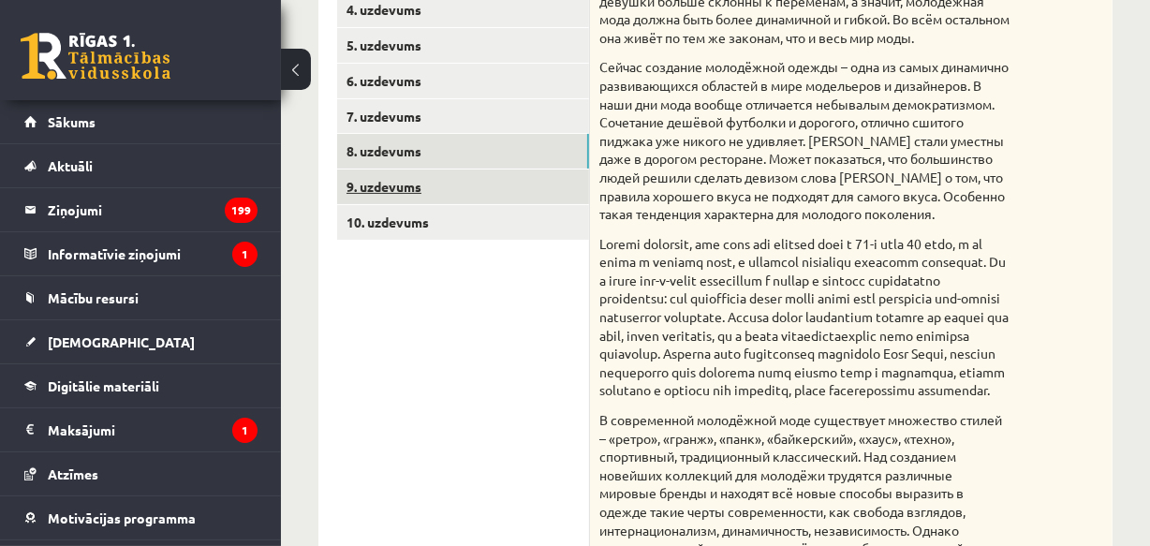
click at [413, 185] on link "9. uzdevums" at bounding box center [463, 187] width 252 height 35
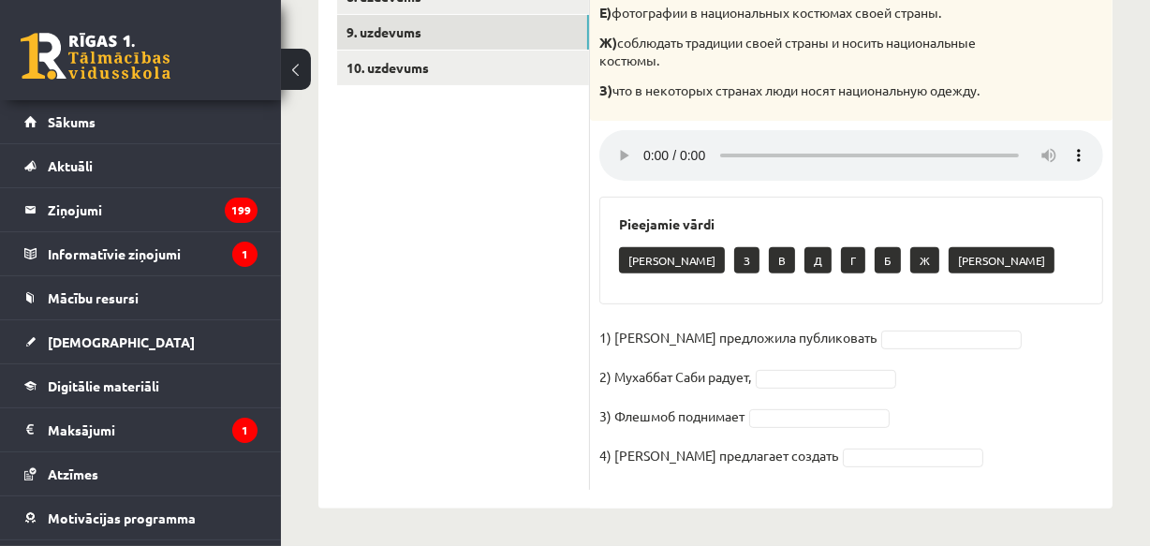
scroll to position [435, 0]
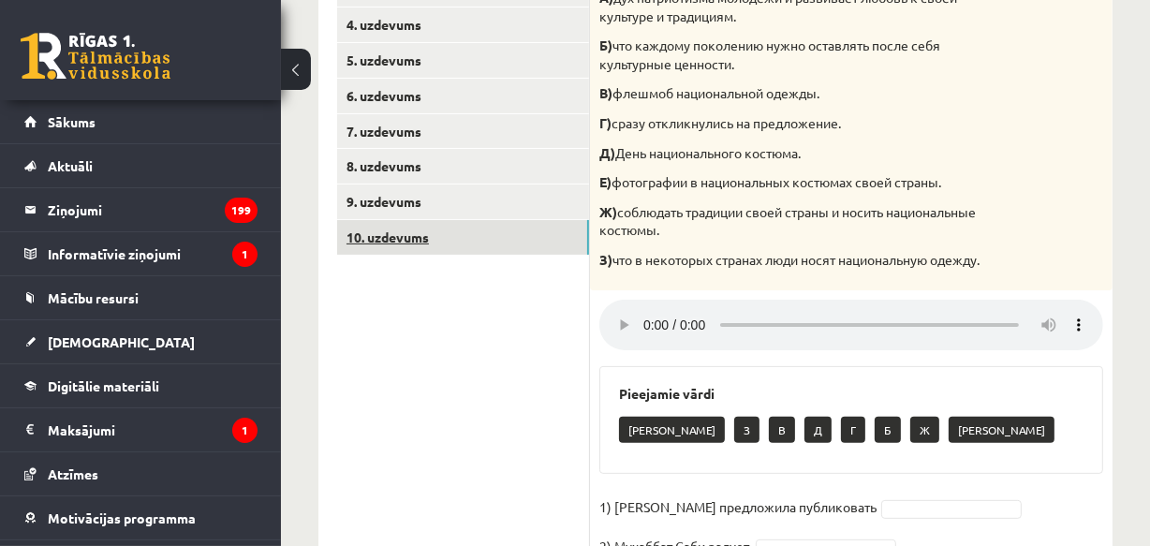
click at [411, 239] on link "10. uzdevums" at bounding box center [463, 237] width 252 height 35
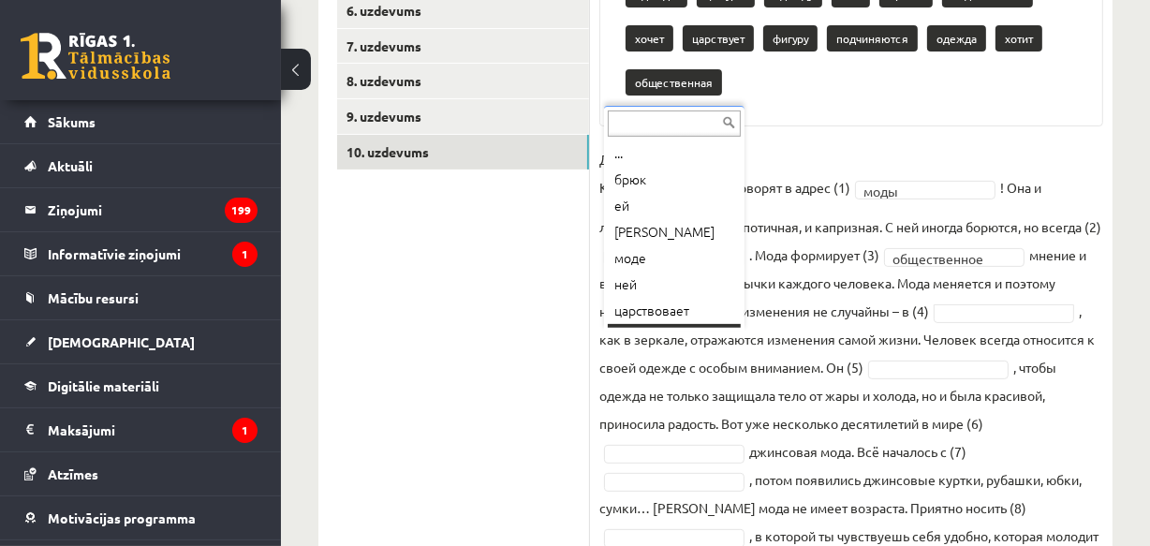
scroll to position [22, 0]
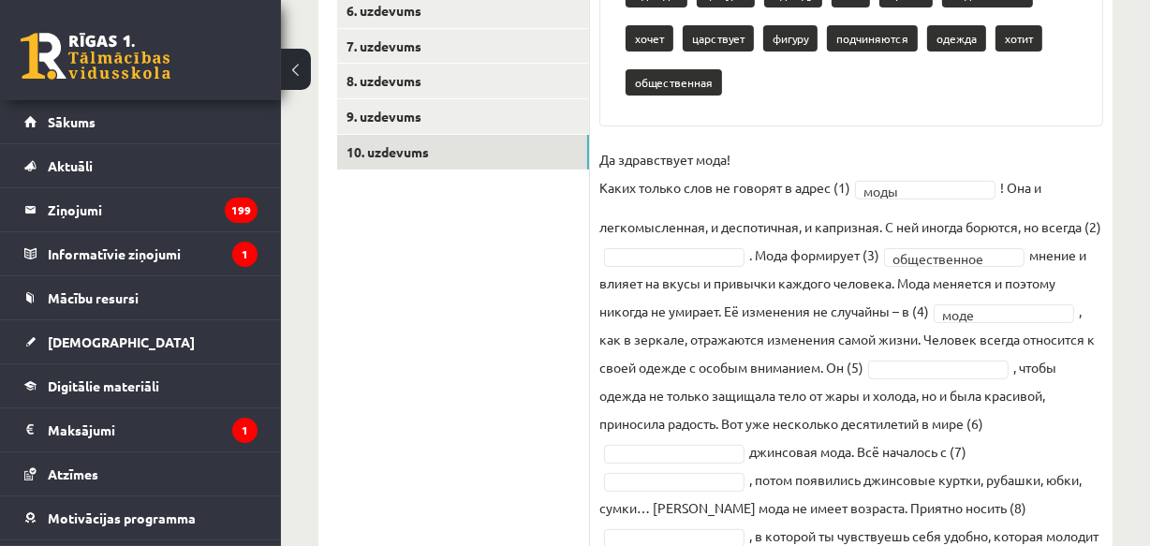
click at [918, 382] on fieldset "**********" at bounding box center [851, 389] width 504 height 489
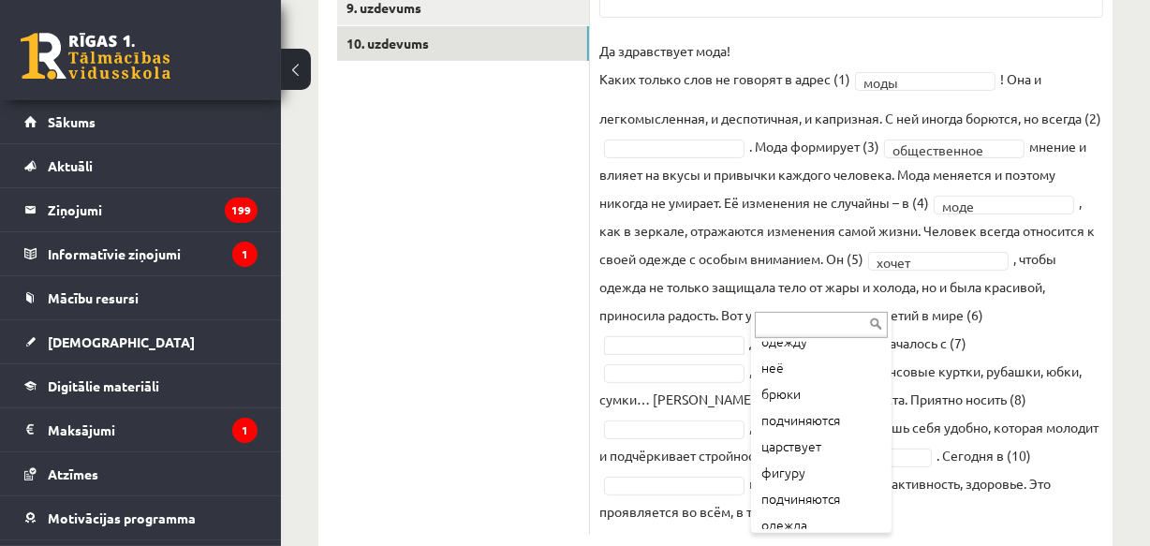
scroll to position [254, 0]
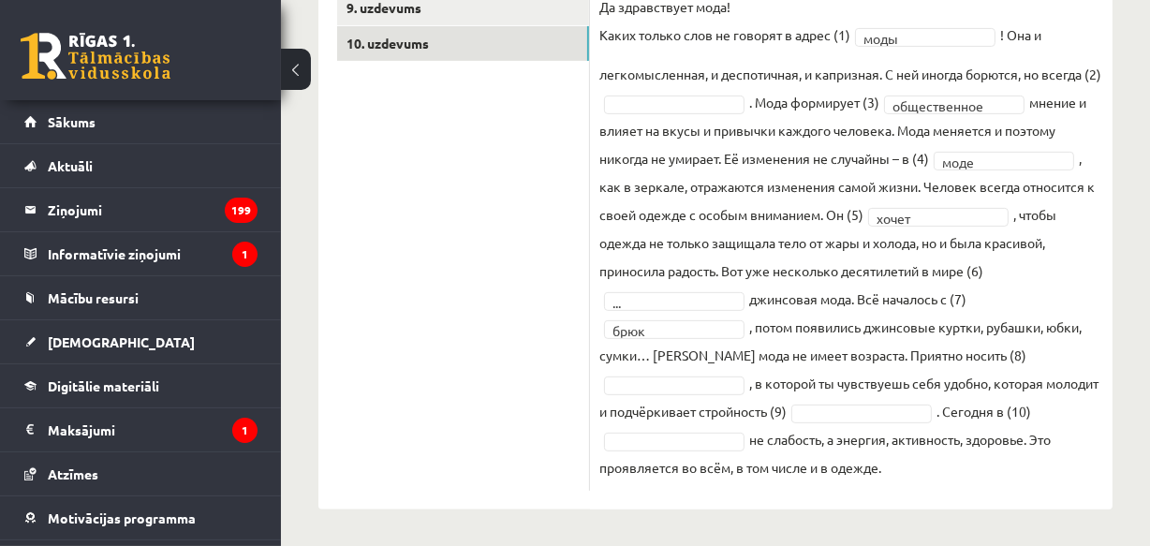
click at [917, 393] on fieldset "**********" at bounding box center [851, 237] width 504 height 489
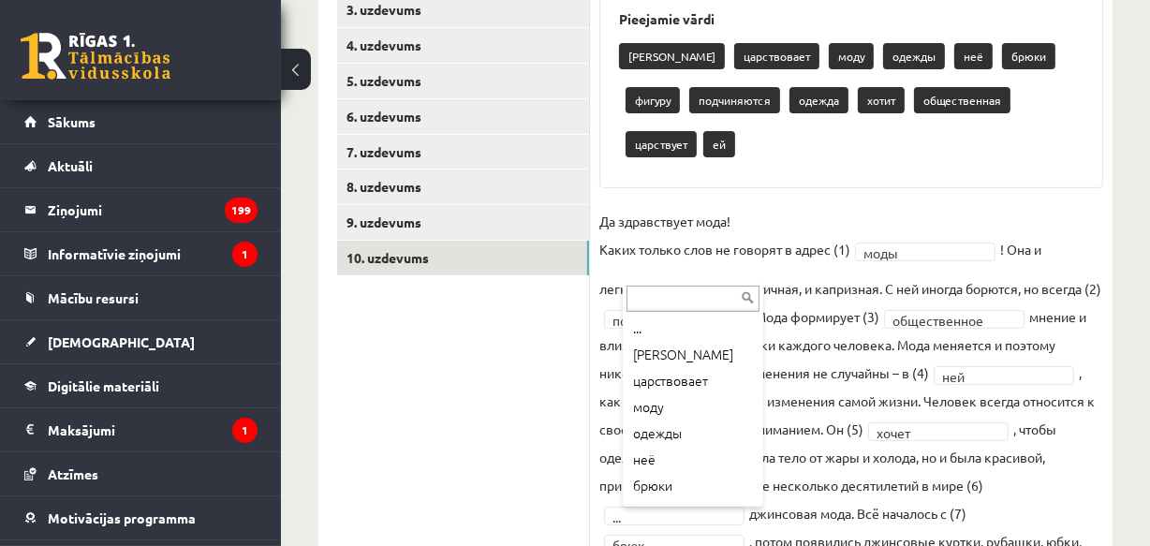
scroll to position [48, 0]
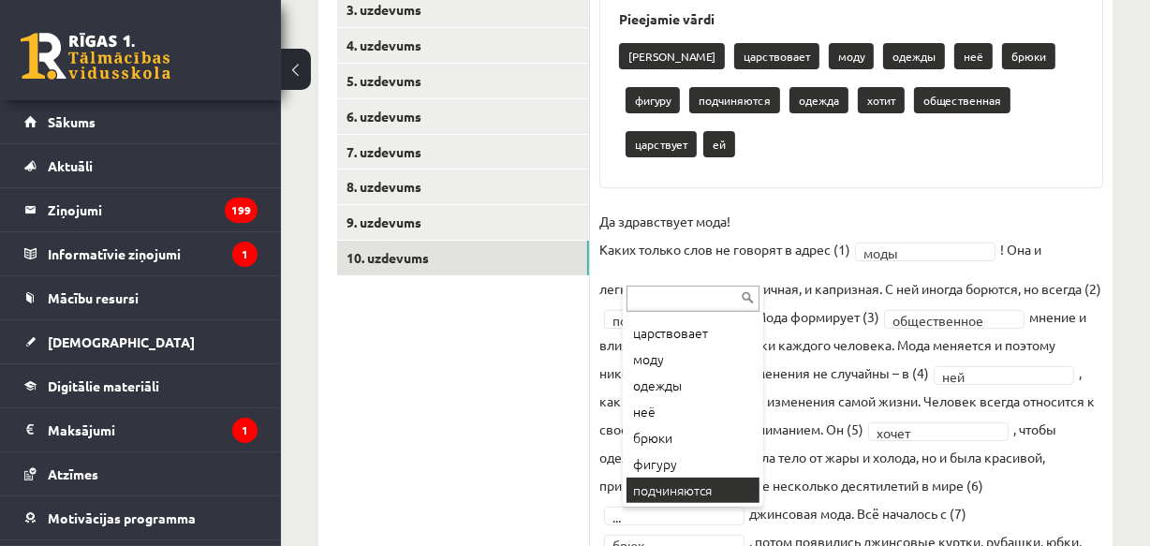
click at [702, 300] on input "text" at bounding box center [693, 299] width 133 height 26
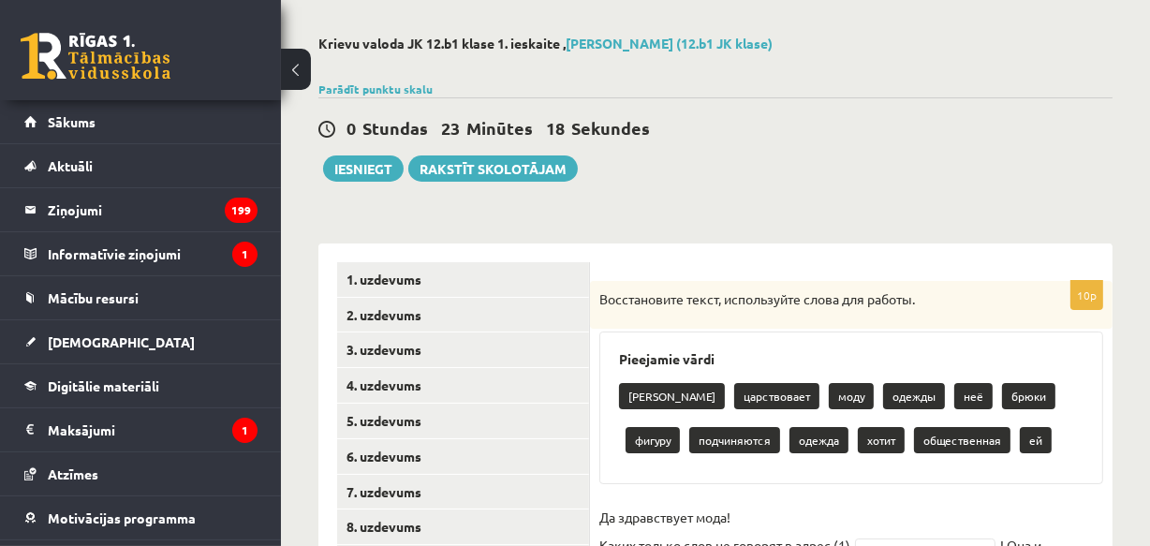
scroll to position [414, 0]
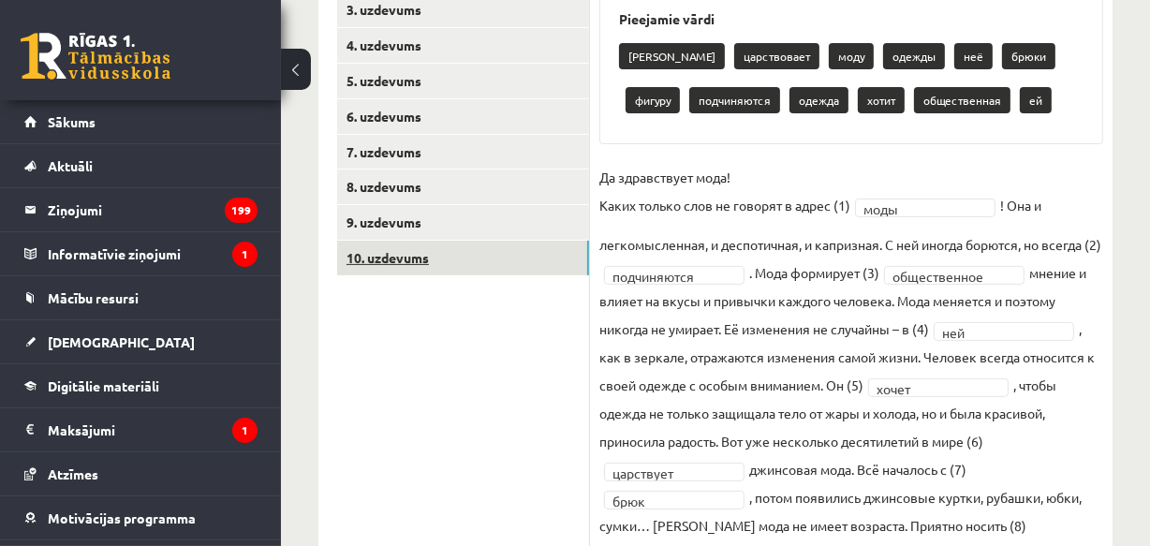
click at [409, 256] on link "10. uzdevums" at bounding box center [463, 258] width 252 height 35
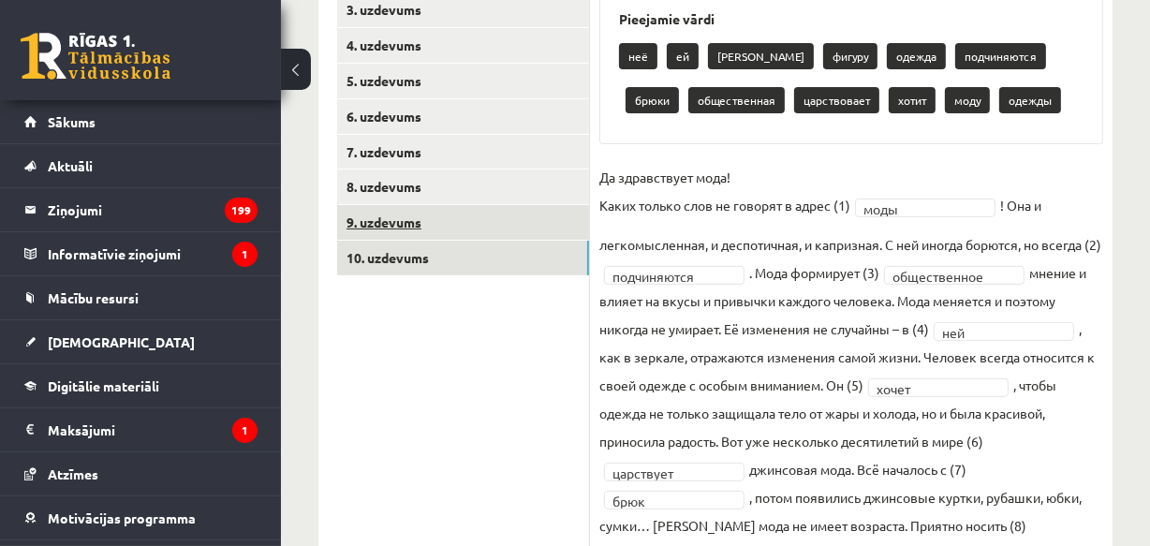
click at [372, 214] on link "9. uzdevums" at bounding box center [463, 222] width 252 height 35
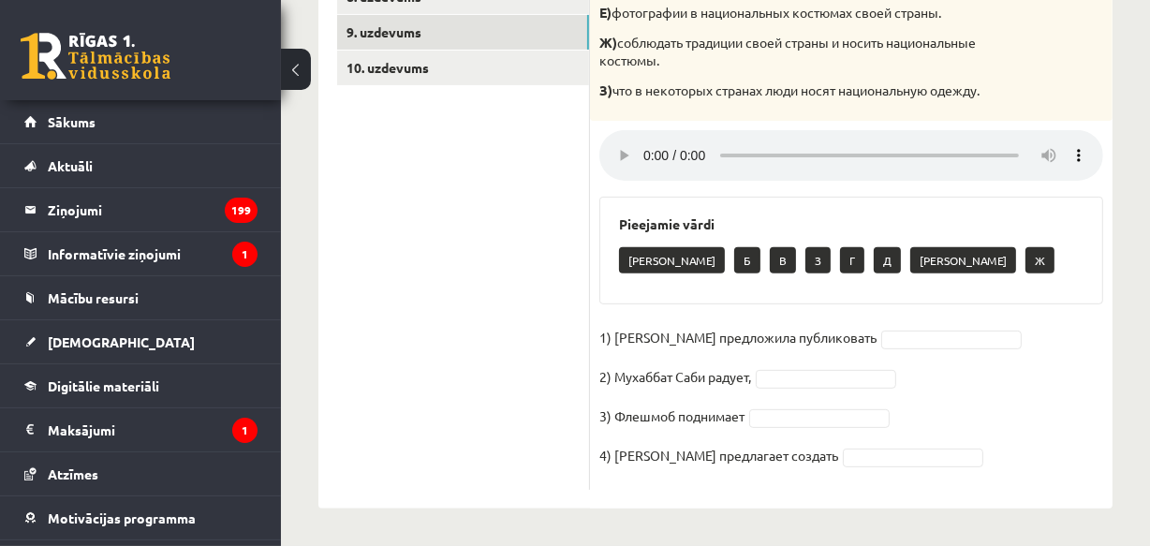
scroll to position [349, 0]
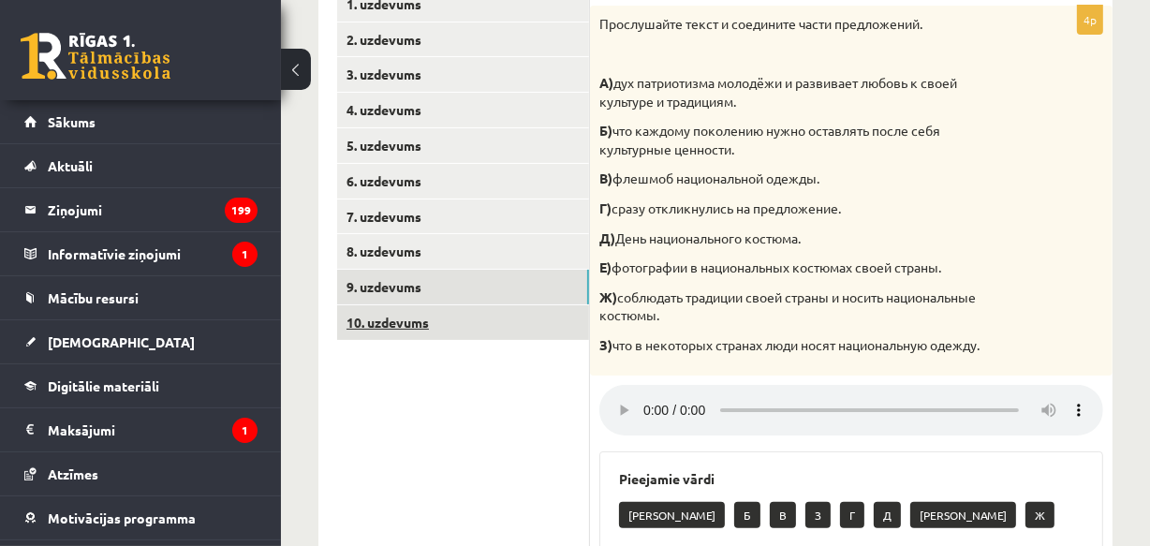
click at [421, 322] on link "10. uzdevums" at bounding box center [463, 322] width 252 height 35
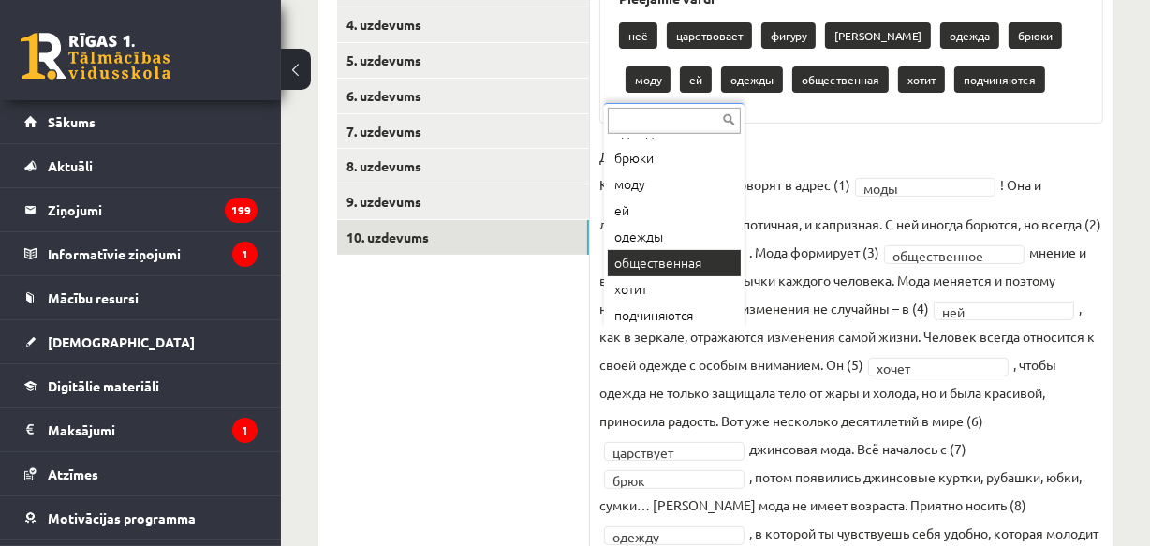
scroll to position [153, 0]
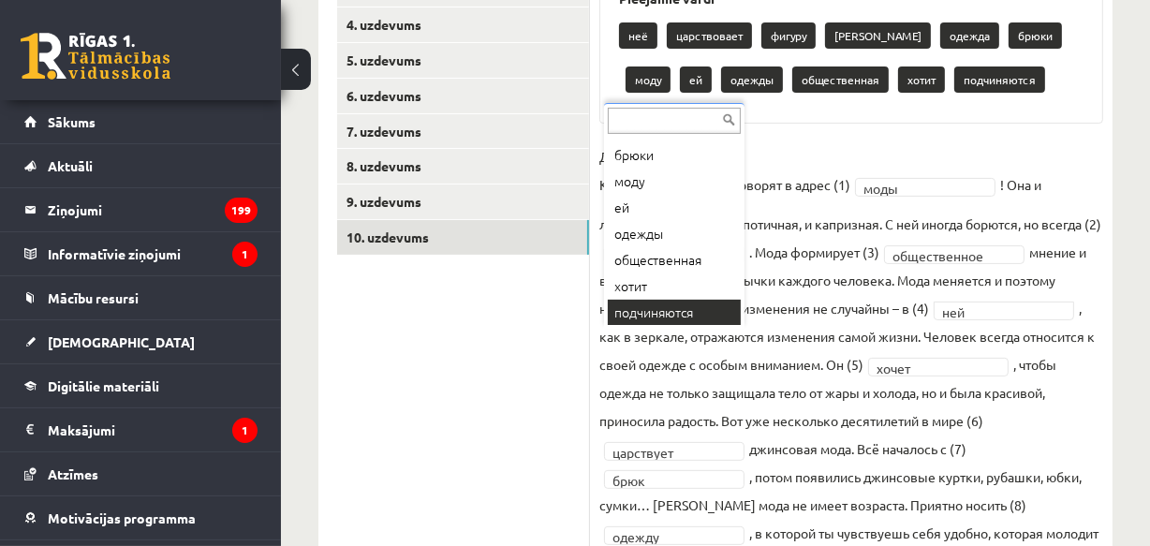
drag, startPoint x: 740, startPoint y: 197, endPoint x: 706, endPoint y: 337, distance: 144.5
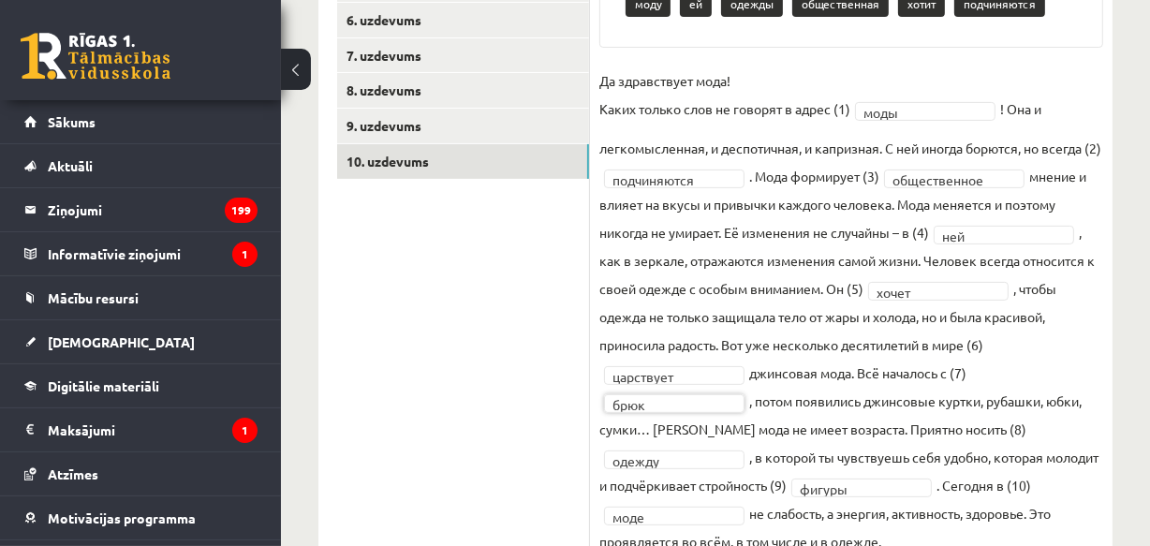
scroll to position [425, 0]
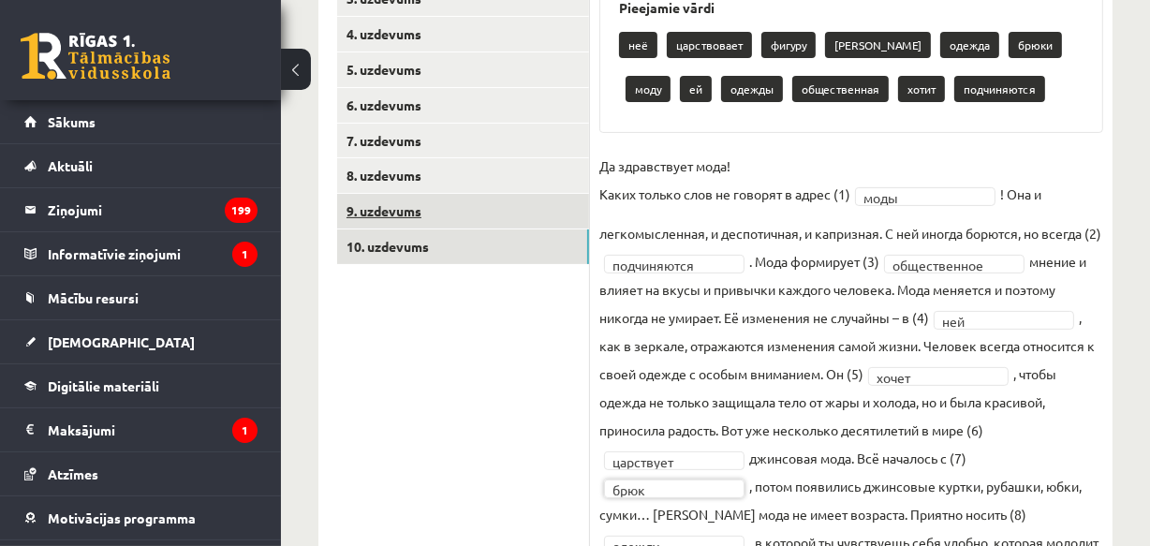
click at [409, 206] on link "9. uzdevums" at bounding box center [463, 211] width 252 height 35
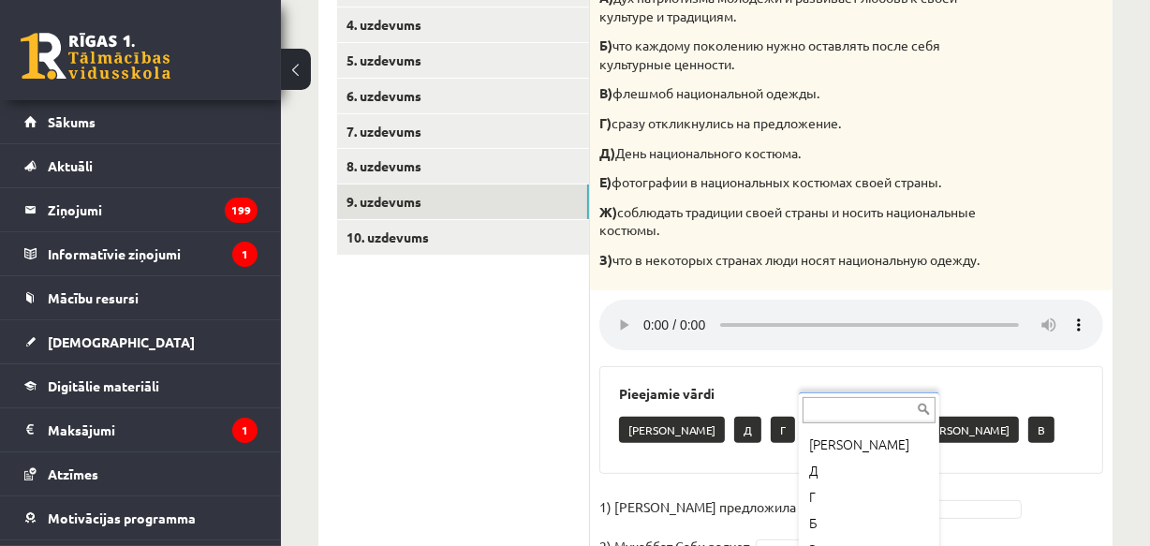
scroll to position [605, 0]
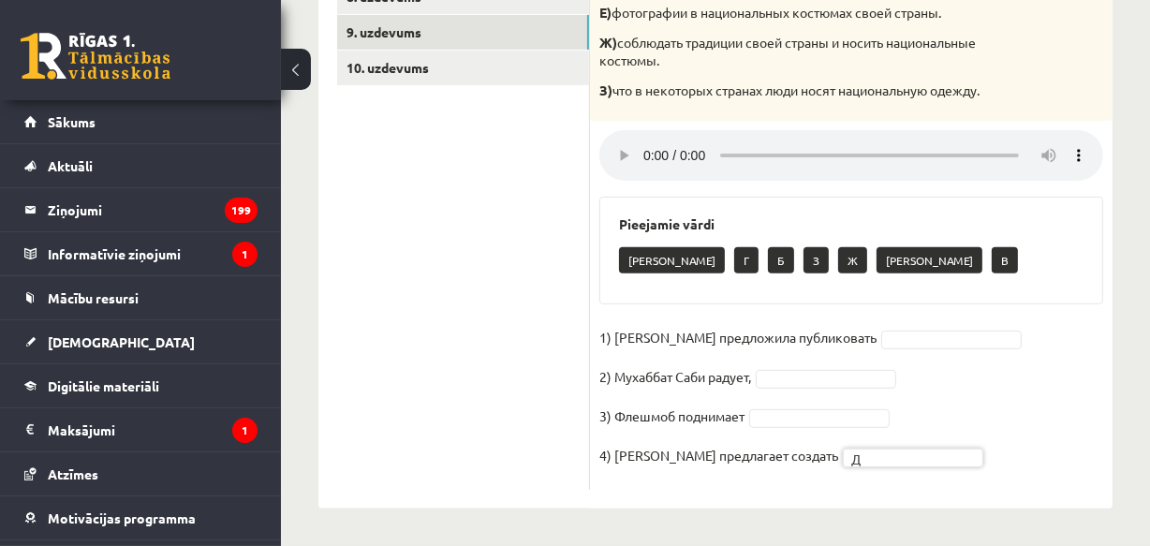
click at [1004, 411] on fieldset "1) Девушка предложила публиковать 2) Мухаббат Саби радует, 3) Флешмоб поднимает…" at bounding box center [851, 401] width 504 height 157
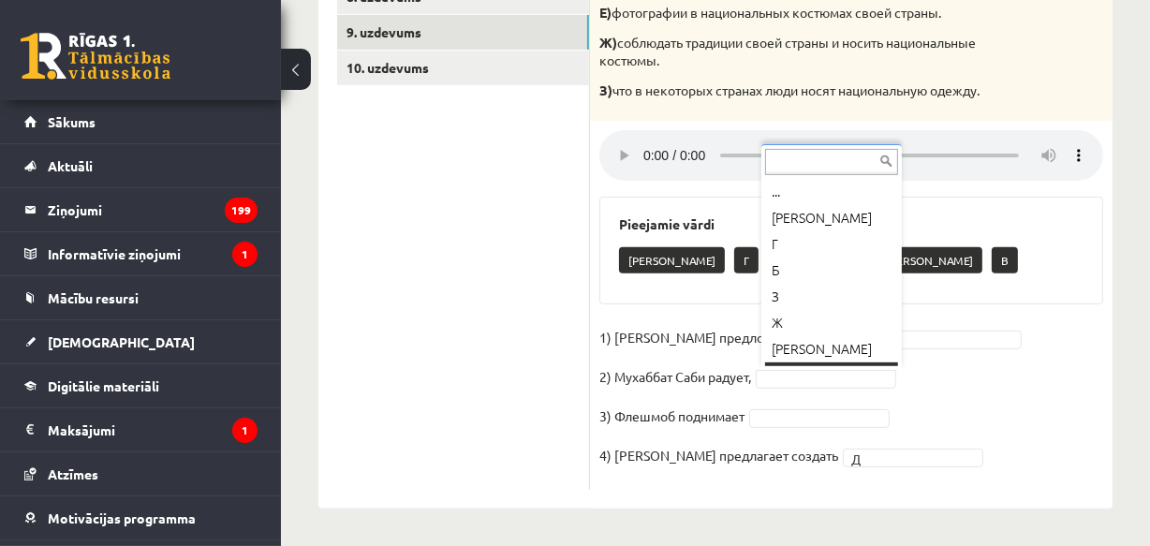
scroll to position [22, 0]
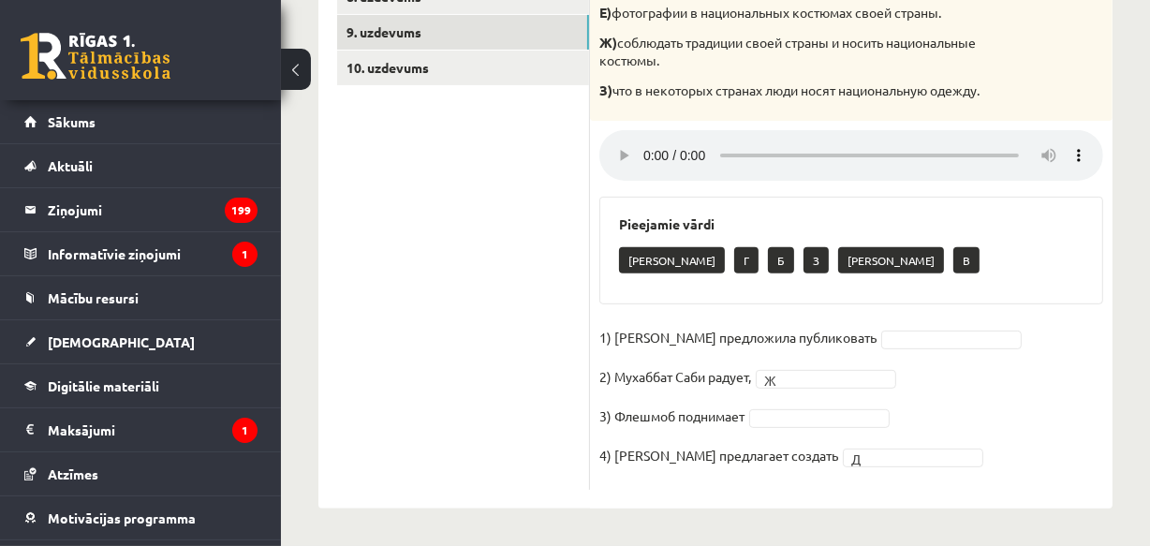
click at [946, 382] on fieldset "1) Девушка предложила публиковать 2) Мухаббат Саби радует, Ж * 3) Флешмоб подни…" at bounding box center [851, 401] width 504 height 157
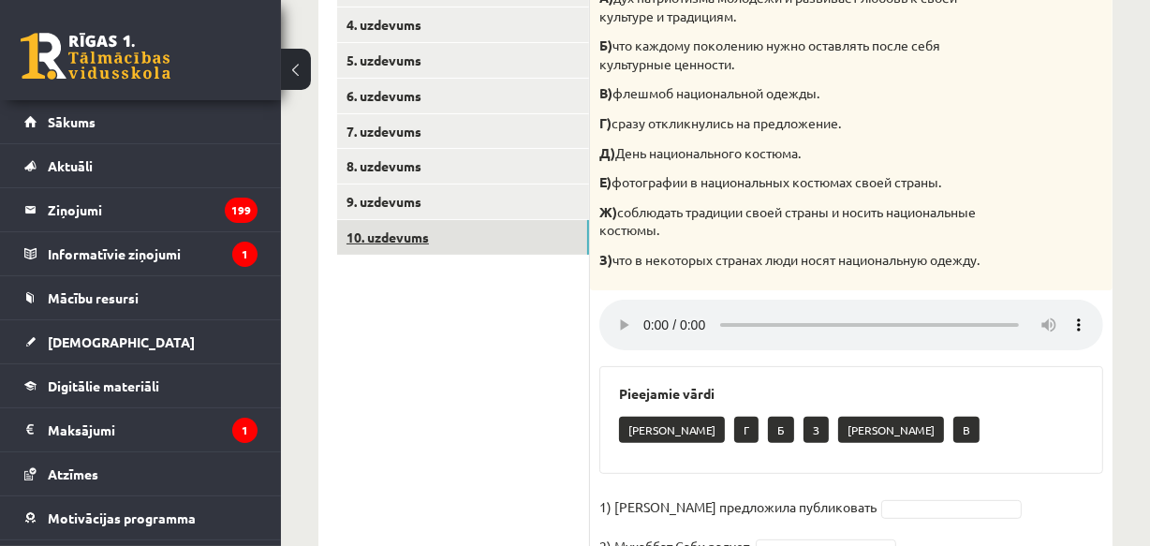
click at [399, 239] on link "10. uzdevums" at bounding box center [463, 237] width 252 height 35
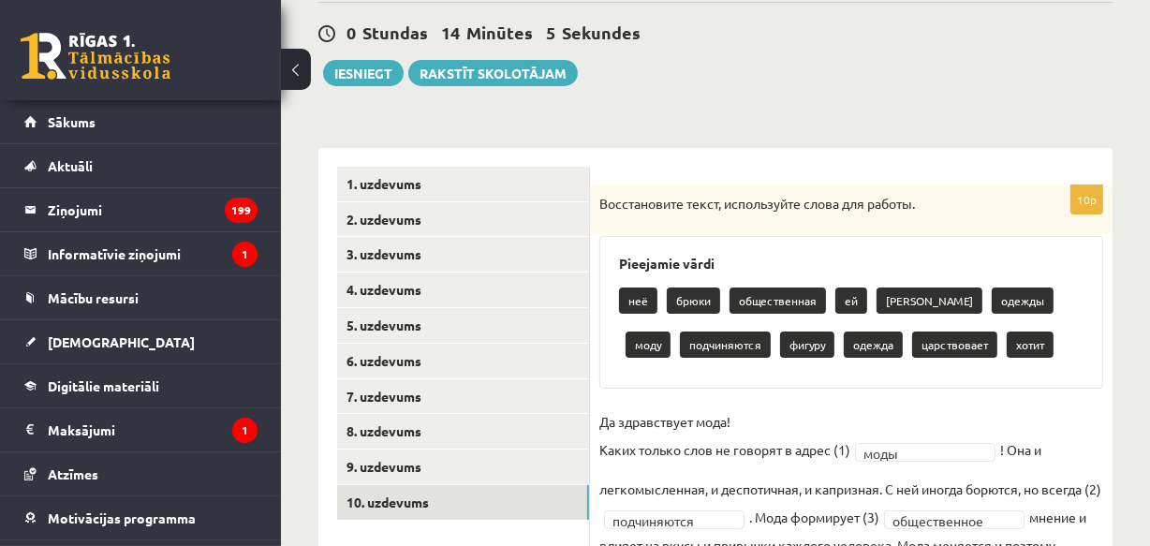
scroll to position [255, 0]
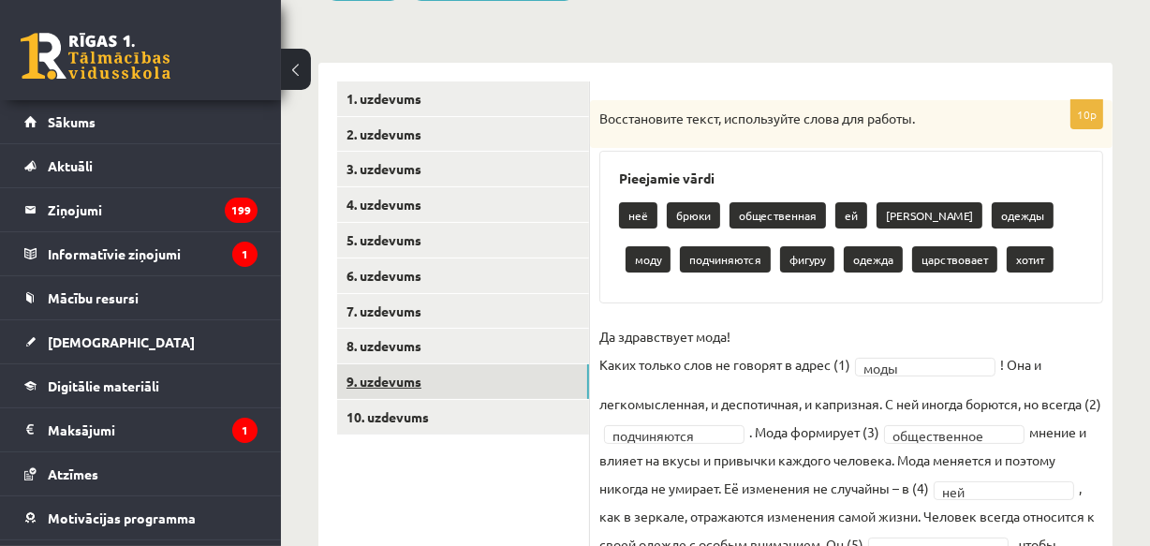
click at [420, 378] on link "9. uzdevums" at bounding box center [463, 381] width 252 height 35
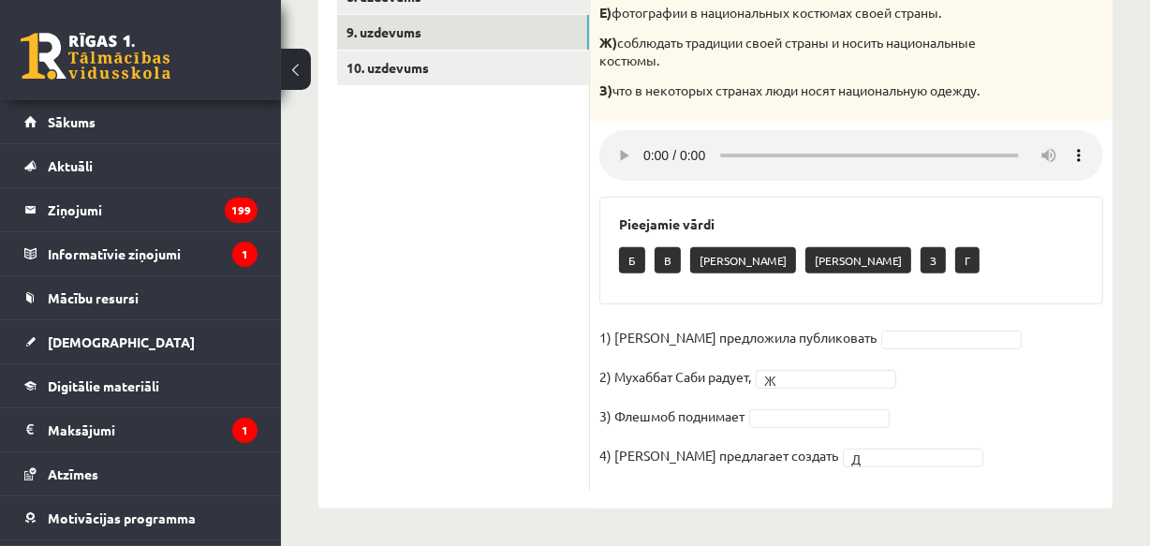
scroll to position [264, 0]
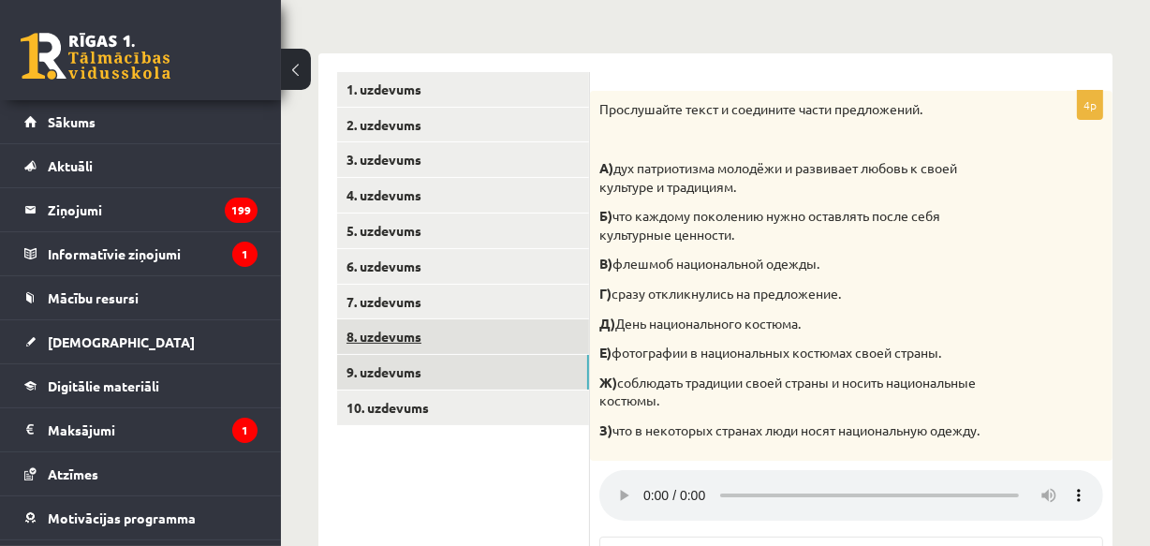
click at [422, 334] on link "8. uzdevums" at bounding box center [463, 336] width 252 height 35
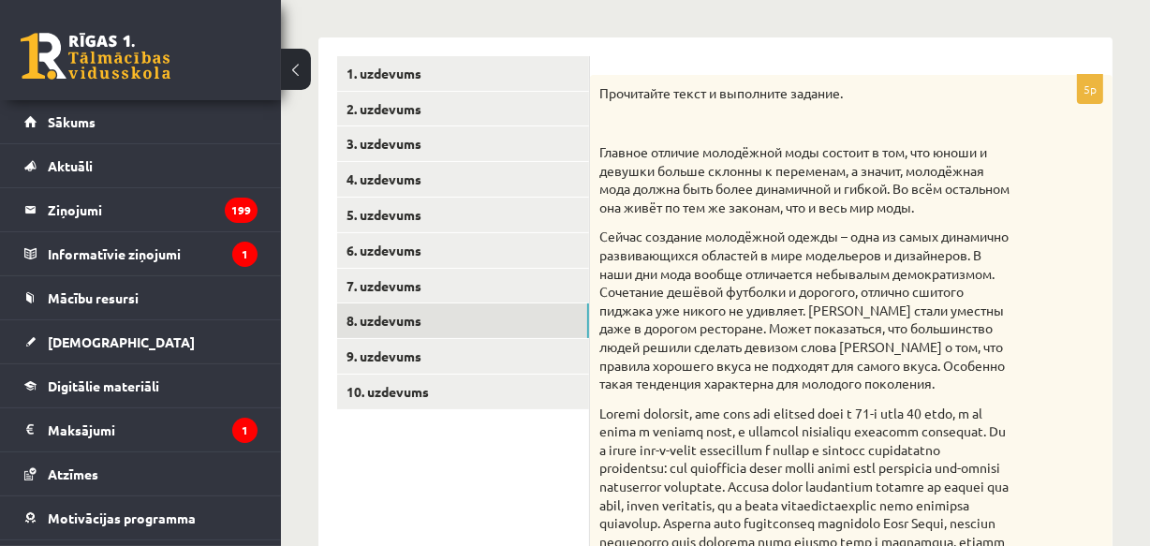
scroll to position [110, 0]
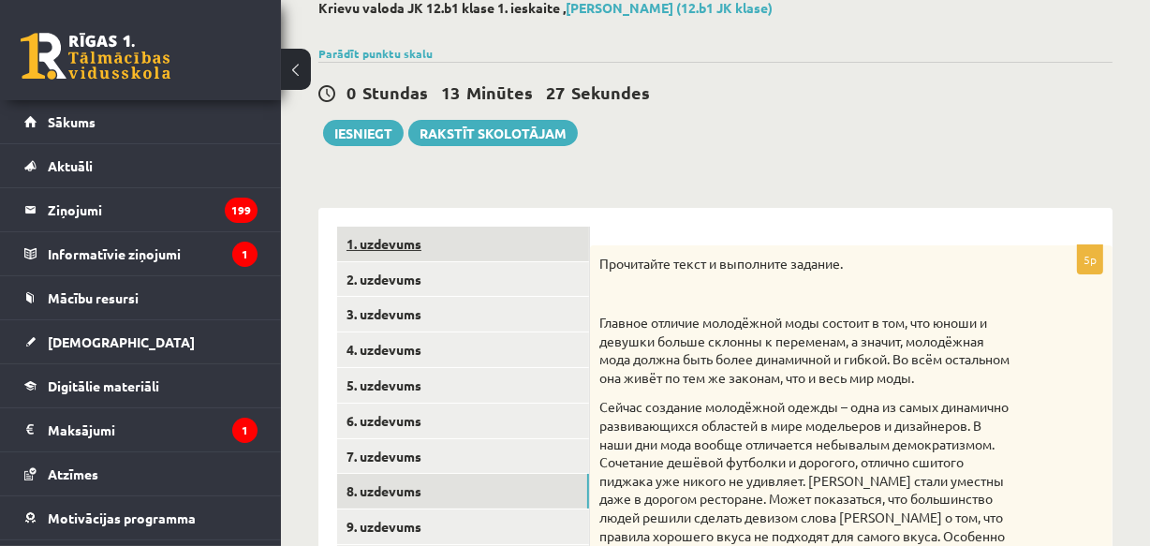
click at [396, 235] on link "1. uzdevums" at bounding box center [463, 244] width 252 height 35
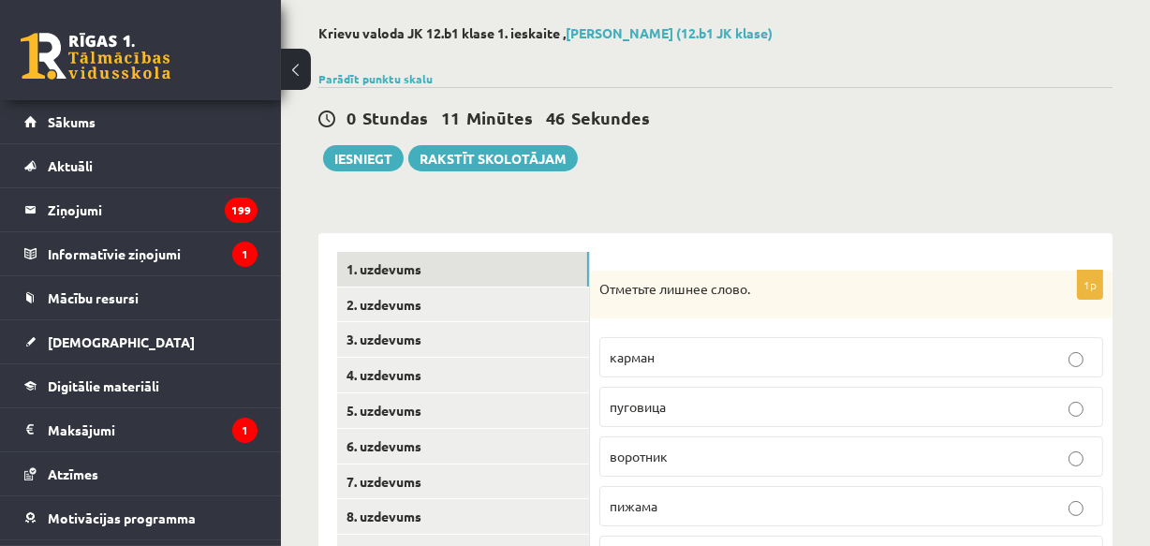
scroll to position [0, 0]
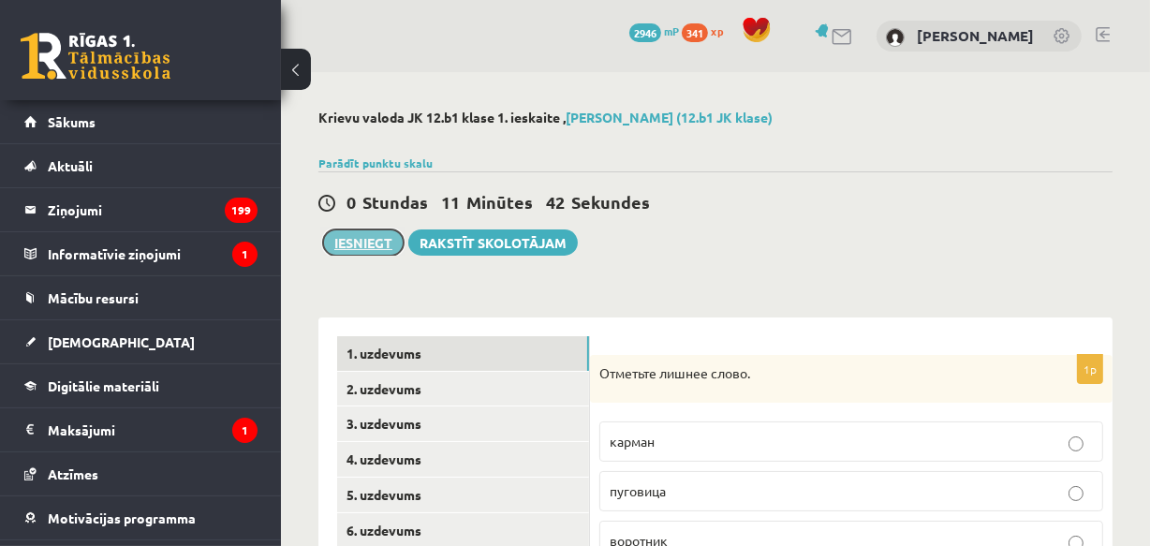
click at [357, 239] on button "Iesniegt" at bounding box center [363, 242] width 81 height 26
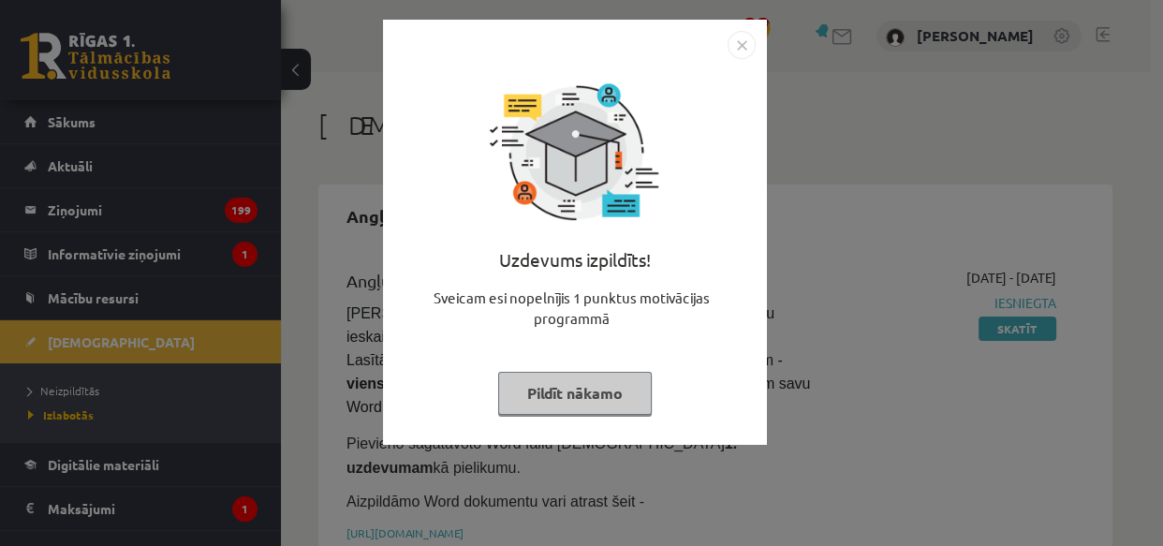
click at [573, 396] on button "Pildīt nākamo" at bounding box center [575, 393] width 154 height 43
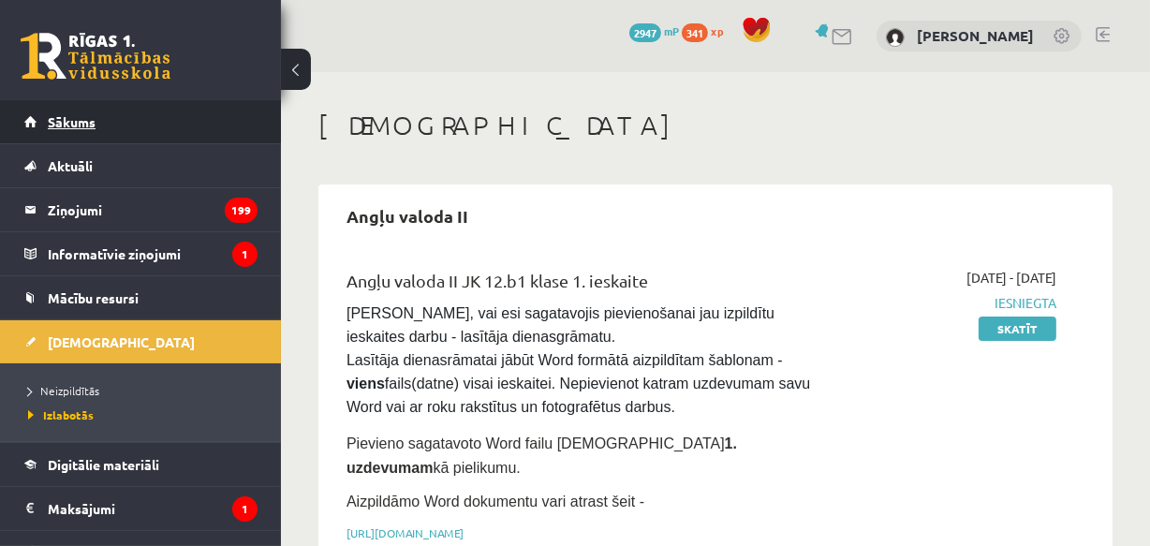
click at [79, 121] on span "Sākums" at bounding box center [72, 121] width 48 height 17
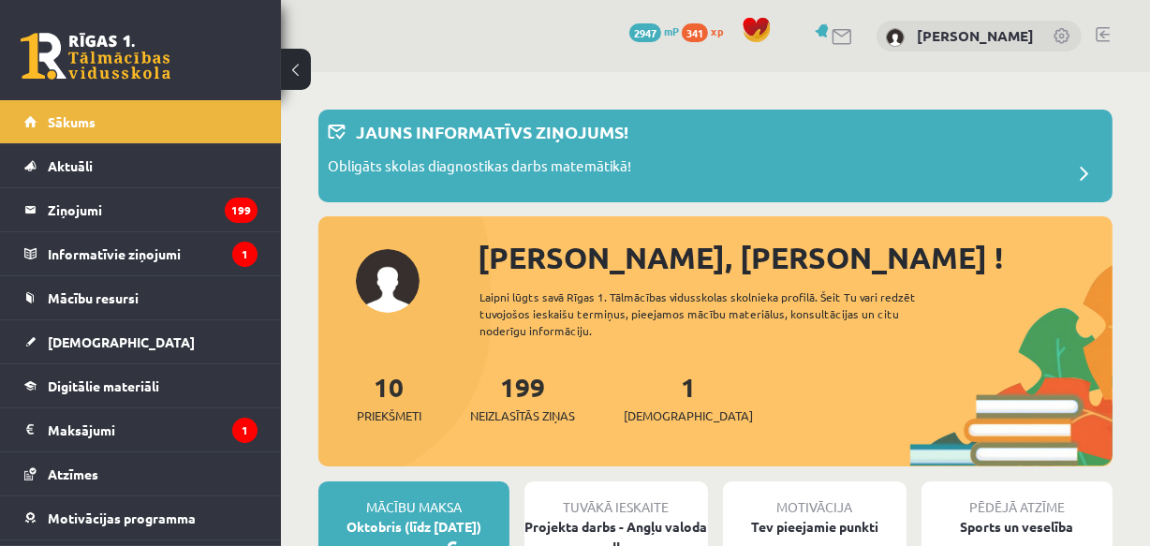
scroll to position [170, 0]
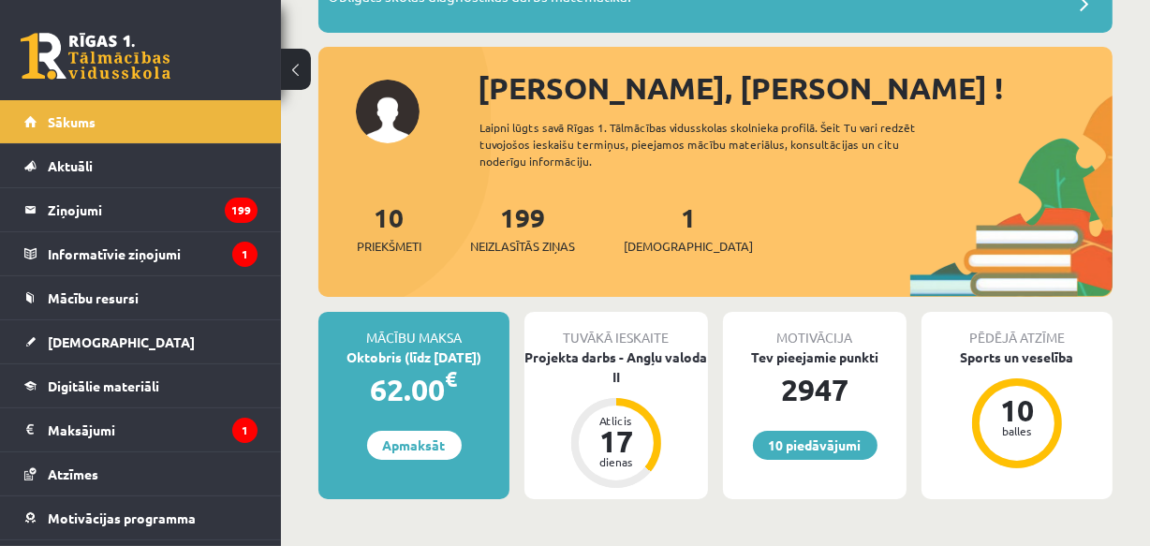
click at [658, 230] on div "1 Ieskaites" at bounding box center [688, 227] width 129 height 58
click at [659, 218] on link "1 Ieskaites" at bounding box center [688, 227] width 129 height 55
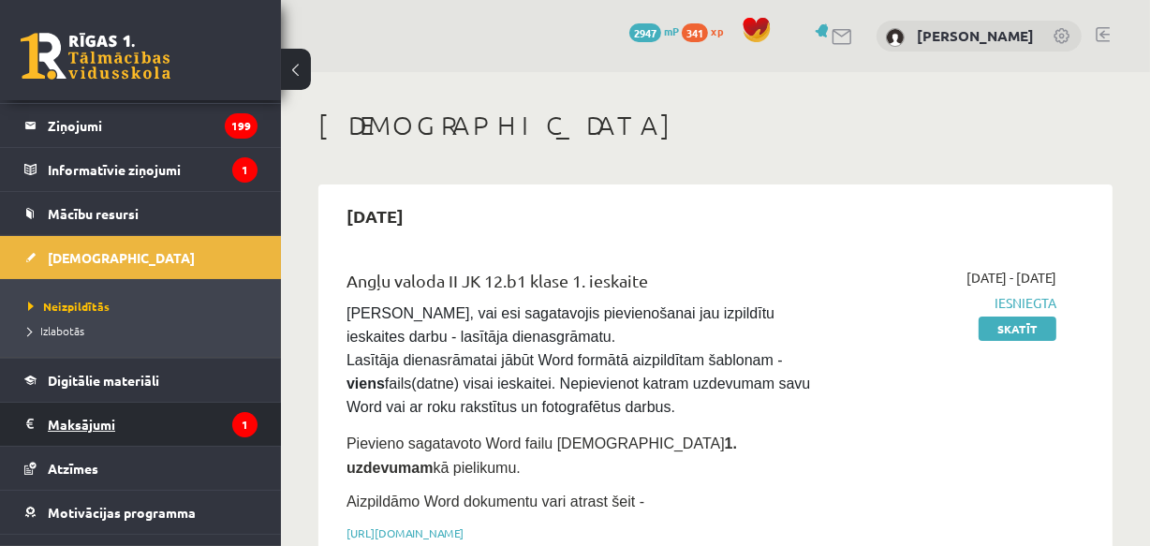
scroll to position [159, 0]
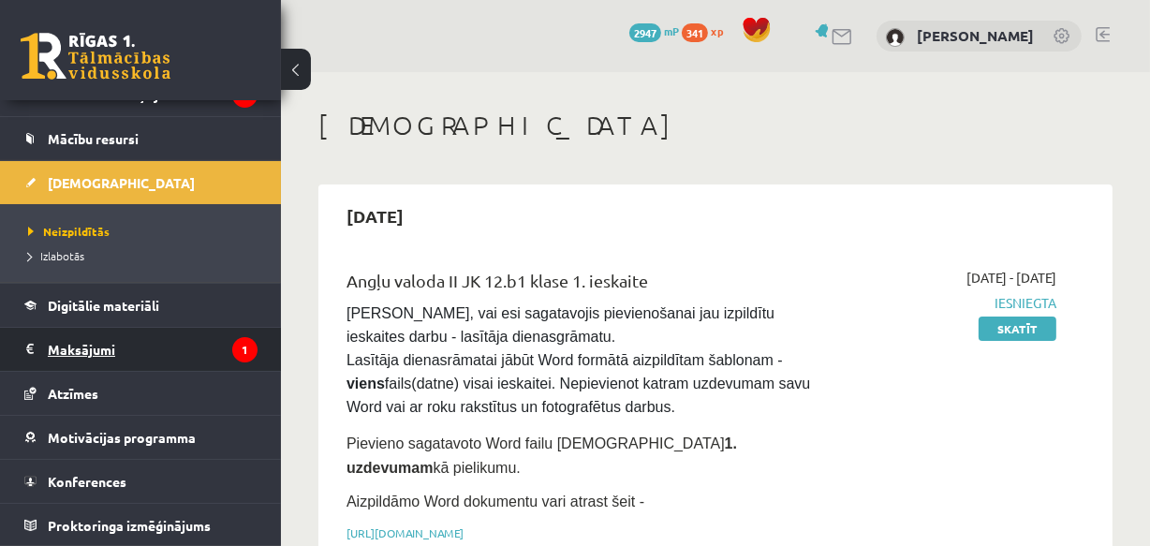
click at [91, 347] on legend "Maksājumi 1" at bounding box center [153, 349] width 210 height 43
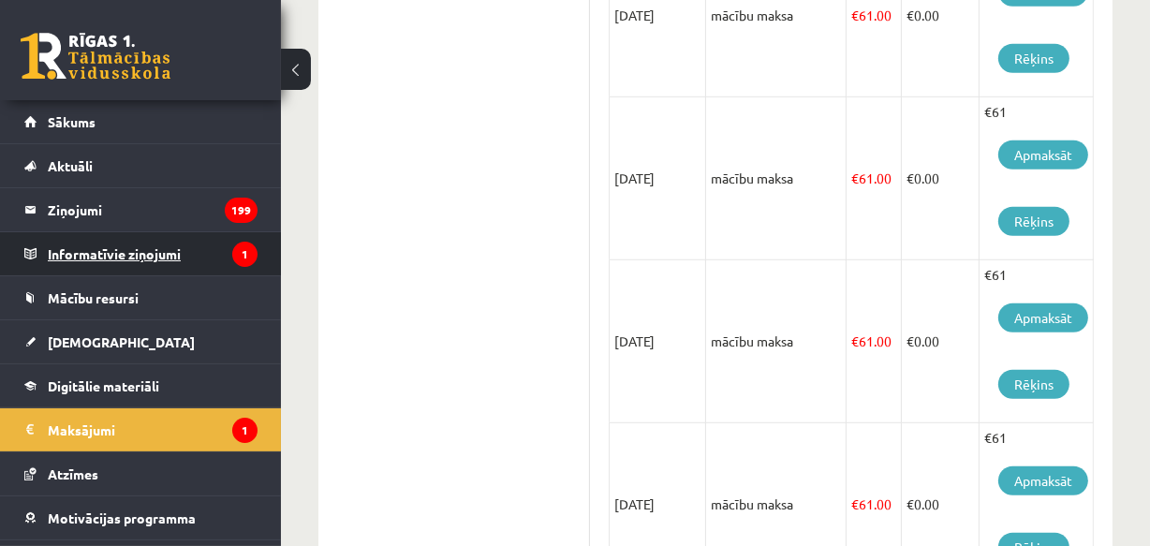
scroll to position [937, 0]
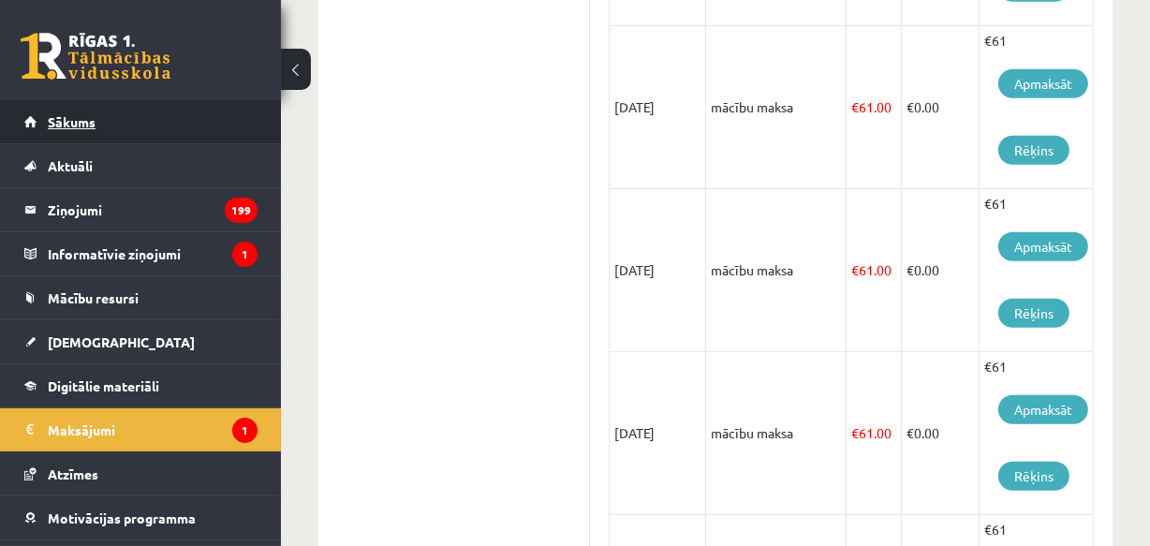
click at [74, 109] on link "Sākums" at bounding box center [140, 121] width 233 height 43
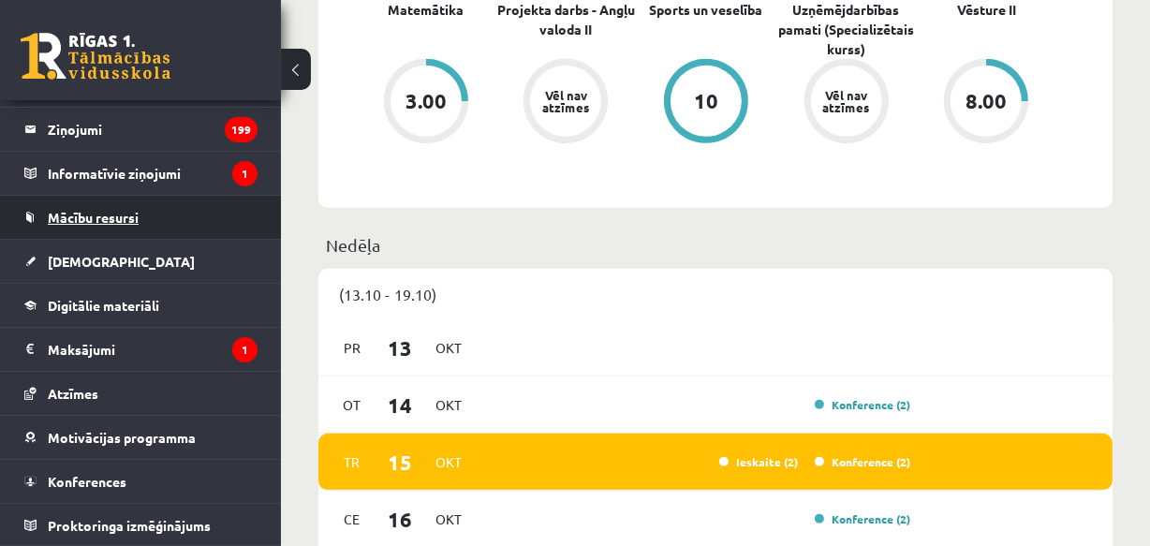
scroll to position [1106, 0]
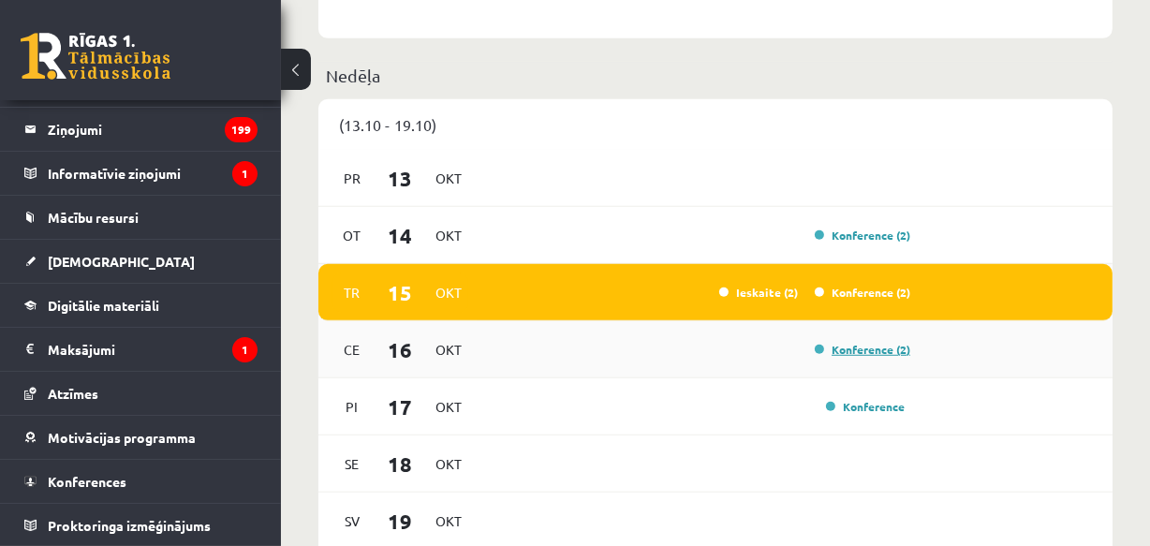
click at [858, 352] on link "Konference (2)" at bounding box center [863, 349] width 96 height 15
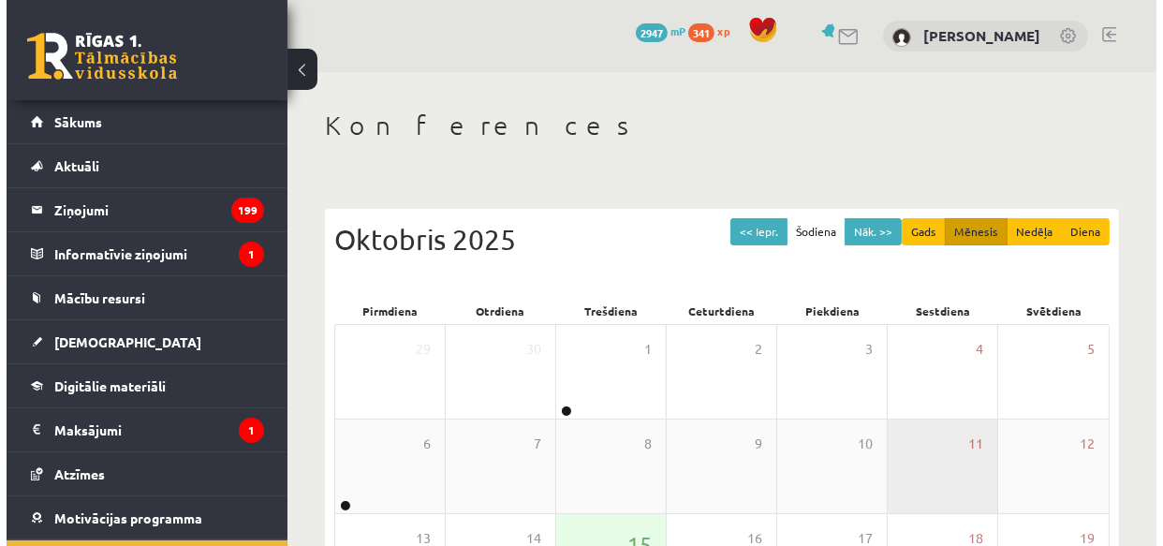
scroll to position [255, 0]
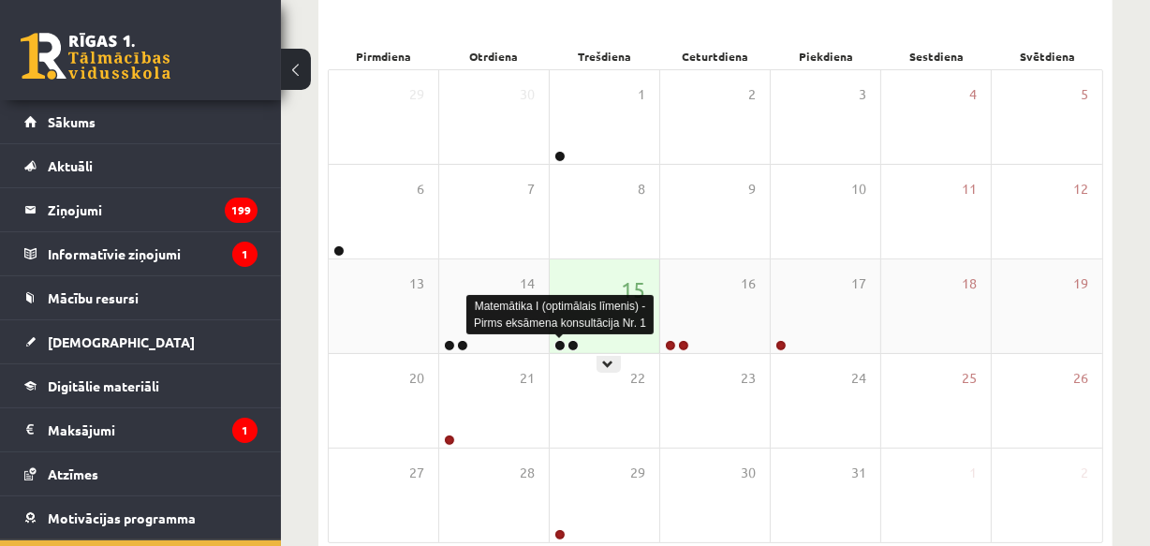
click at [555, 345] on link at bounding box center [559, 345] width 11 height 11
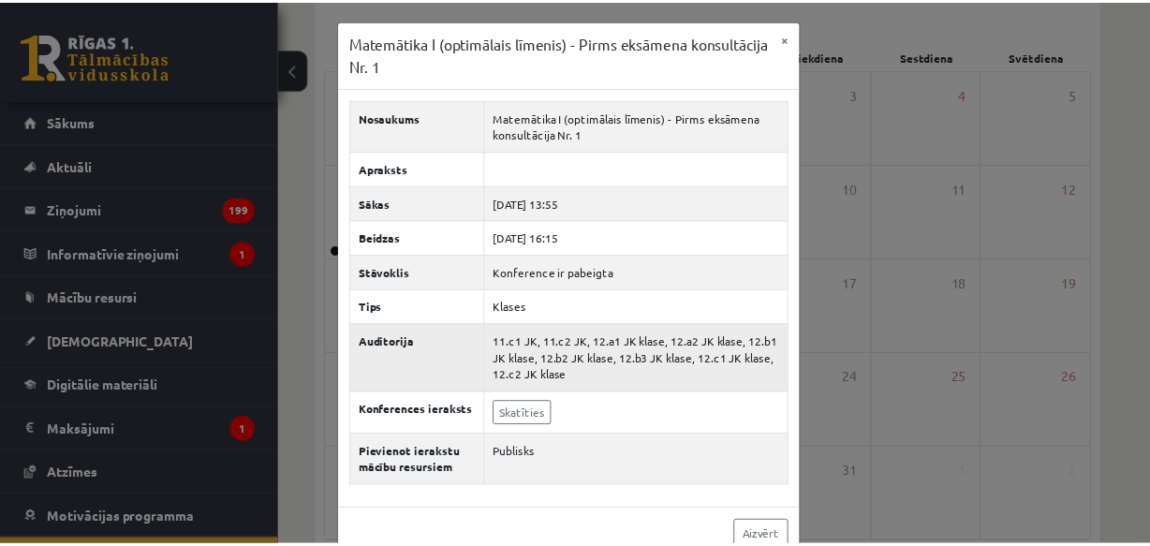
scroll to position [33, 0]
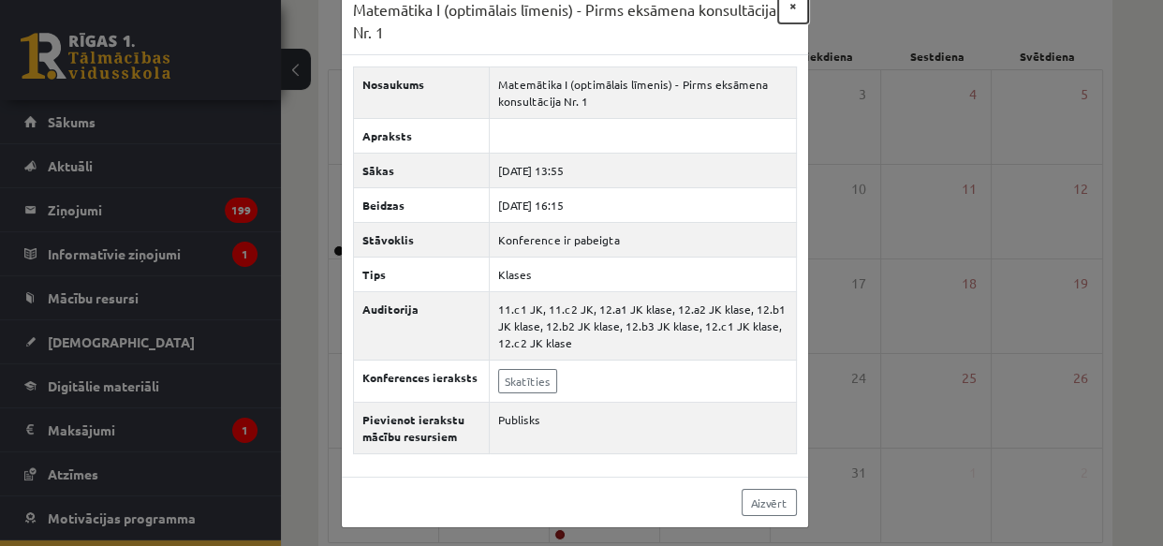
click at [788, 2] on button "×" at bounding box center [793, 6] width 30 height 36
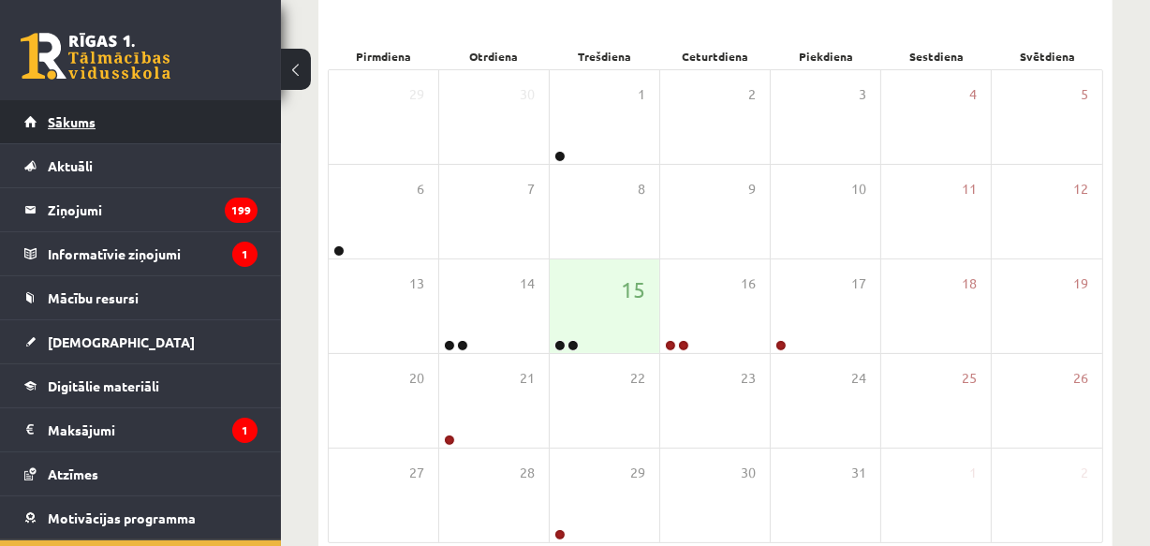
click at [77, 118] on span "Sākums" at bounding box center [72, 121] width 48 height 17
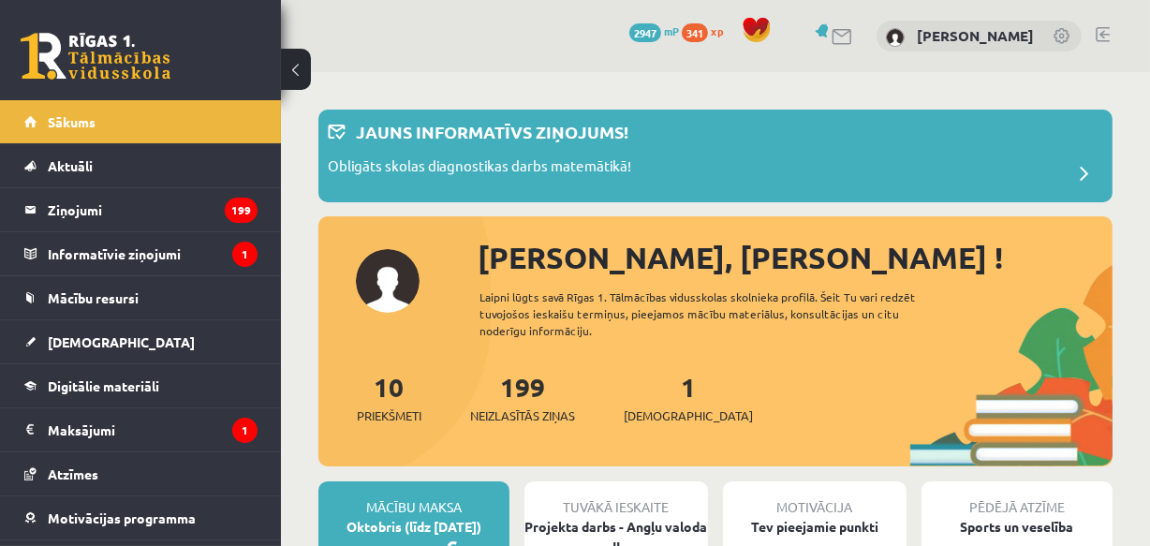
click at [1102, 35] on link at bounding box center [1103, 34] width 14 height 15
